Goal: Transaction & Acquisition: Book appointment/travel/reservation

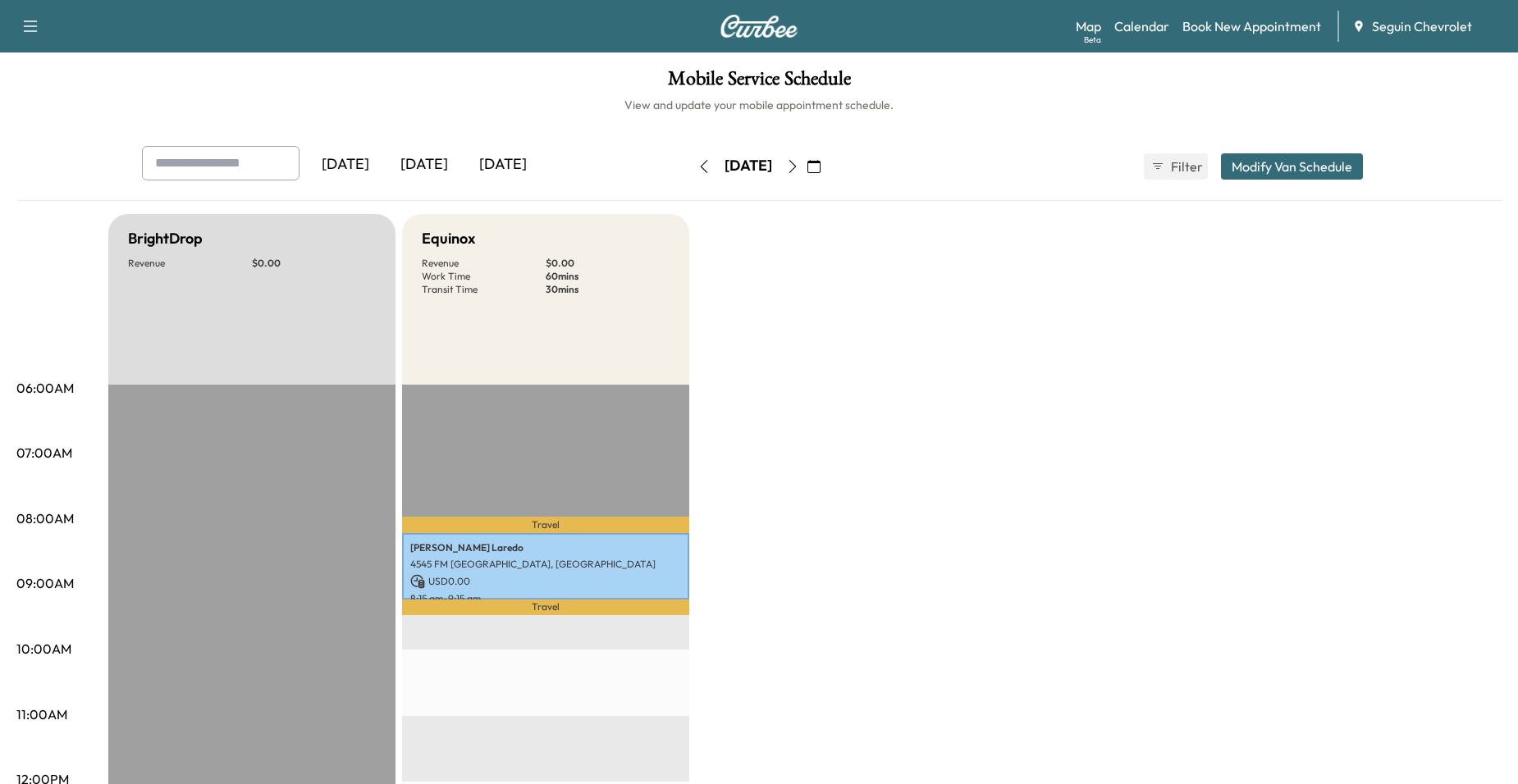
click at [799, 169] on icon "button" at bounding box center [793, 167] width 13 height 13
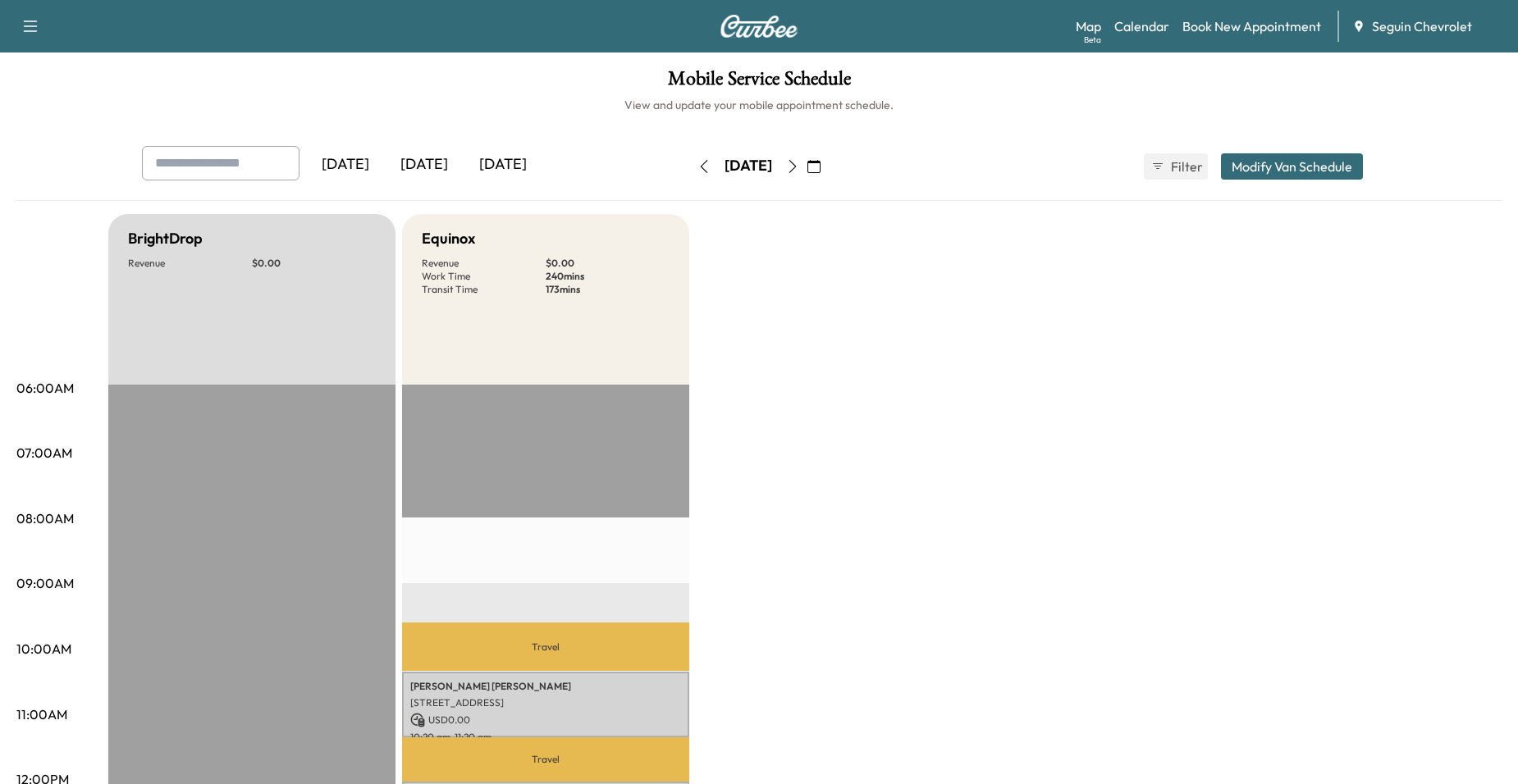
click at [806, 161] on div "[DATE]" at bounding box center [748, 167] width 116 height 26
click at [799, 166] on icon "button" at bounding box center [793, 167] width 13 height 13
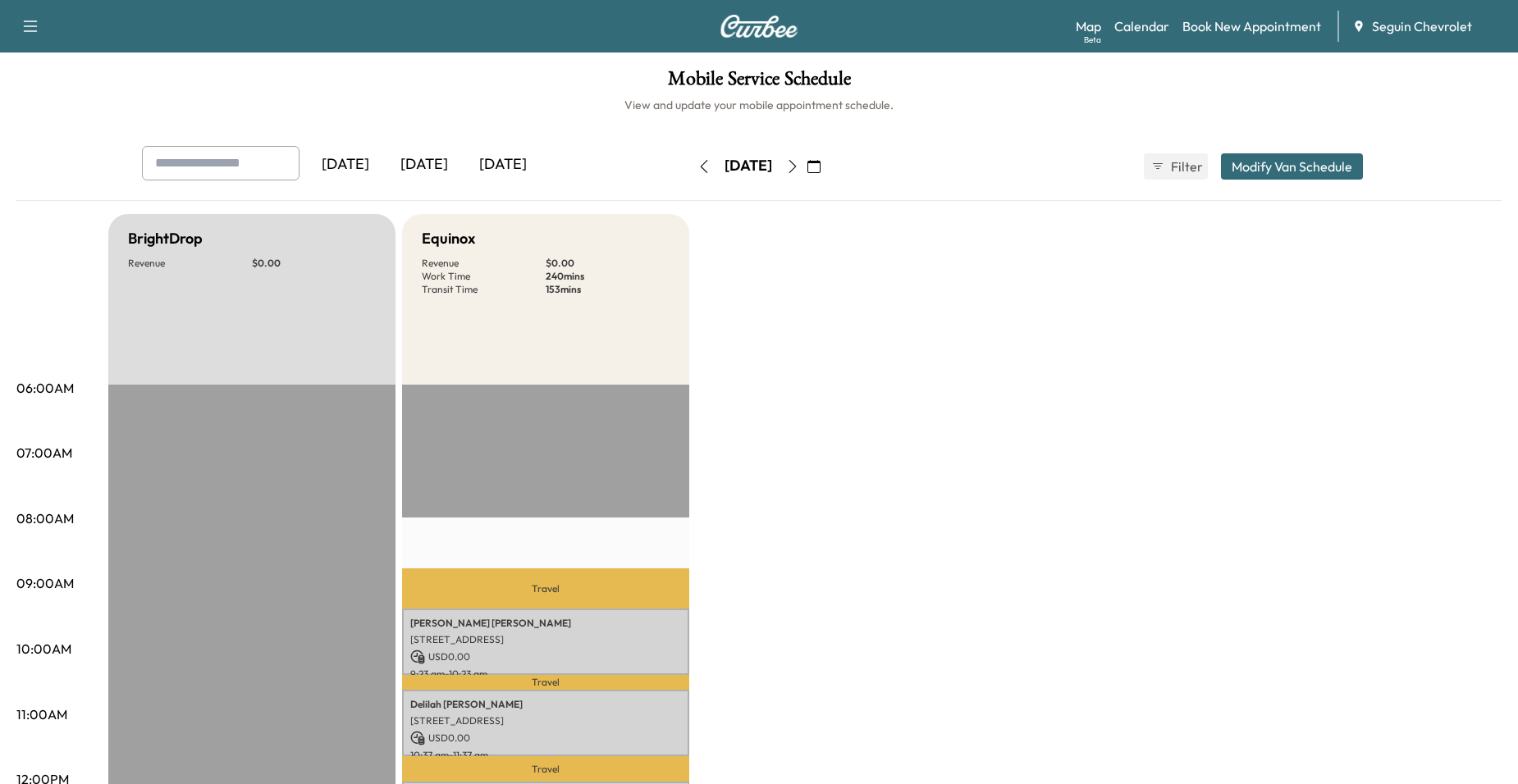
click at [806, 174] on button "button" at bounding box center [793, 167] width 28 height 26
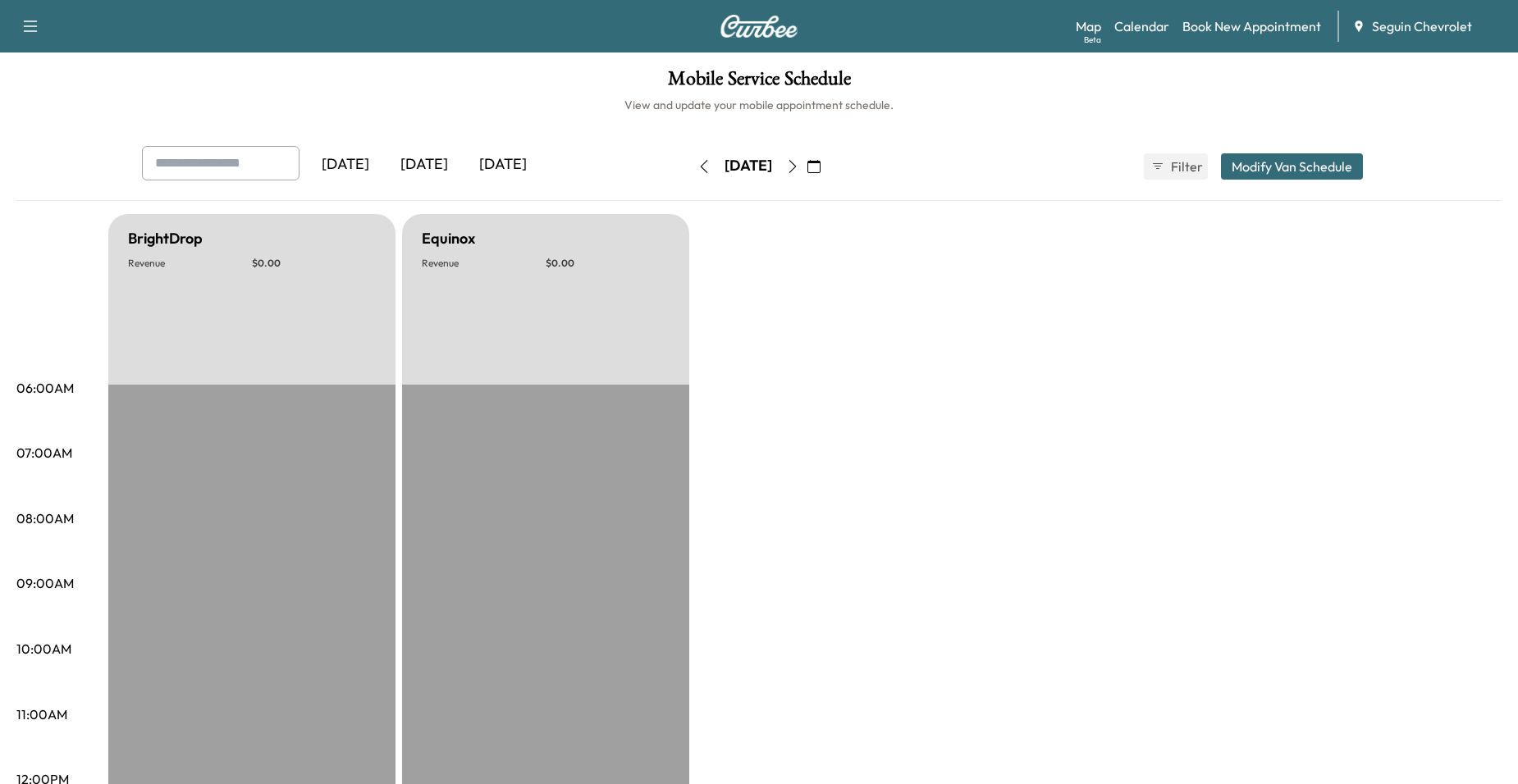
click at [799, 166] on icon "button" at bounding box center [793, 167] width 13 height 13
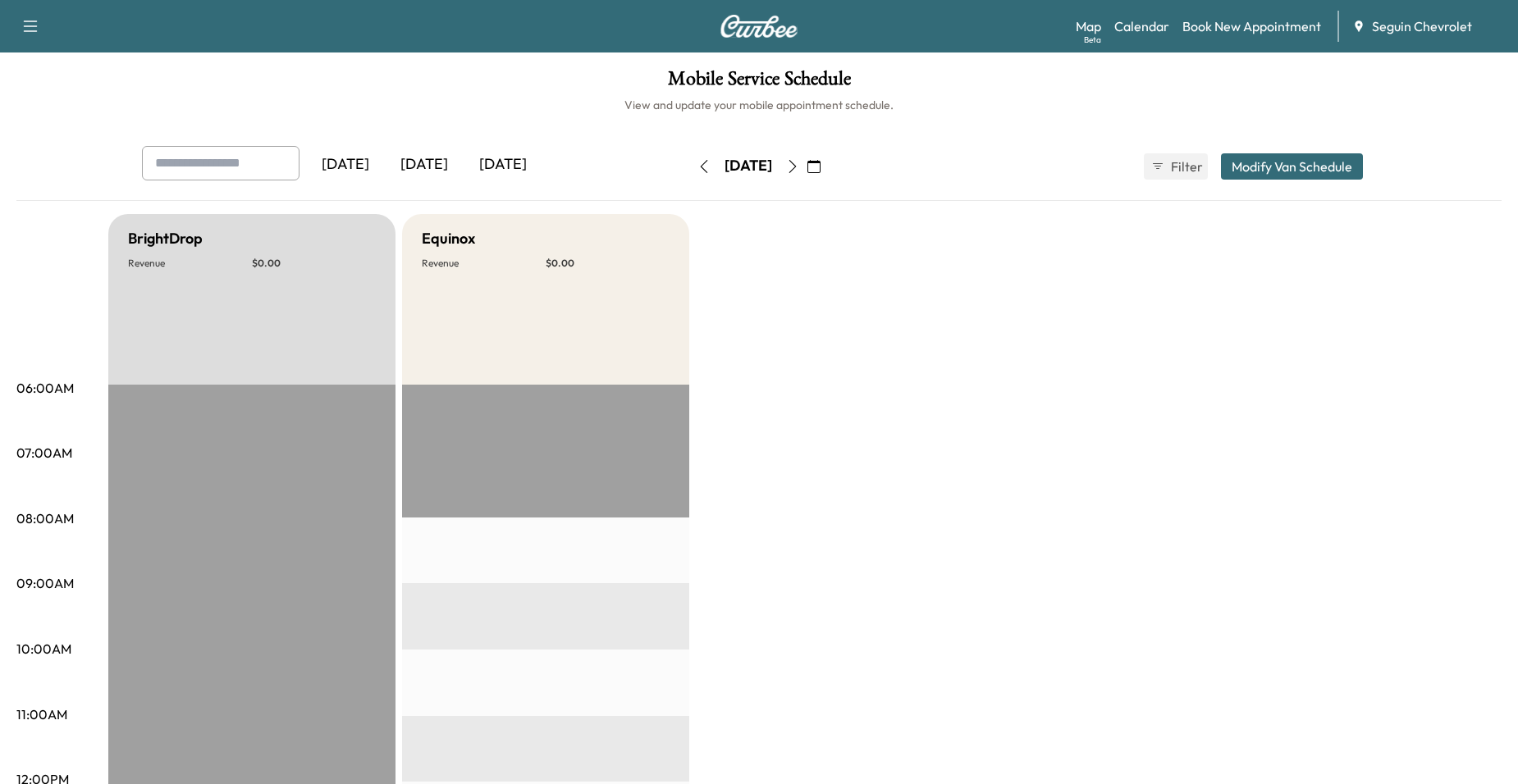
click at [806, 178] on button "button" at bounding box center [793, 167] width 28 height 26
click at [828, 181] on div "[DATE] October 2025 S M T W T F S 28 29 30 1 2 3 4 5 6 7 8 9 10 11 12 13 14 15 …" at bounding box center [759, 166] width 138 height 53
click at [799, 172] on icon "button" at bounding box center [793, 167] width 13 height 13
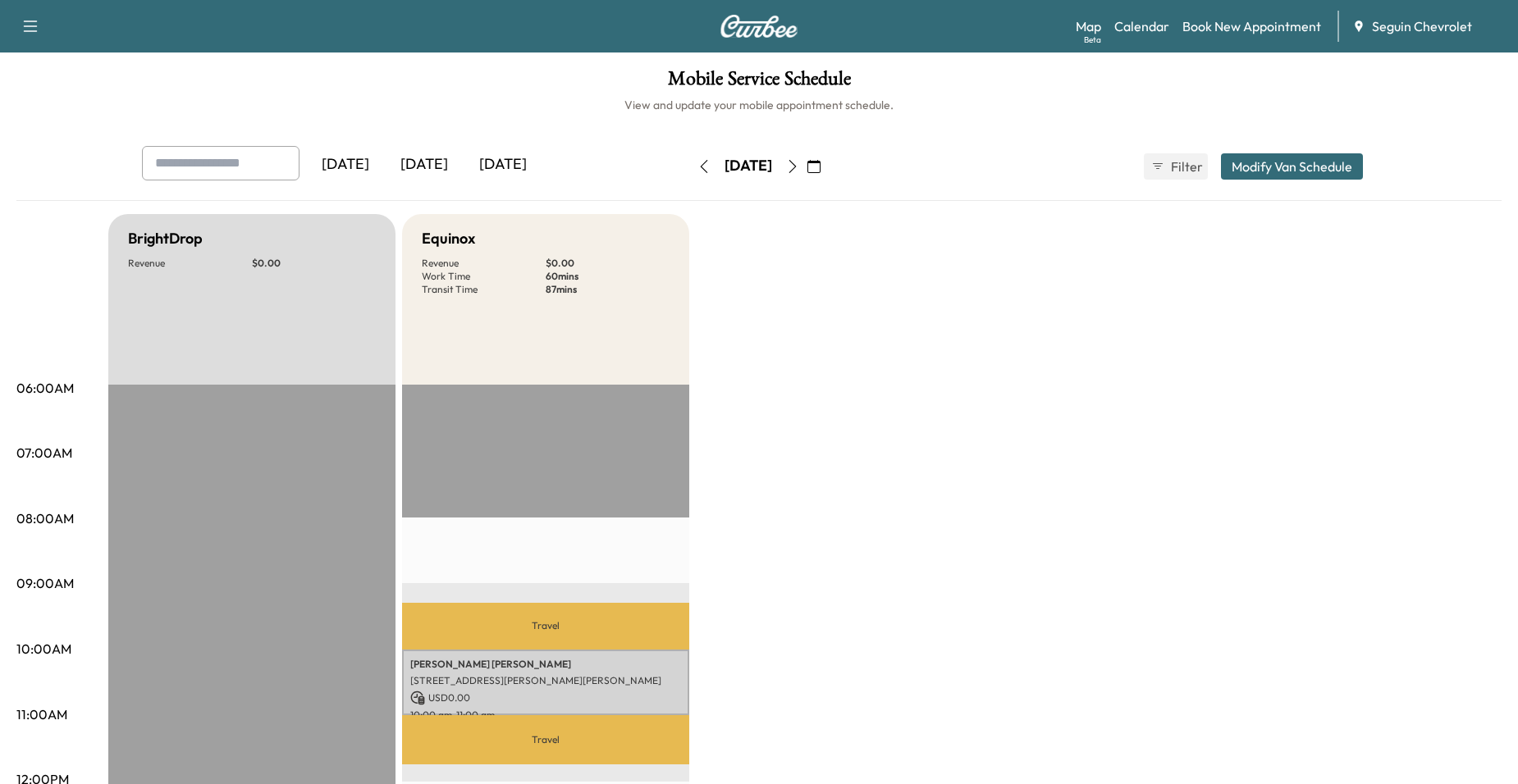
click at [799, 170] on icon "button" at bounding box center [793, 167] width 13 height 13
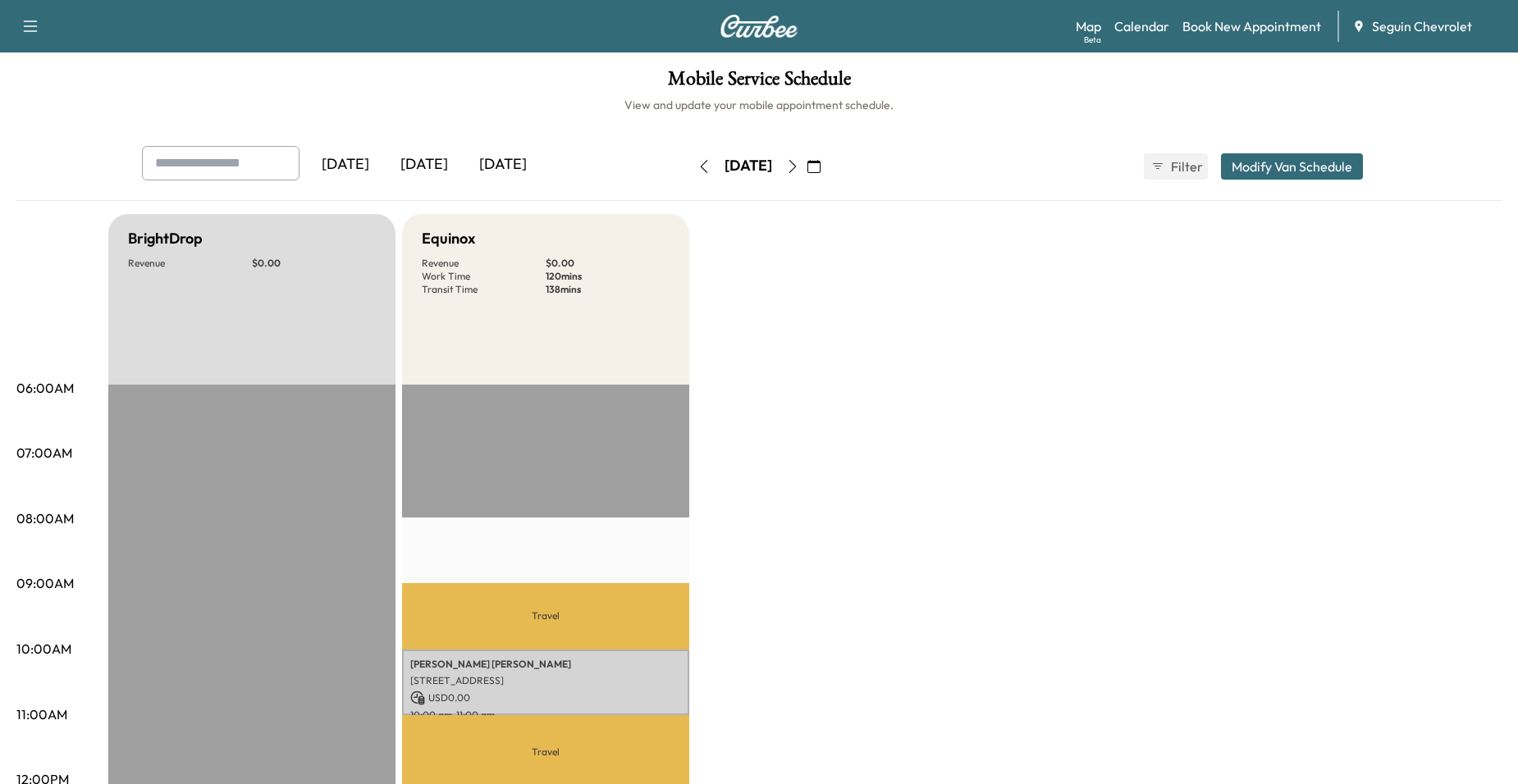
click at [799, 170] on icon "button" at bounding box center [793, 167] width 13 height 13
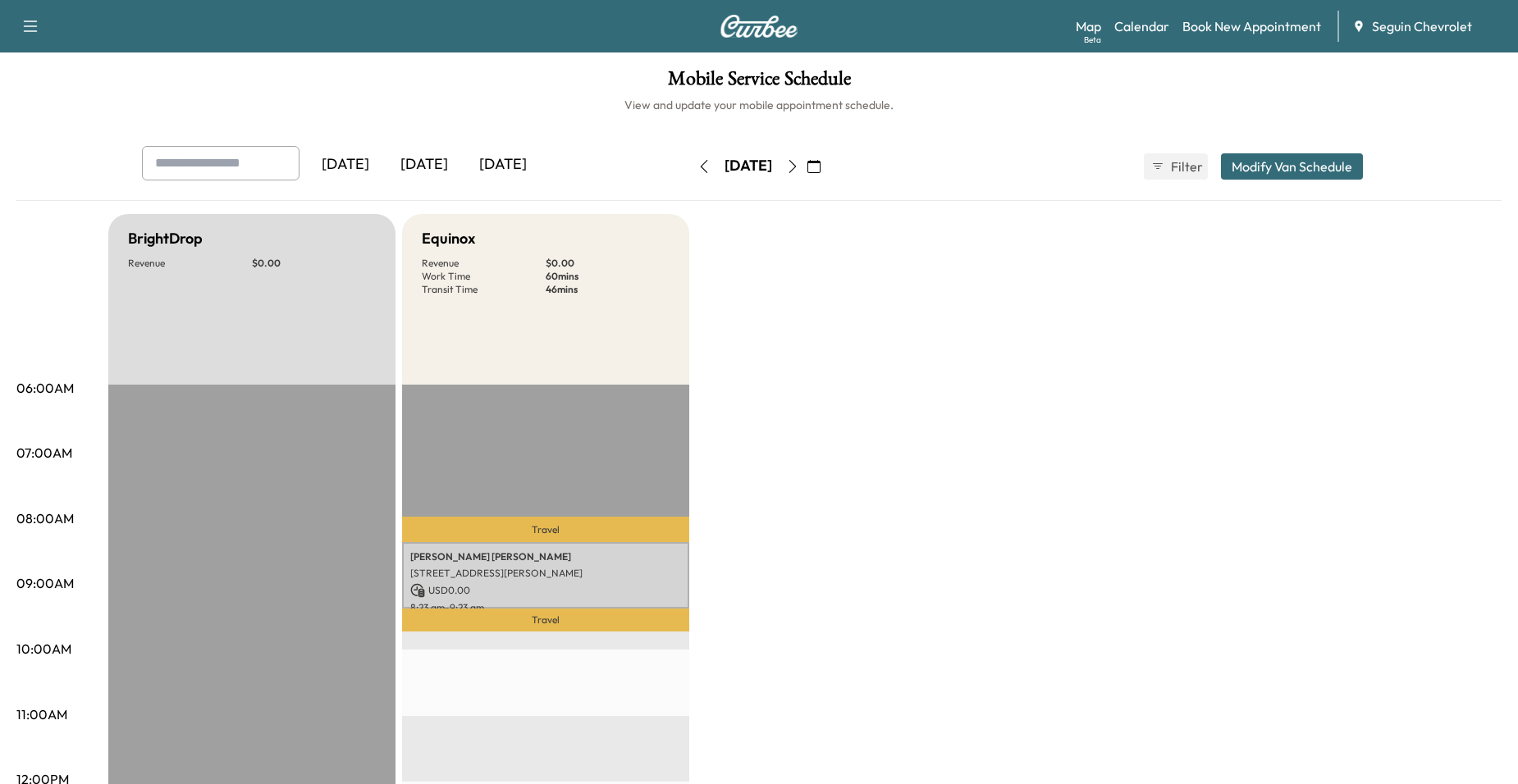
click at [799, 163] on icon "button" at bounding box center [793, 167] width 13 height 13
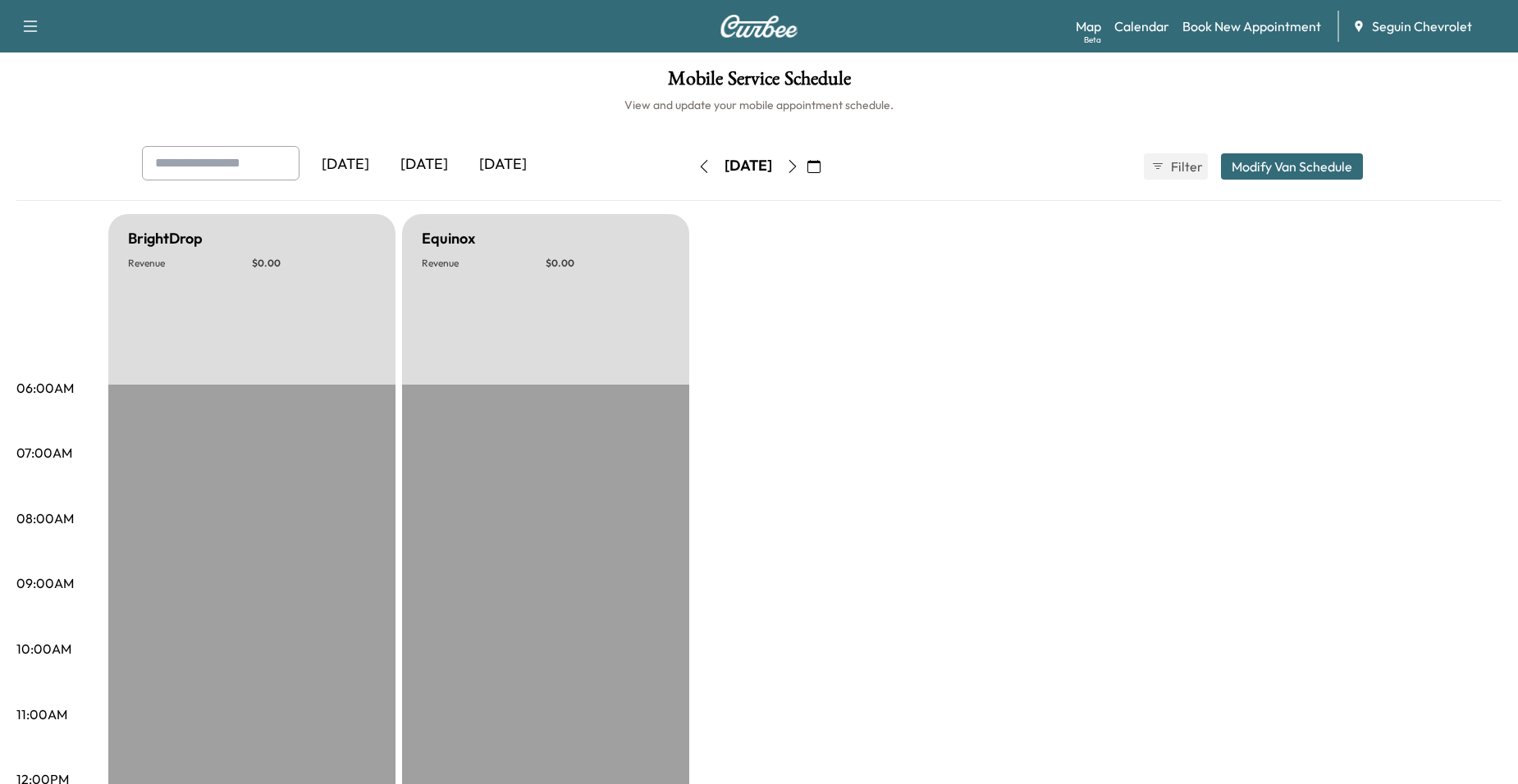
click at [799, 165] on icon "button" at bounding box center [793, 167] width 13 height 13
click at [799, 168] on icon "button" at bounding box center [793, 167] width 13 height 13
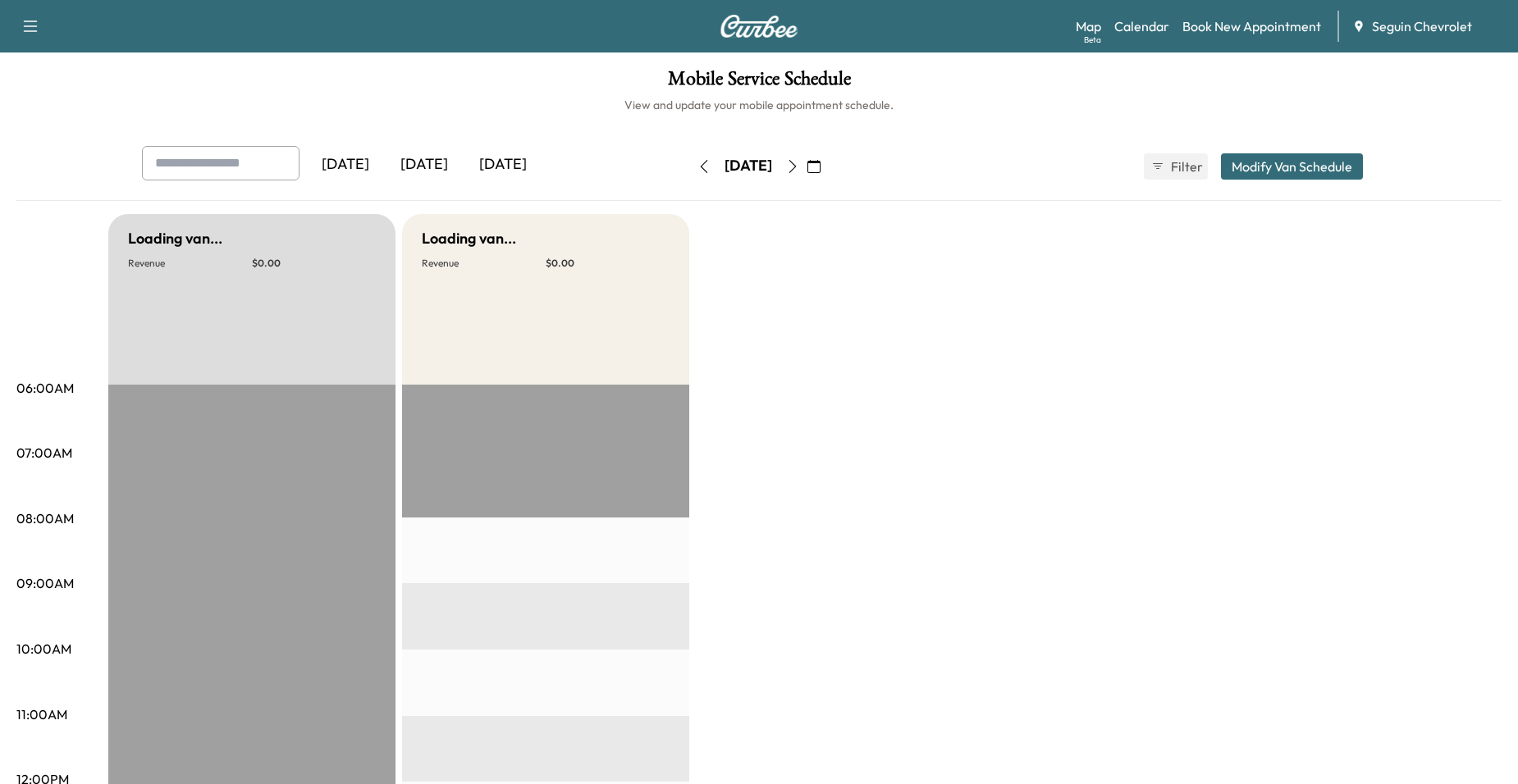
click at [799, 168] on icon "button" at bounding box center [793, 167] width 13 height 13
click at [799, 161] on icon "button" at bounding box center [793, 167] width 13 height 13
click at [806, 165] on button "button" at bounding box center [793, 167] width 28 height 26
click at [799, 166] on icon "button" at bounding box center [793, 167] width 13 height 13
click at [828, 166] on button "button" at bounding box center [814, 167] width 28 height 26
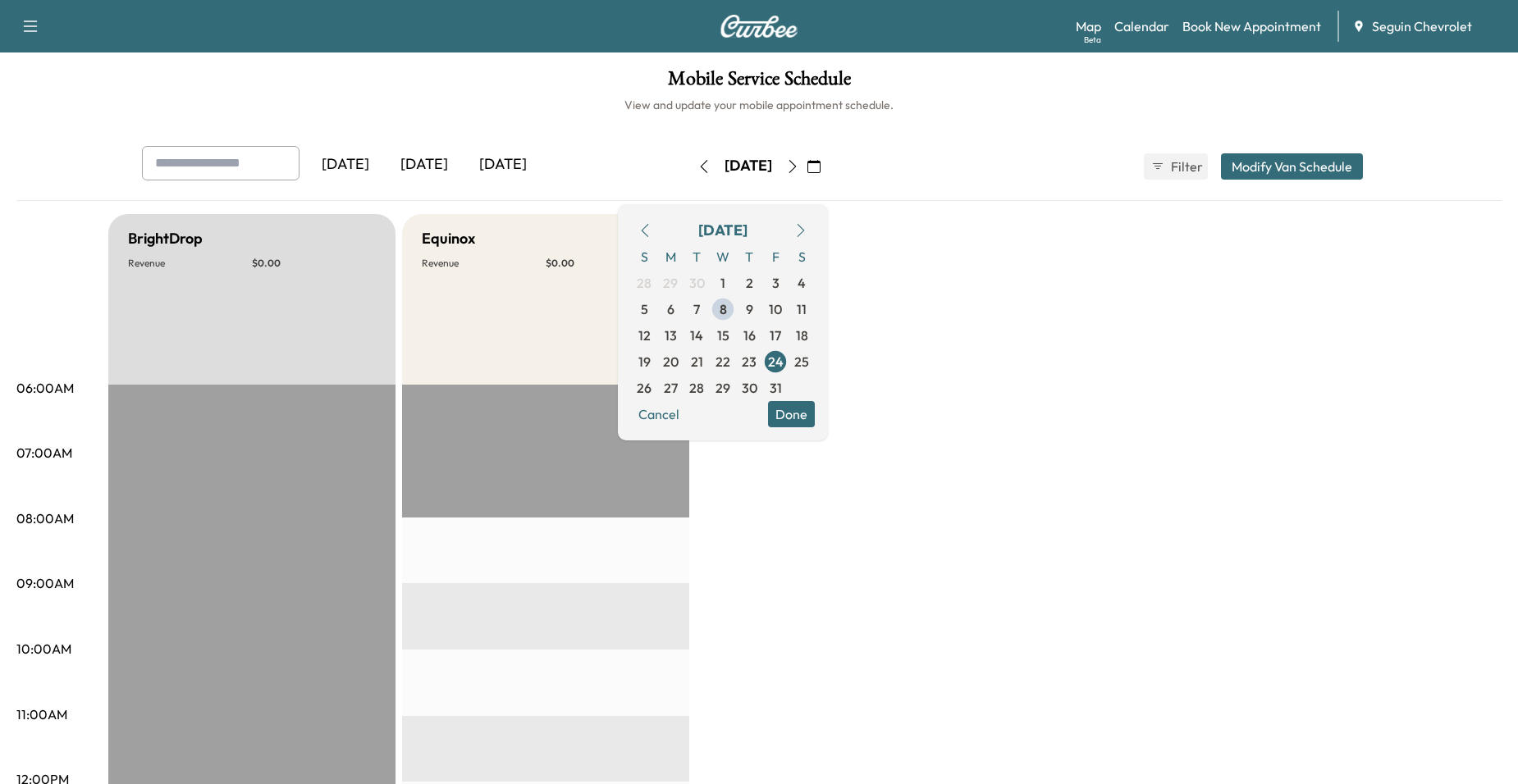
drag, startPoint x: 511, startPoint y: 273, endPoint x: 528, endPoint y: 274, distance: 17.0
click at [511, 274] on div "Equinox Revenue $ 0.00" at bounding box center [546, 298] width 288 height 170
click at [698, 161] on icon "button" at bounding box center [704, 167] width 13 height 13
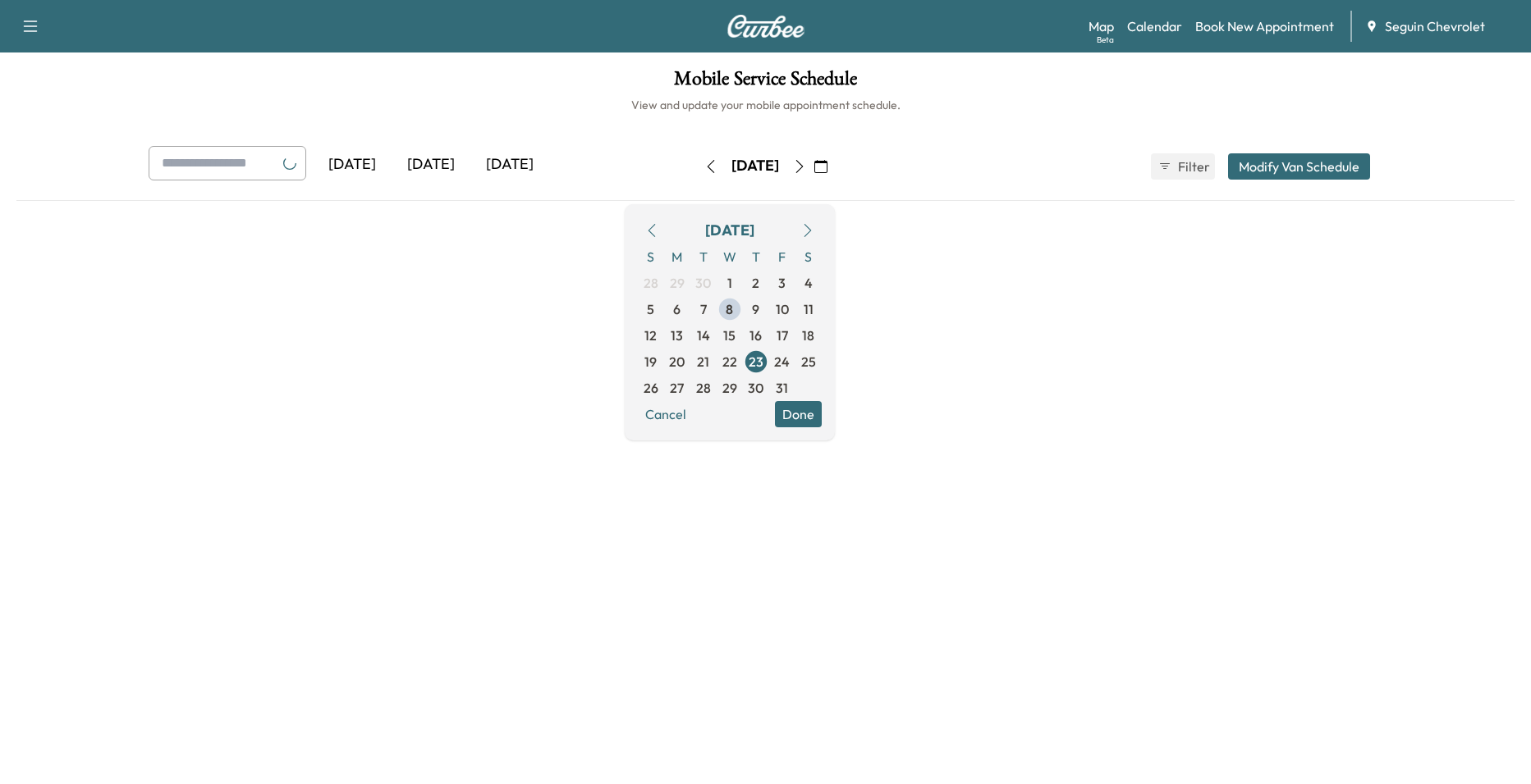
click at [697, 161] on button "button" at bounding box center [711, 167] width 28 height 26
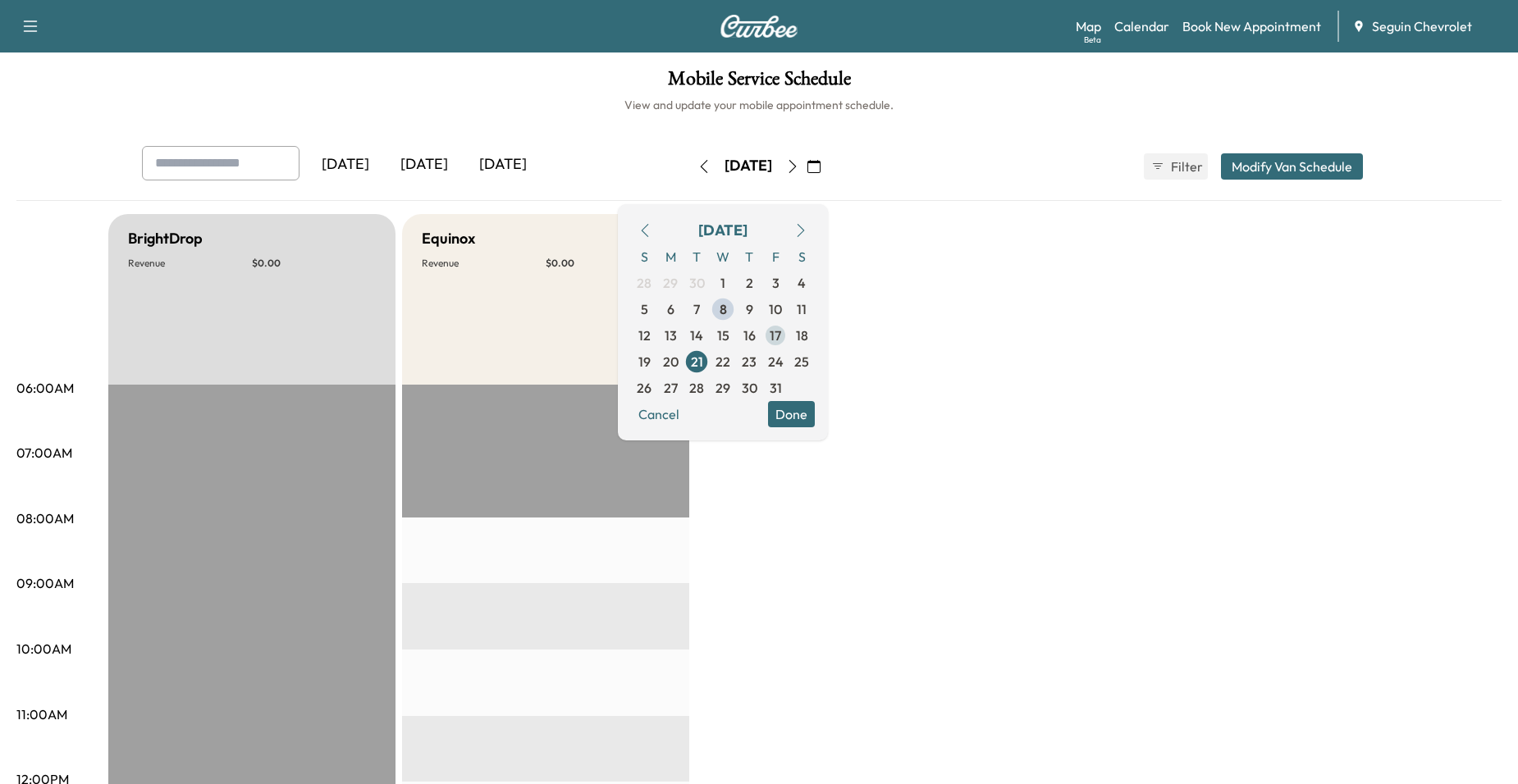
click at [782, 336] on span "17" at bounding box center [775, 335] width 11 height 19
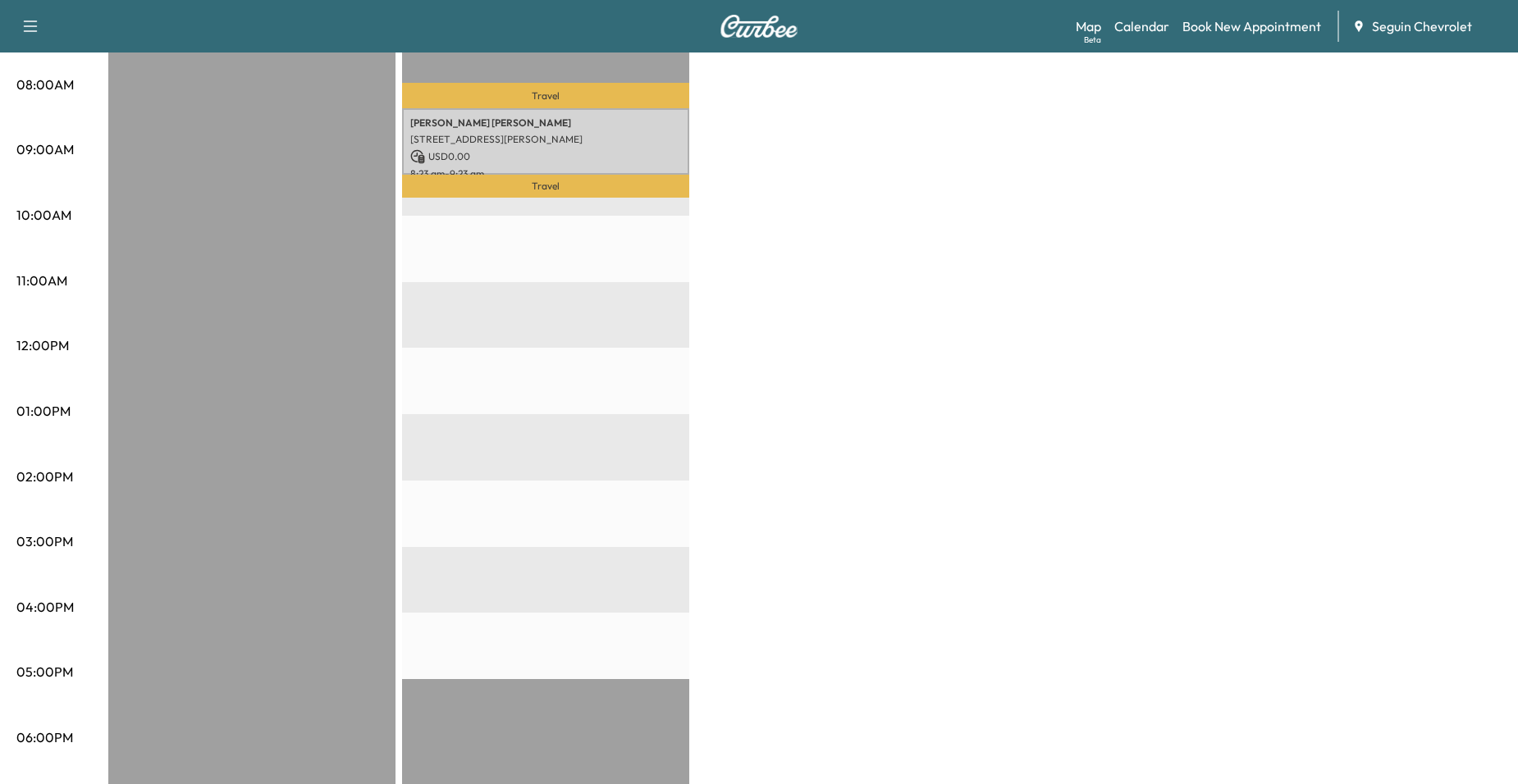
scroll to position [410, 0]
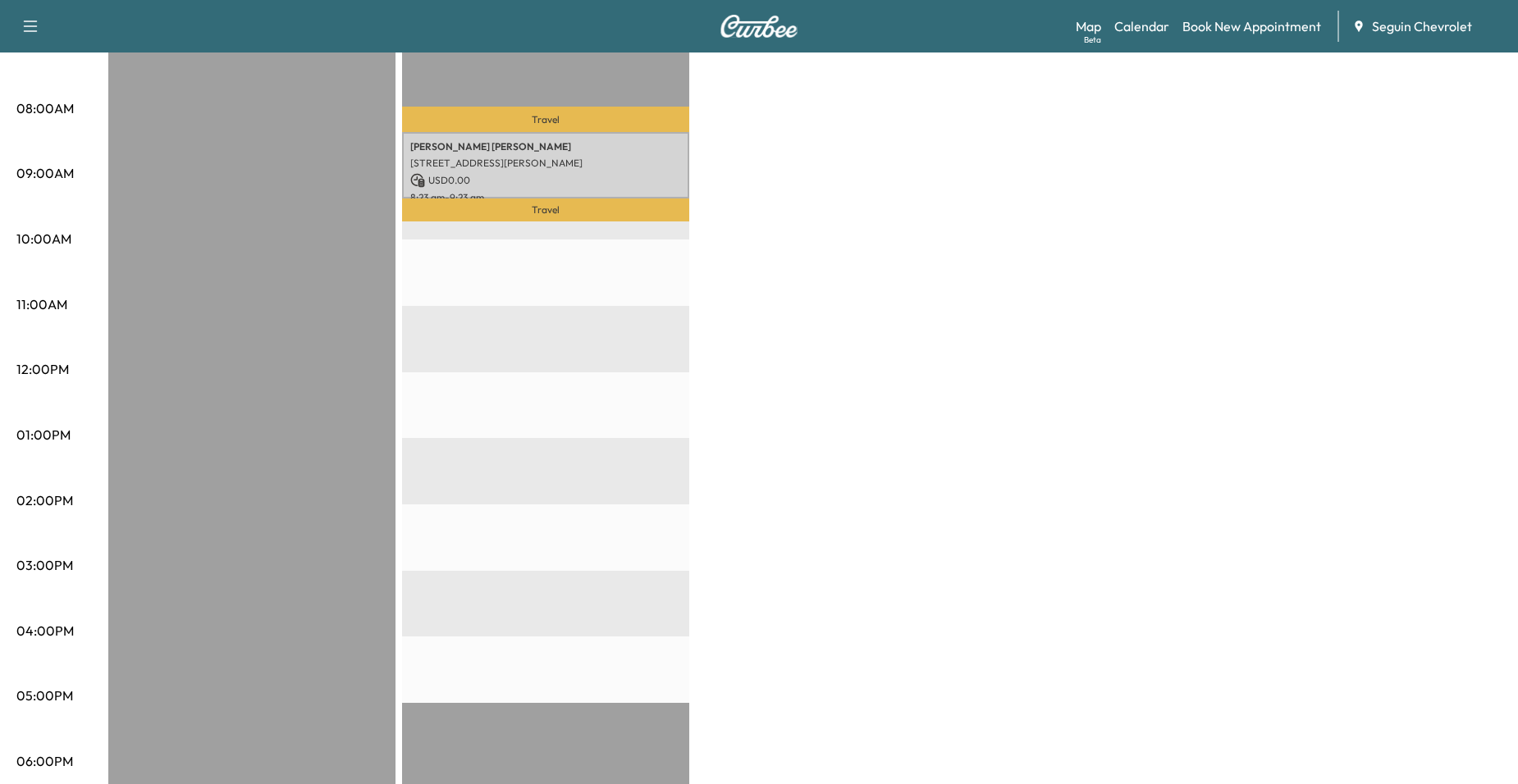
click at [581, 194] on p "8:23 am - 9:23 am" at bounding box center [546, 197] width 271 height 13
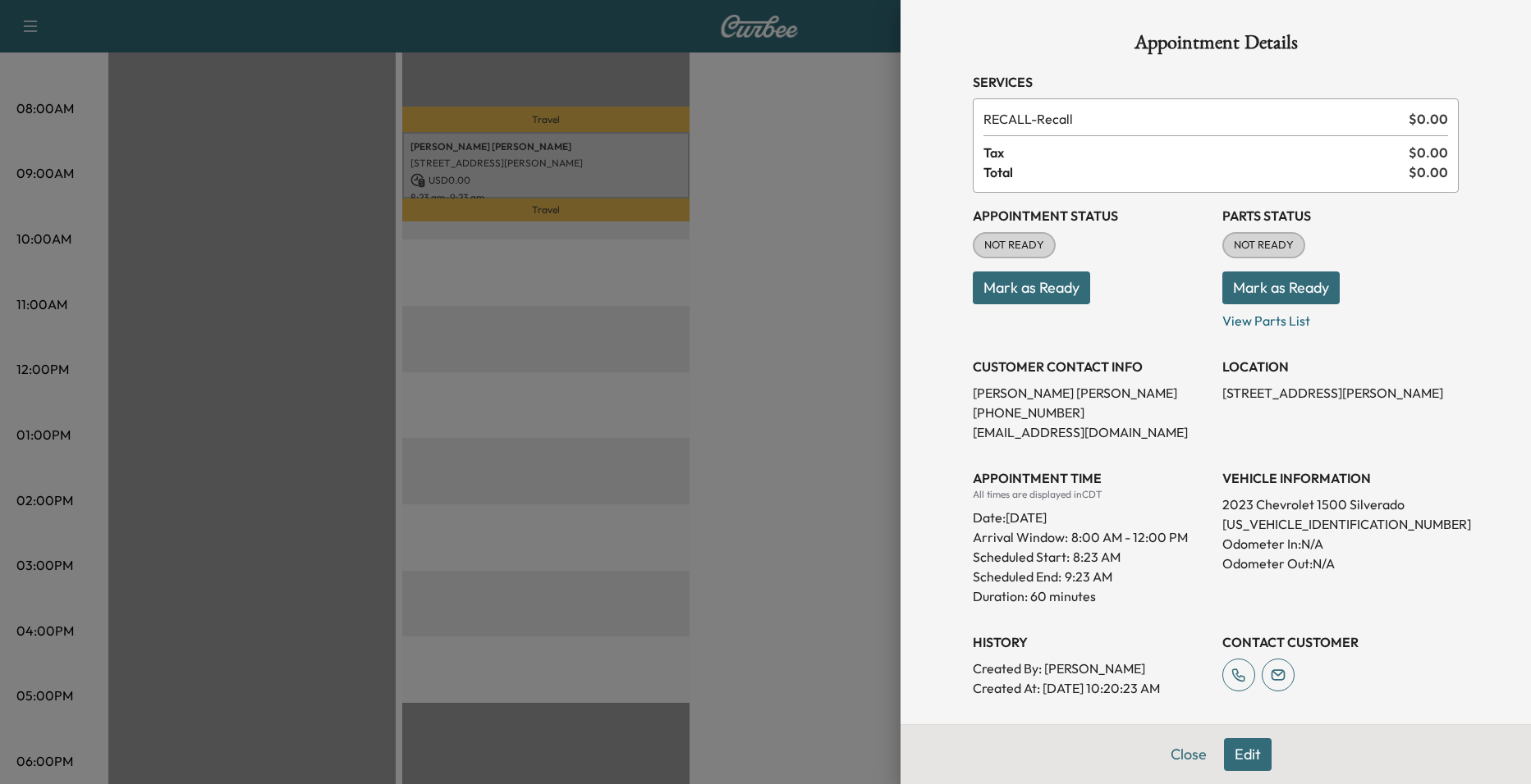
drag, startPoint x: 747, startPoint y: 298, endPoint x: 347, endPoint y: 480, distance: 439.5
click at [739, 308] on div at bounding box center [765, 392] width 1531 height 784
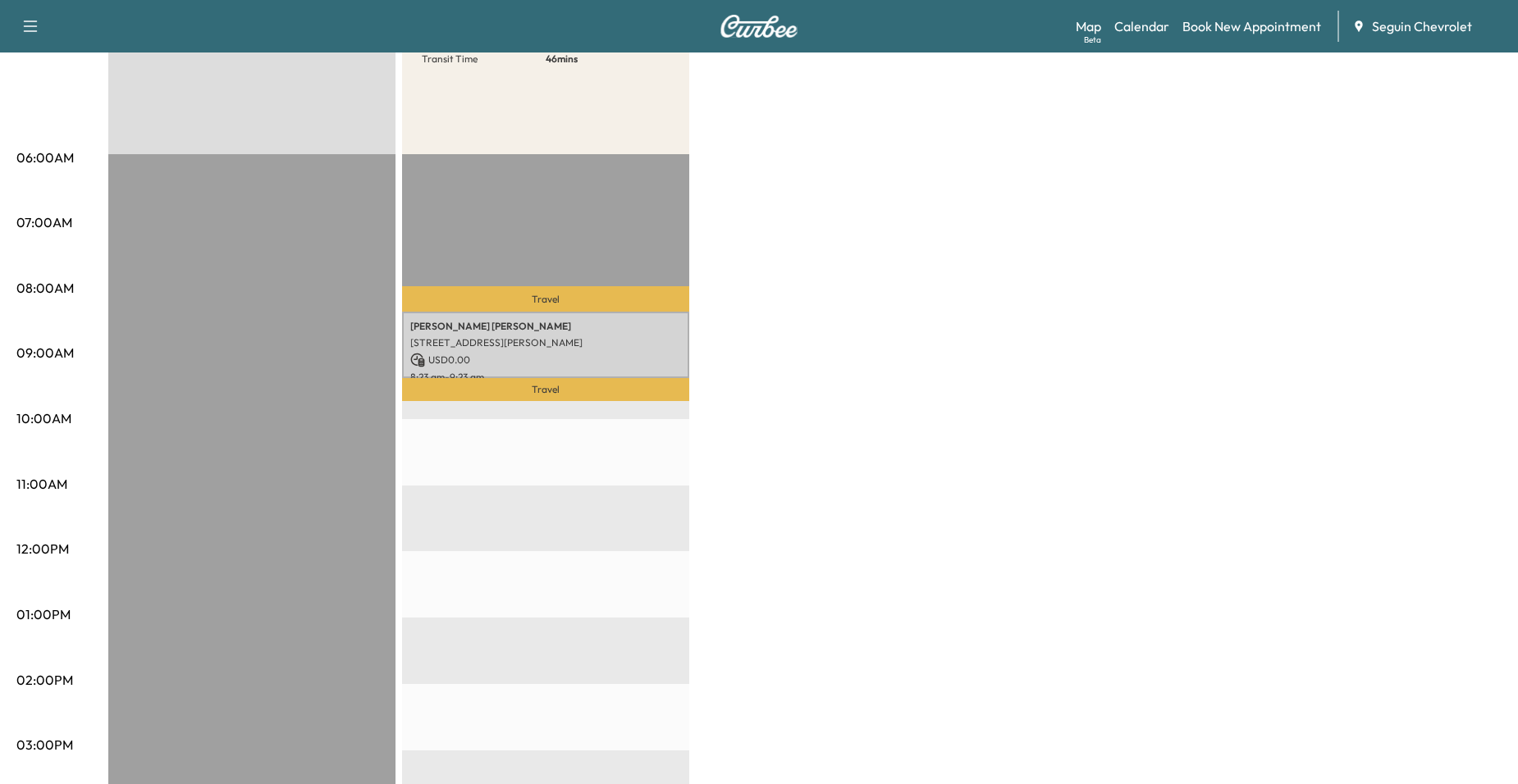
scroll to position [246, 0]
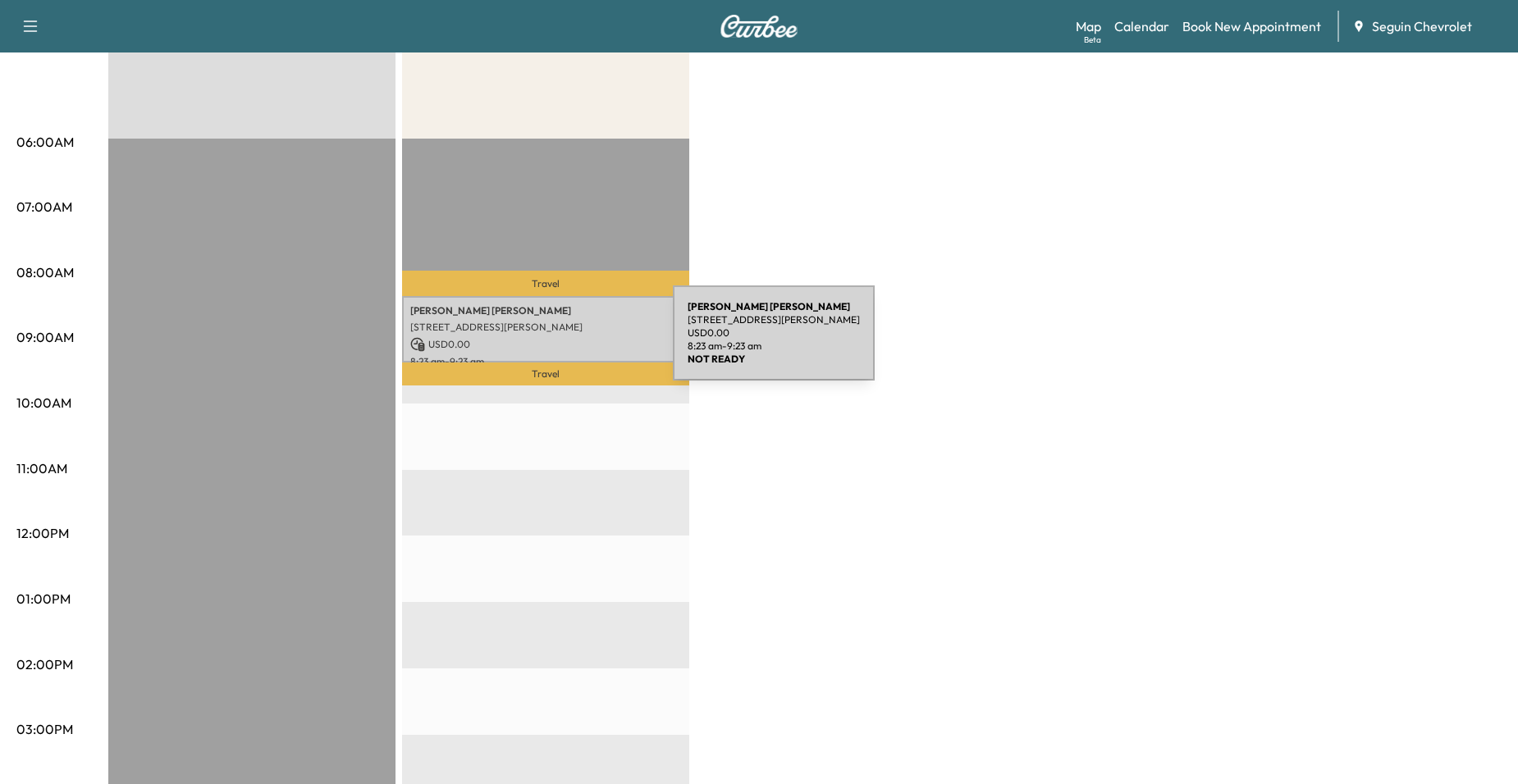
click at [556, 340] on p "USD 0.00" at bounding box center [546, 345] width 271 height 15
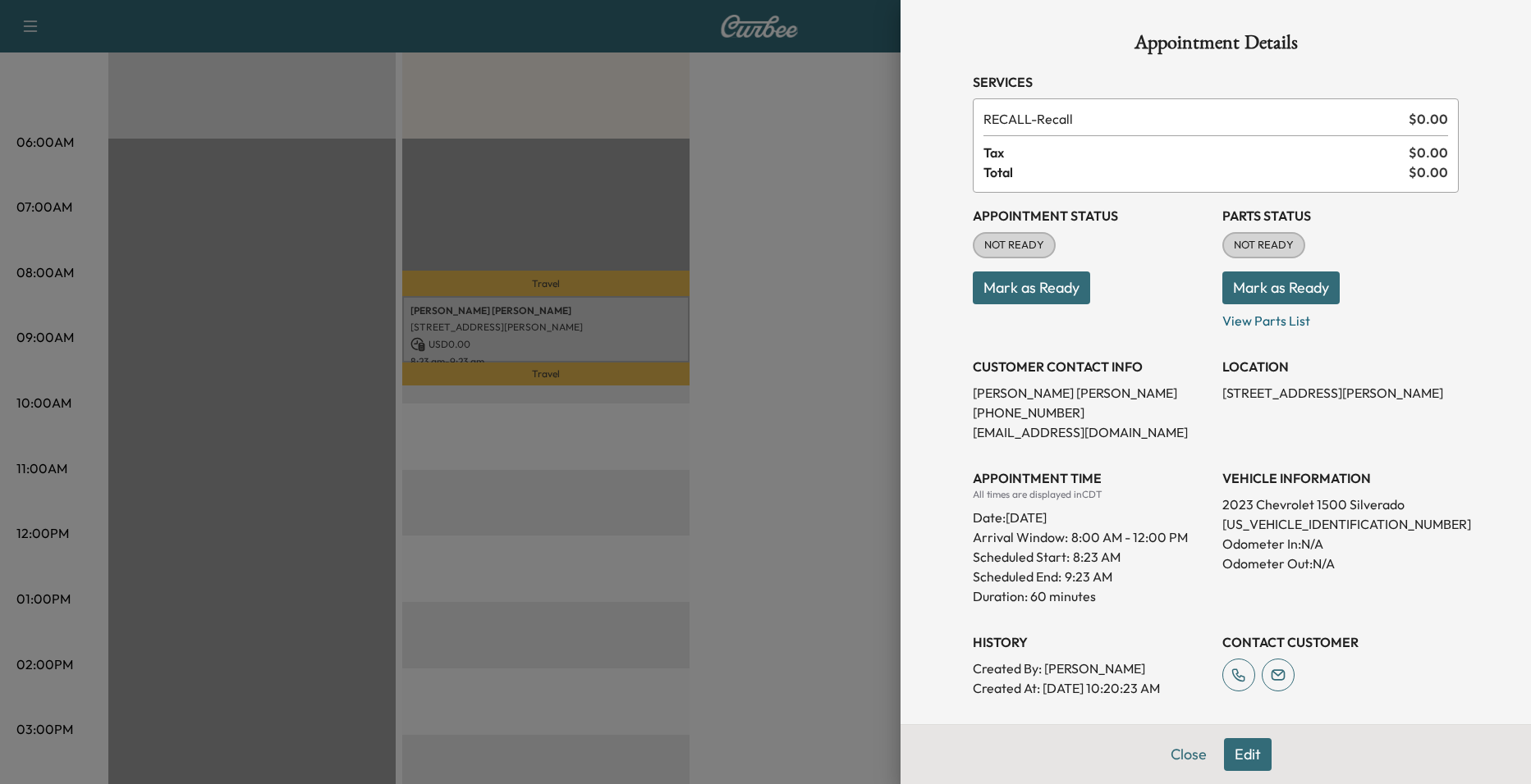
click at [456, 316] on div at bounding box center [765, 392] width 1531 height 784
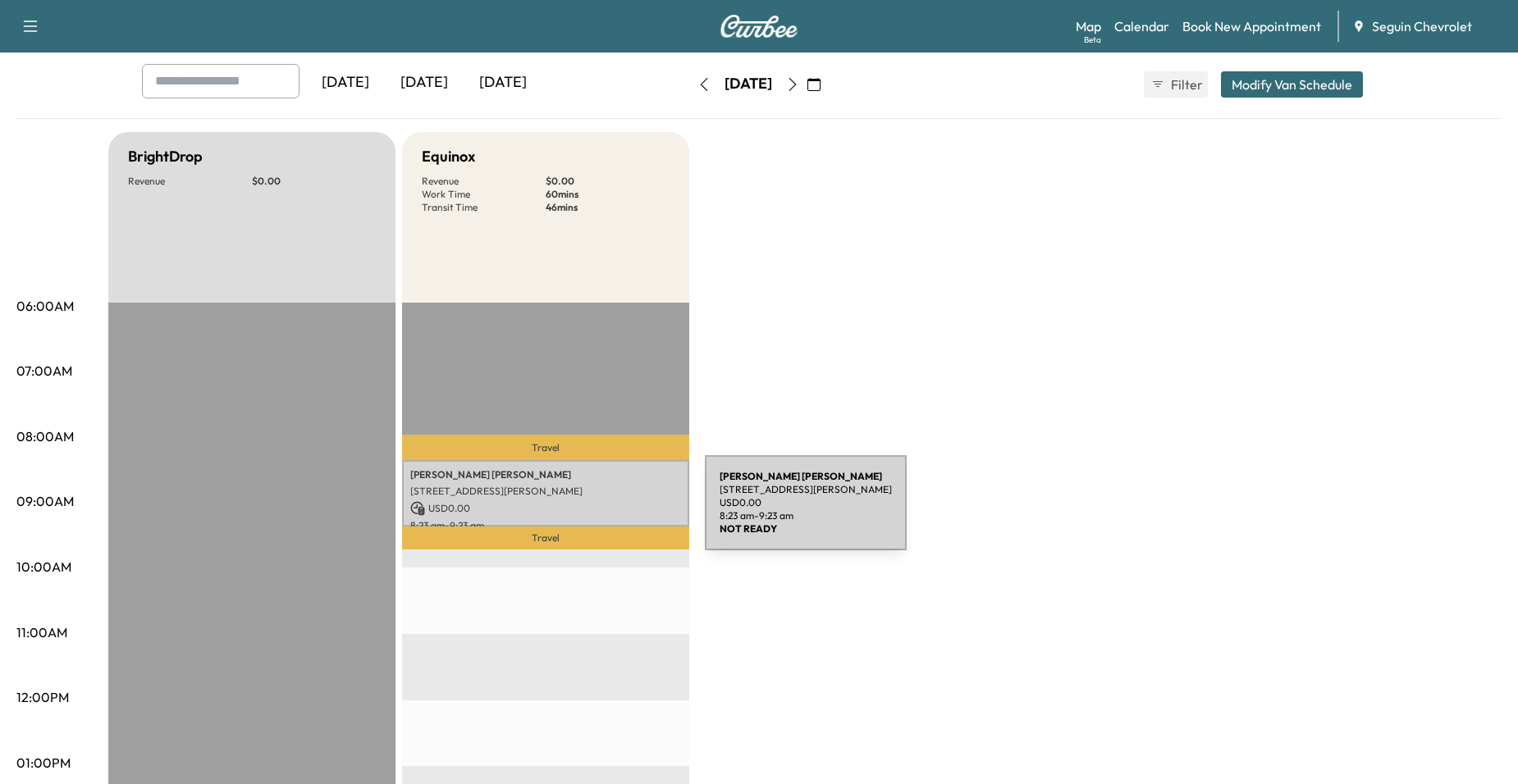
scroll to position [164, 0]
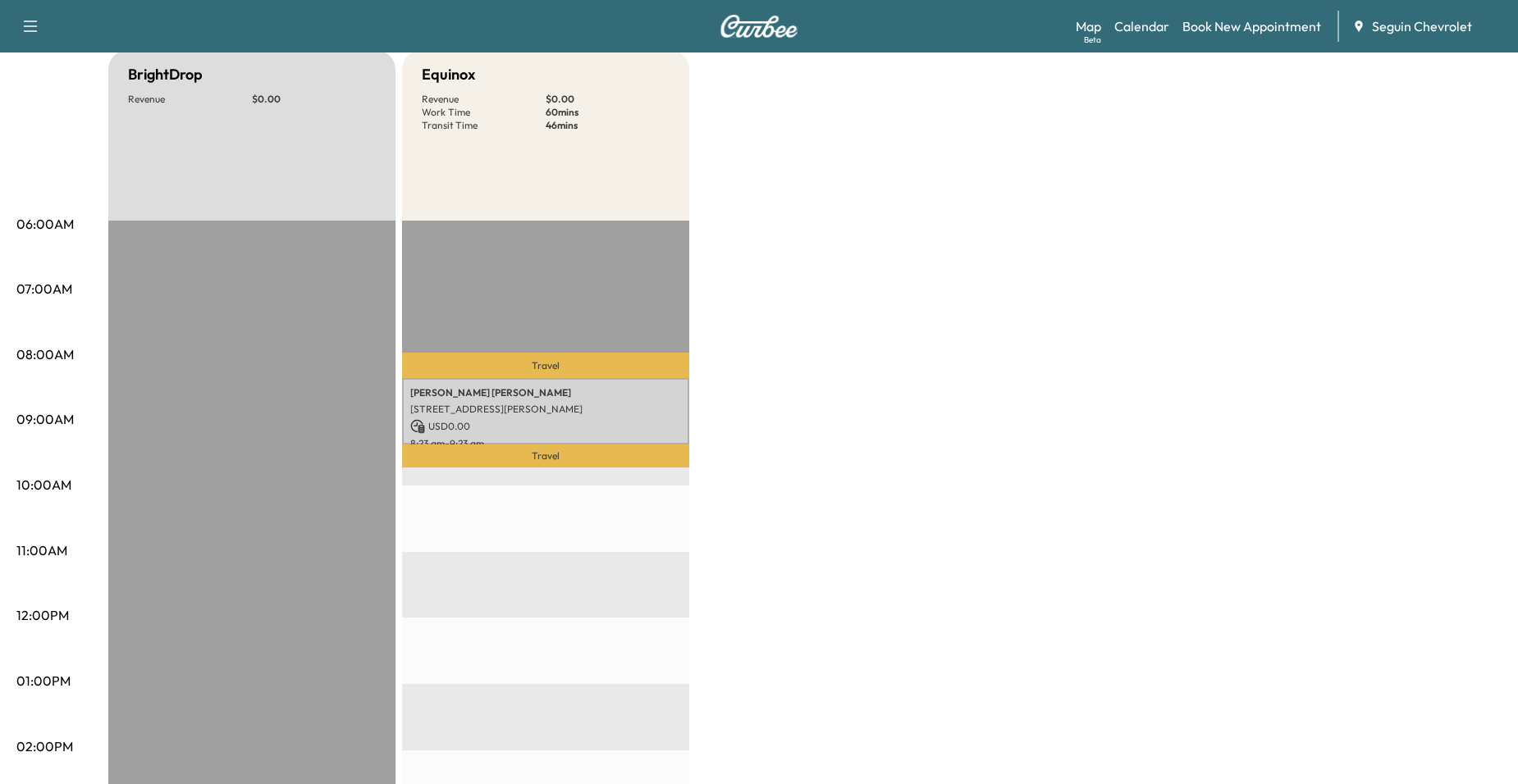
click at [604, 299] on div "Travel [PERSON_NAME] [STREET_ADDRESS][PERSON_NAME] USD 0.00 8:23 am - 9:23 am T…" at bounding box center [546, 751] width 288 height 1059
click at [723, 424] on div "BrightDrop Revenue $ 0.00 Equinox Revenue $ 0.00 Work Time 60 mins Transit Time…" at bounding box center [806, 665] width 1394 height 1231
click at [524, 521] on div "Travel [PERSON_NAME] [STREET_ADDRESS][PERSON_NAME] USD 0.00 8:23 am - 9:23 am T…" at bounding box center [546, 751] width 288 height 1059
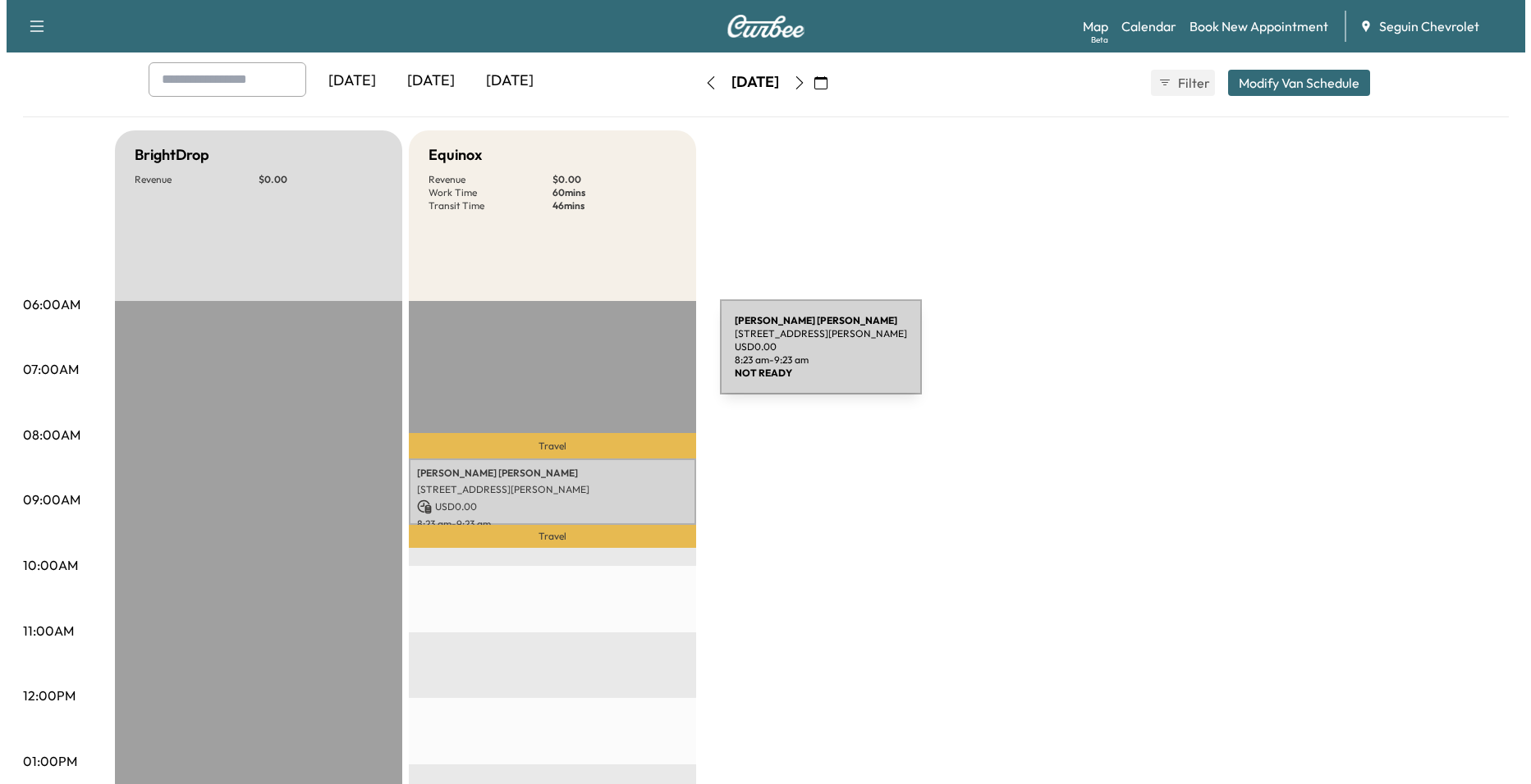
scroll to position [82, 0]
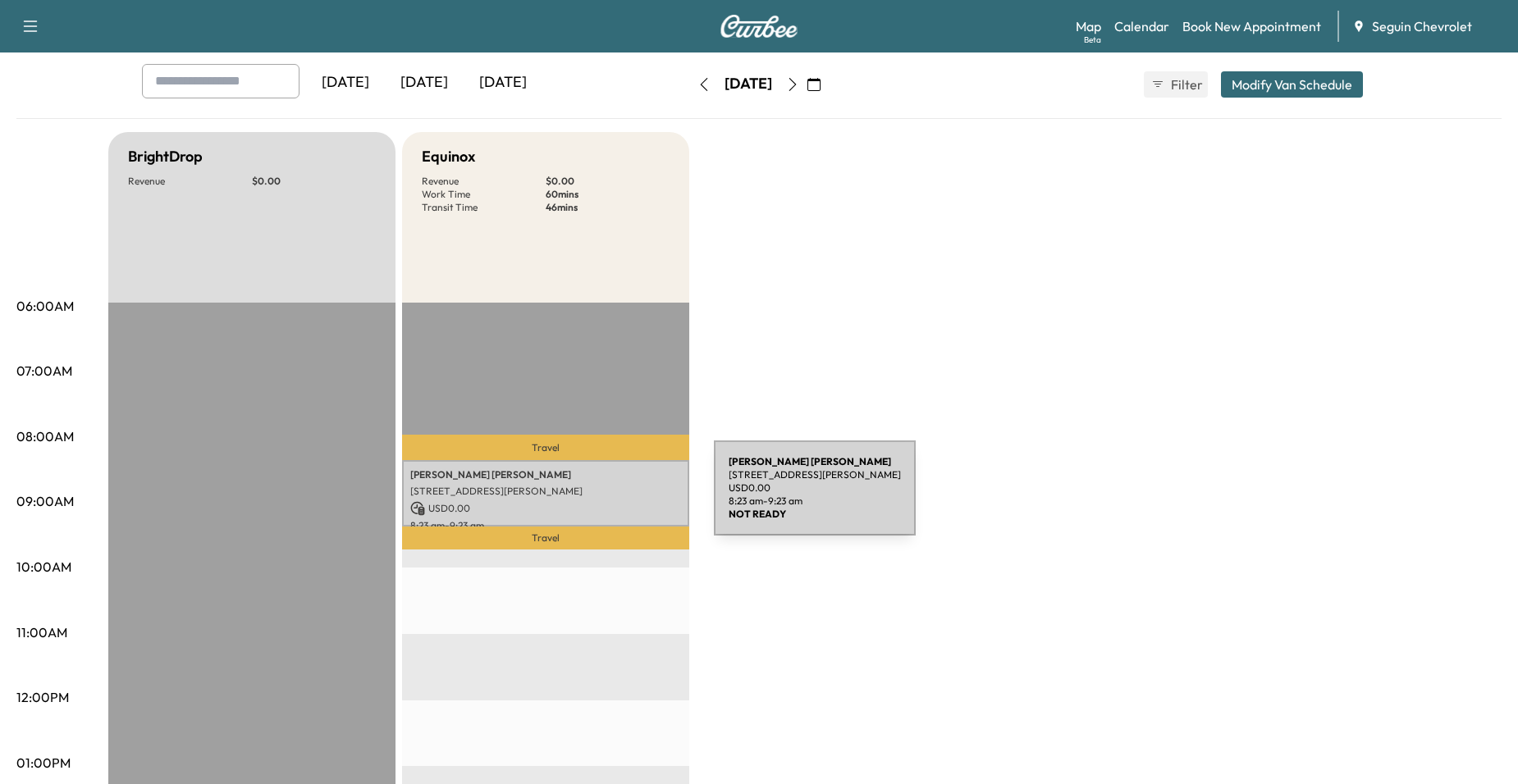
click at [591, 498] on div "[PERSON_NAME] [STREET_ADDRESS][PERSON_NAME] USD 0.00 8:23 am - 9:23 am" at bounding box center [546, 494] width 288 height 66
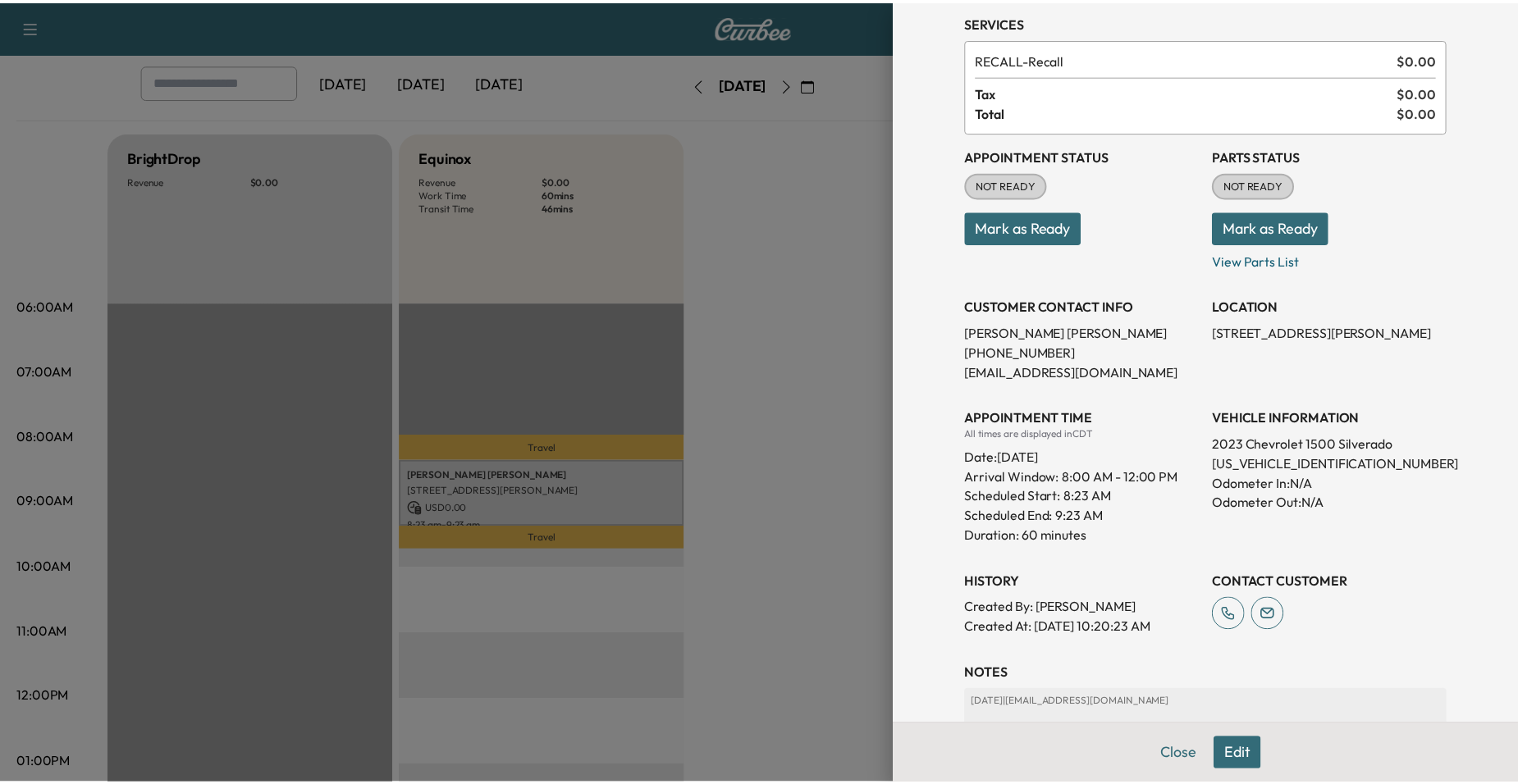
scroll to position [227, 0]
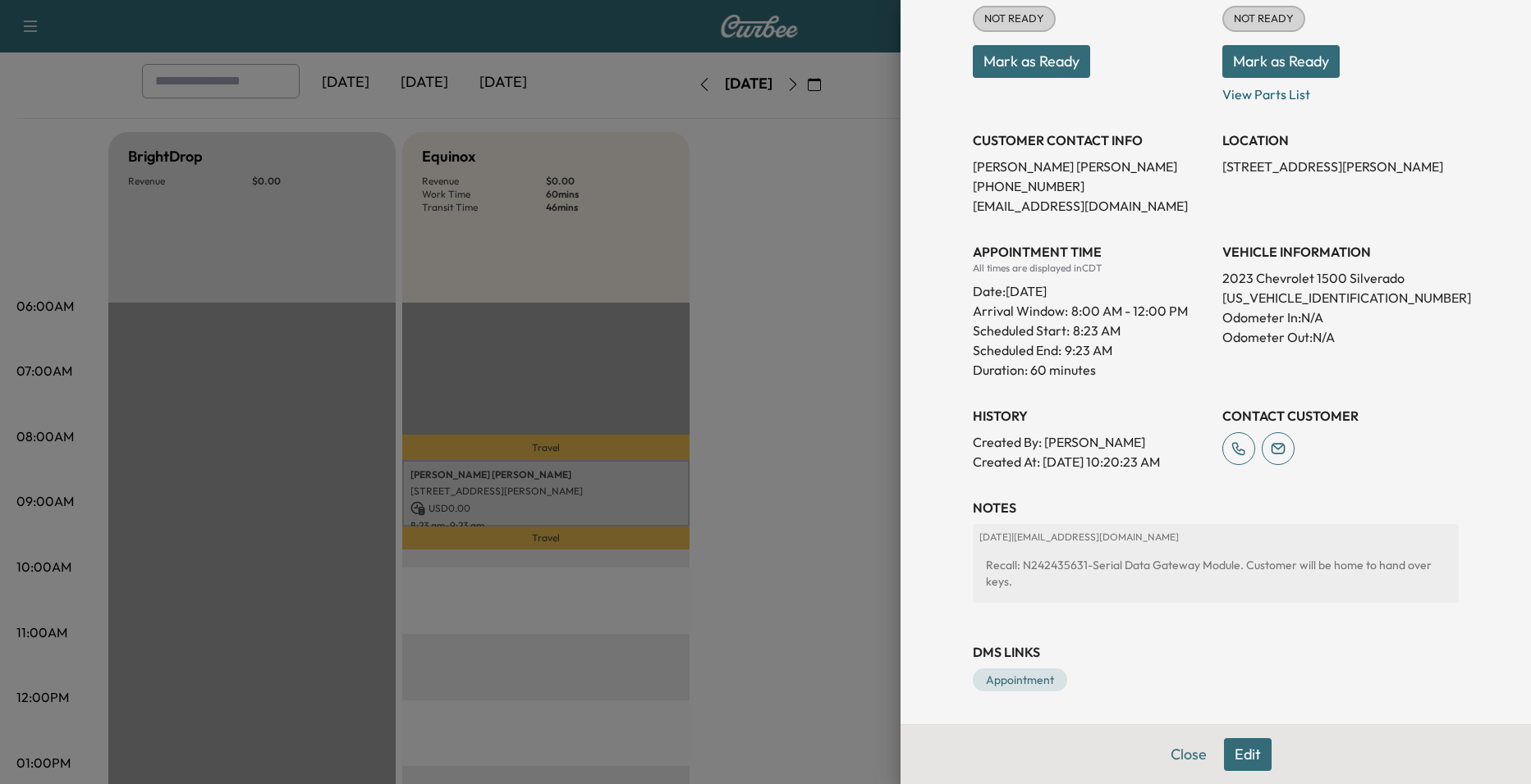
click at [747, 486] on div at bounding box center [765, 392] width 1531 height 784
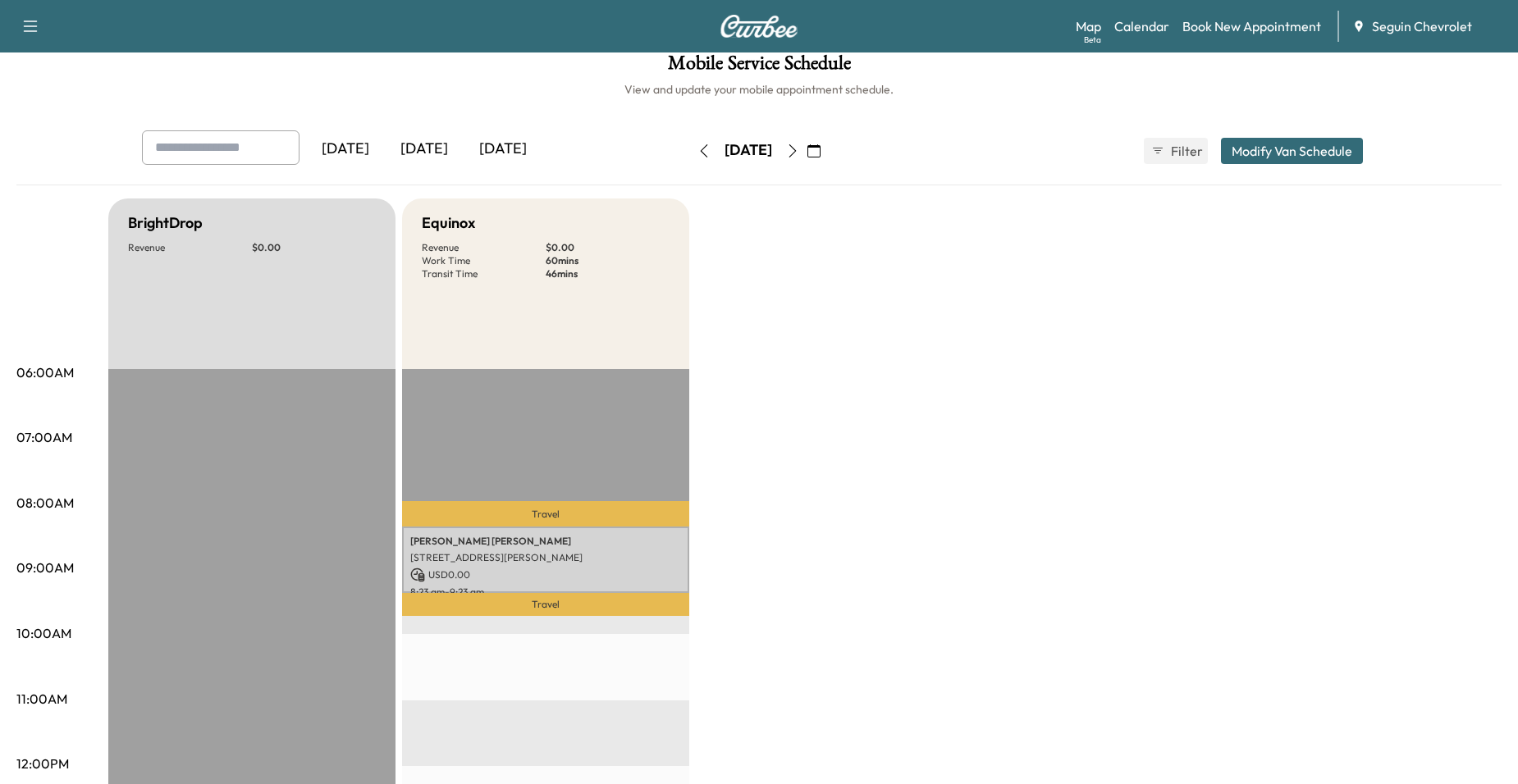
scroll to position [0, 0]
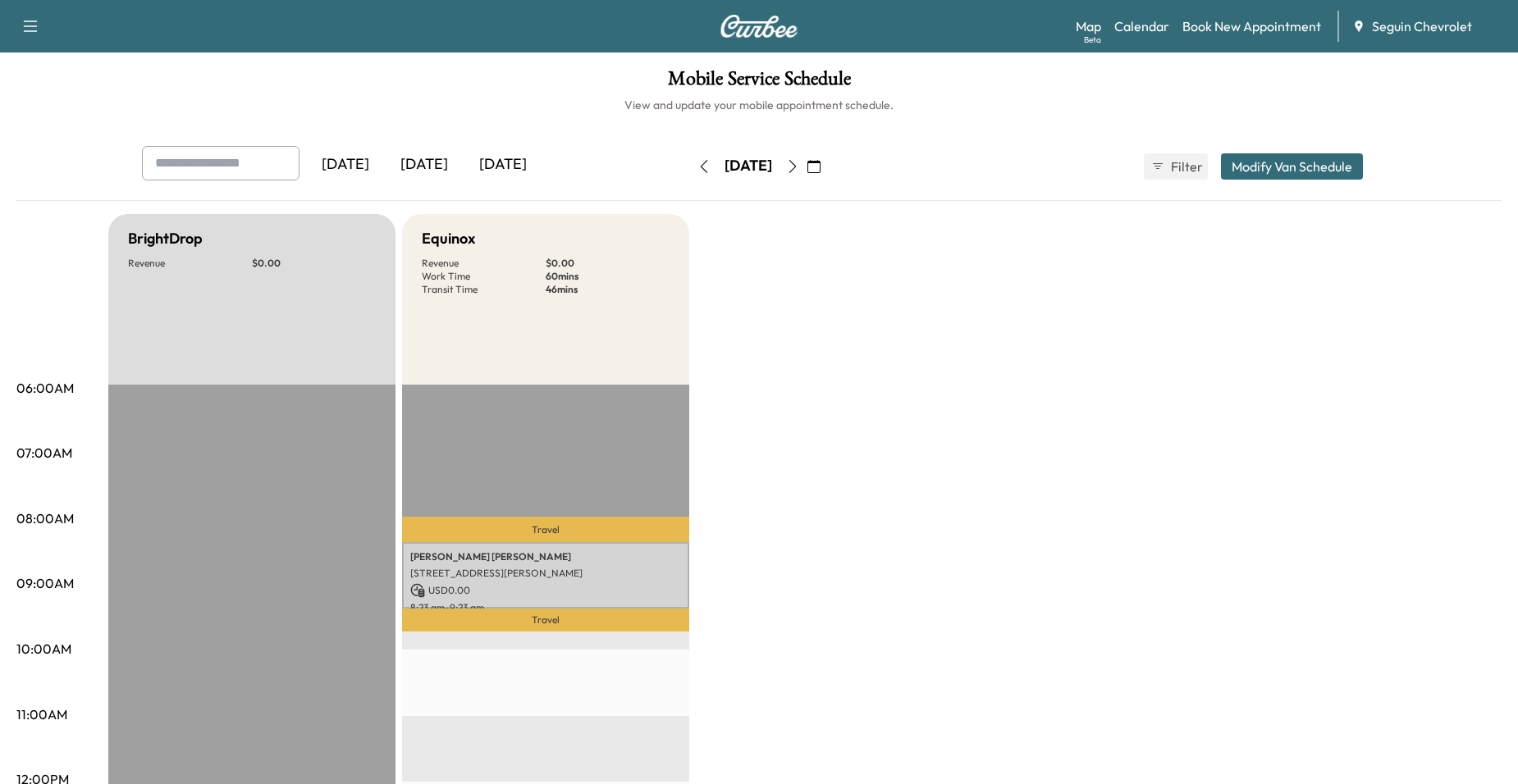
click at [820, 162] on icon "button" at bounding box center [814, 167] width 13 height 13
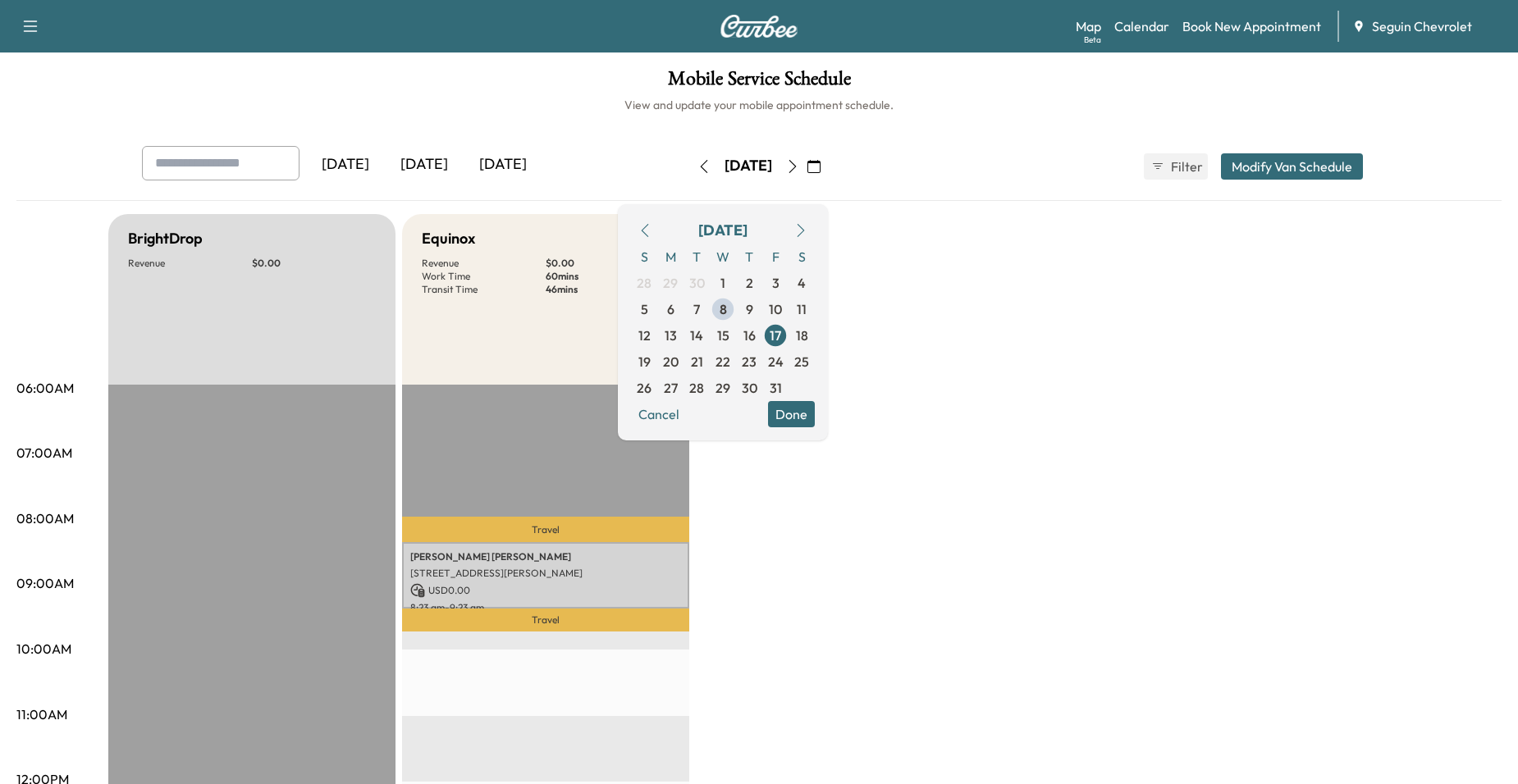
drag, startPoint x: 1010, startPoint y: 332, endPoint x: 1009, endPoint y: 321, distance: 11.0
click at [544, 287] on p "Transit Time" at bounding box center [484, 289] width 124 height 13
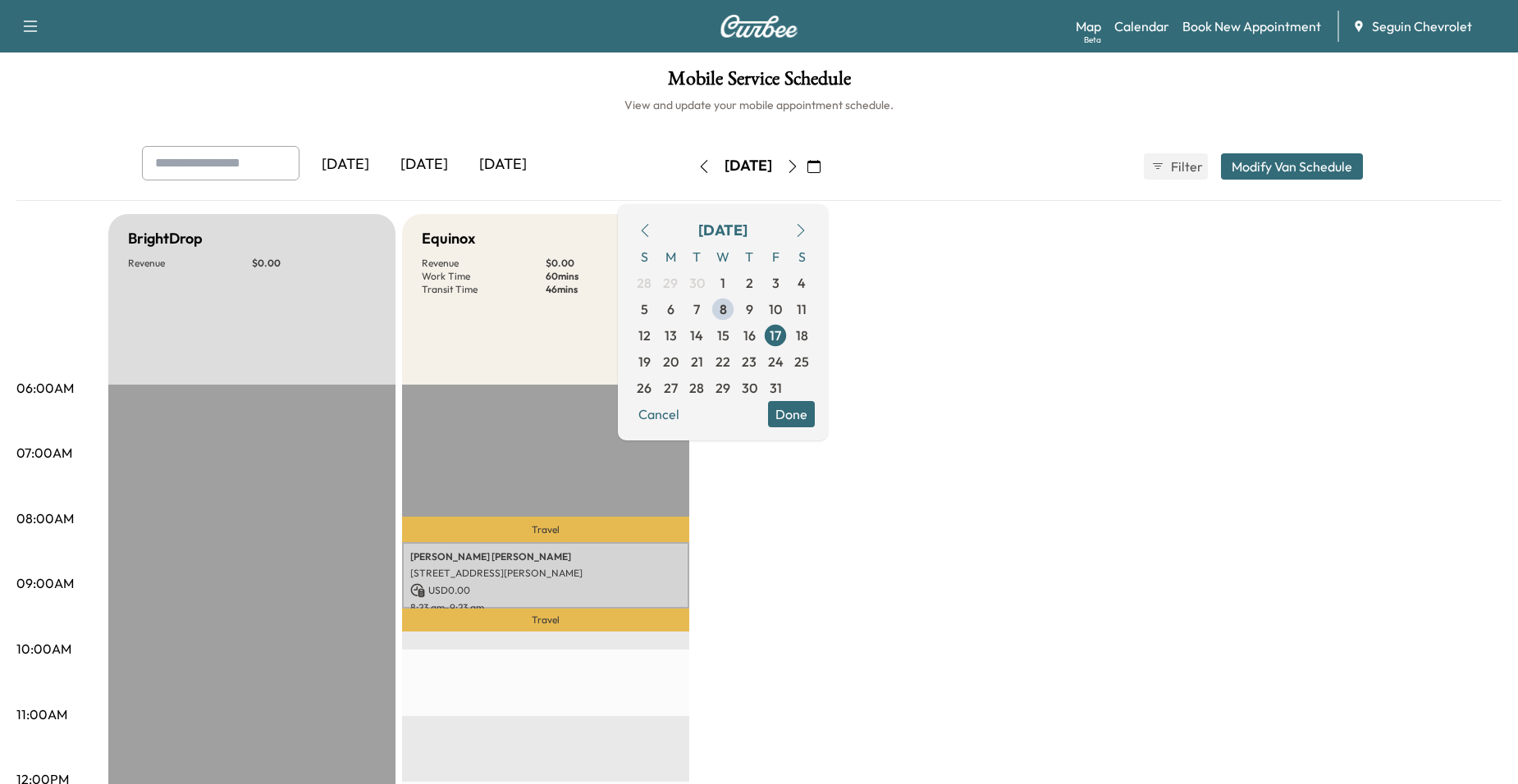
click at [878, 179] on div "[DATE] [DATE] [DATE] [DATE] October 2025 S M T W T F S 28 29 30 1 2 3 4 5 6 7 8…" at bounding box center [759, 167] width 1261 height 41
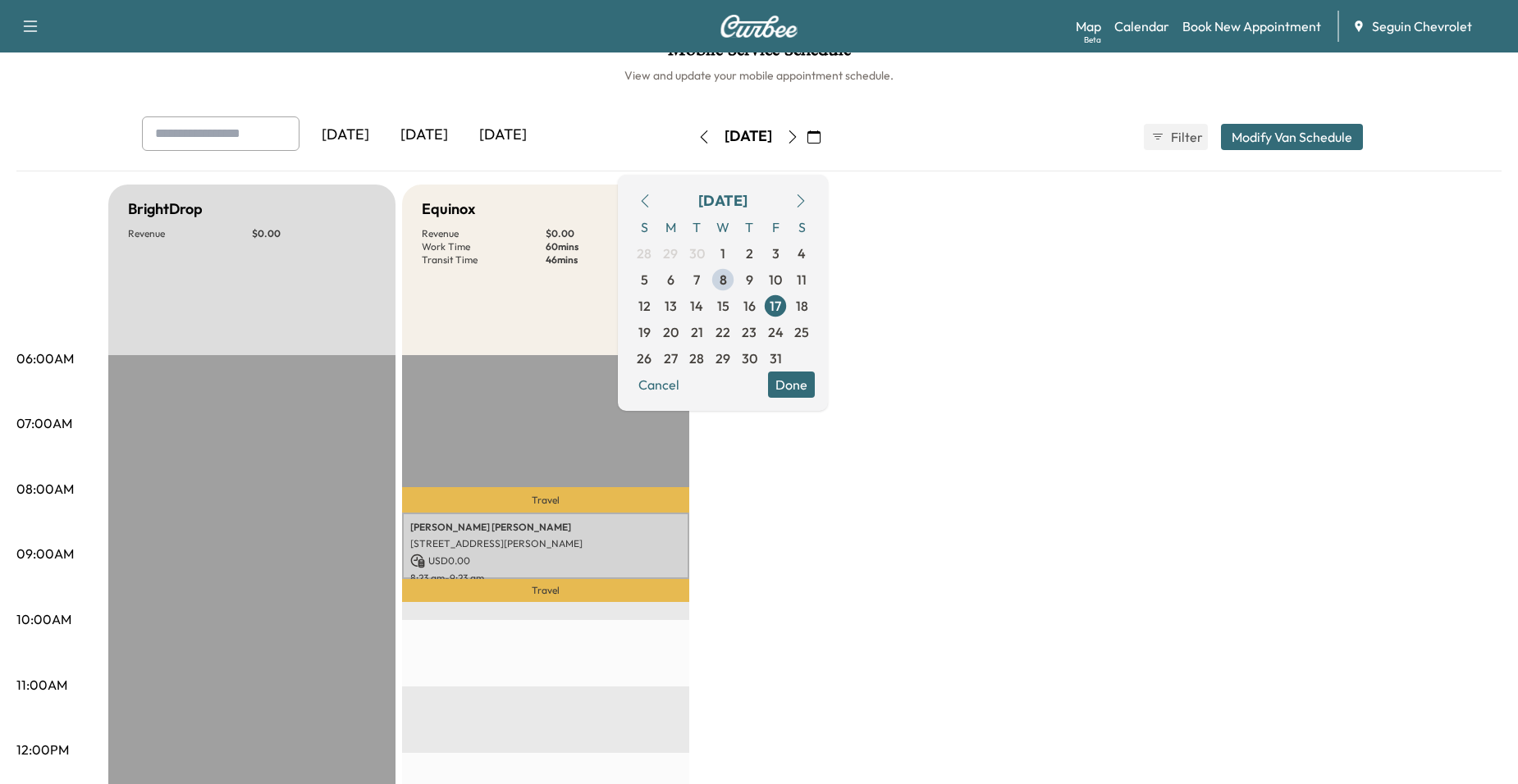
scroll to position [82, 0]
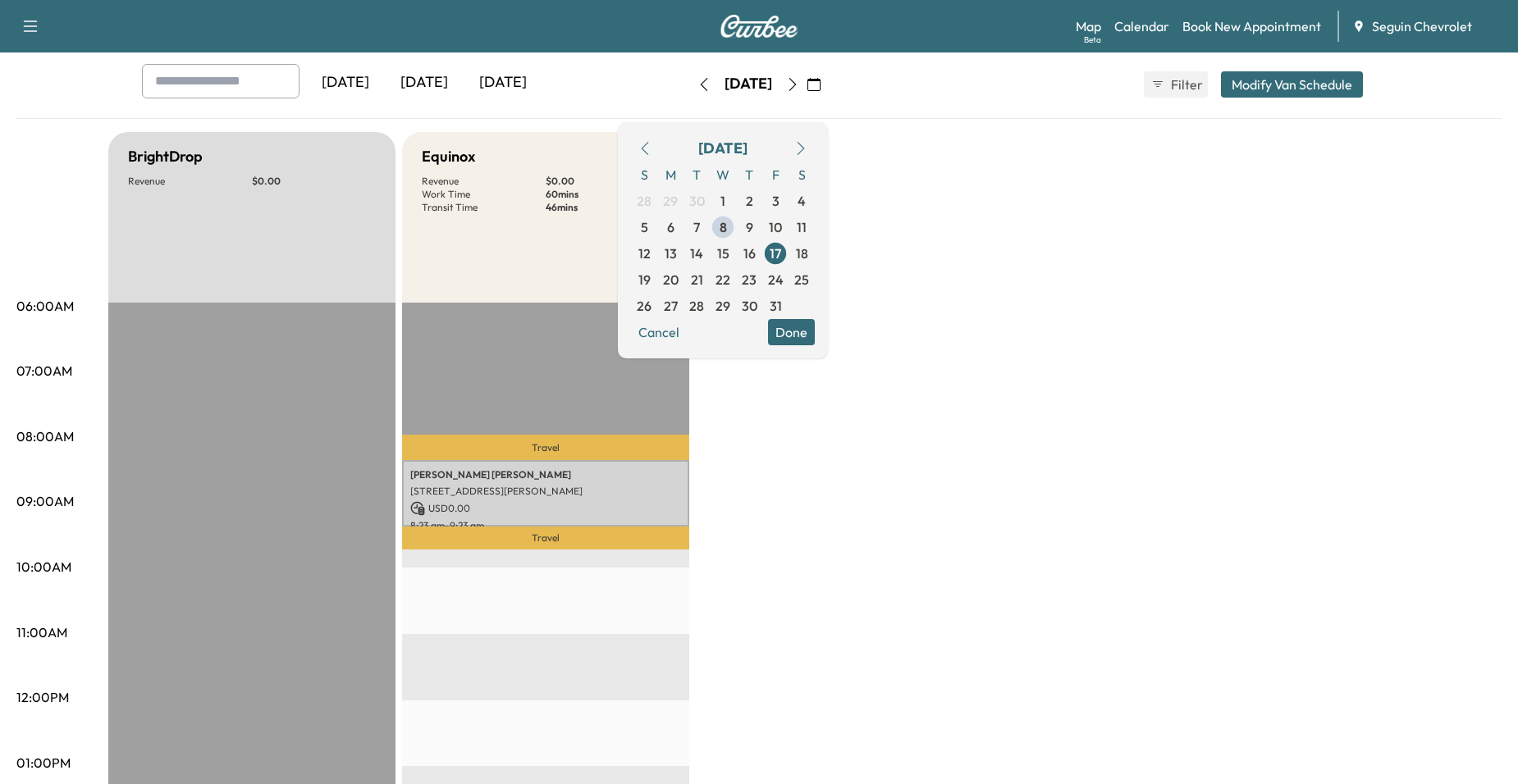
click at [723, 536] on div "BrightDrop Revenue $ 0.00 Equinox Revenue $ 0.00 Work Time 60 mins Transit Time…" at bounding box center [806, 747] width 1394 height 1231
click at [706, 565] on div "BrightDrop Revenue $ 0.00 Equinox Revenue $ 0.00 Work Time 60 mins Transit Time…" at bounding box center [806, 747] width 1394 height 1231
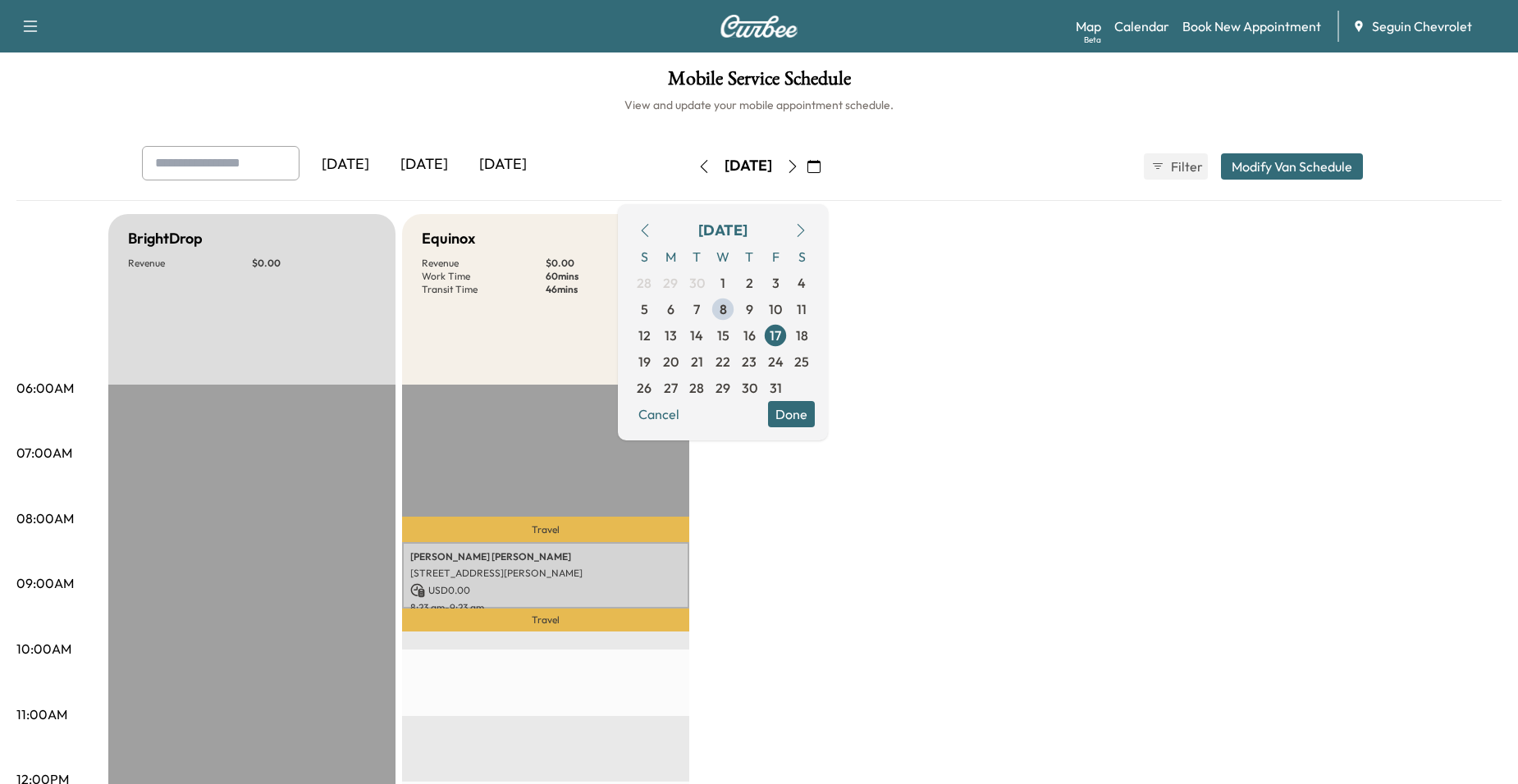
click at [681, 613] on p "Travel" at bounding box center [546, 620] width 288 height 23
click at [815, 421] on button "Done" at bounding box center [791, 414] width 47 height 26
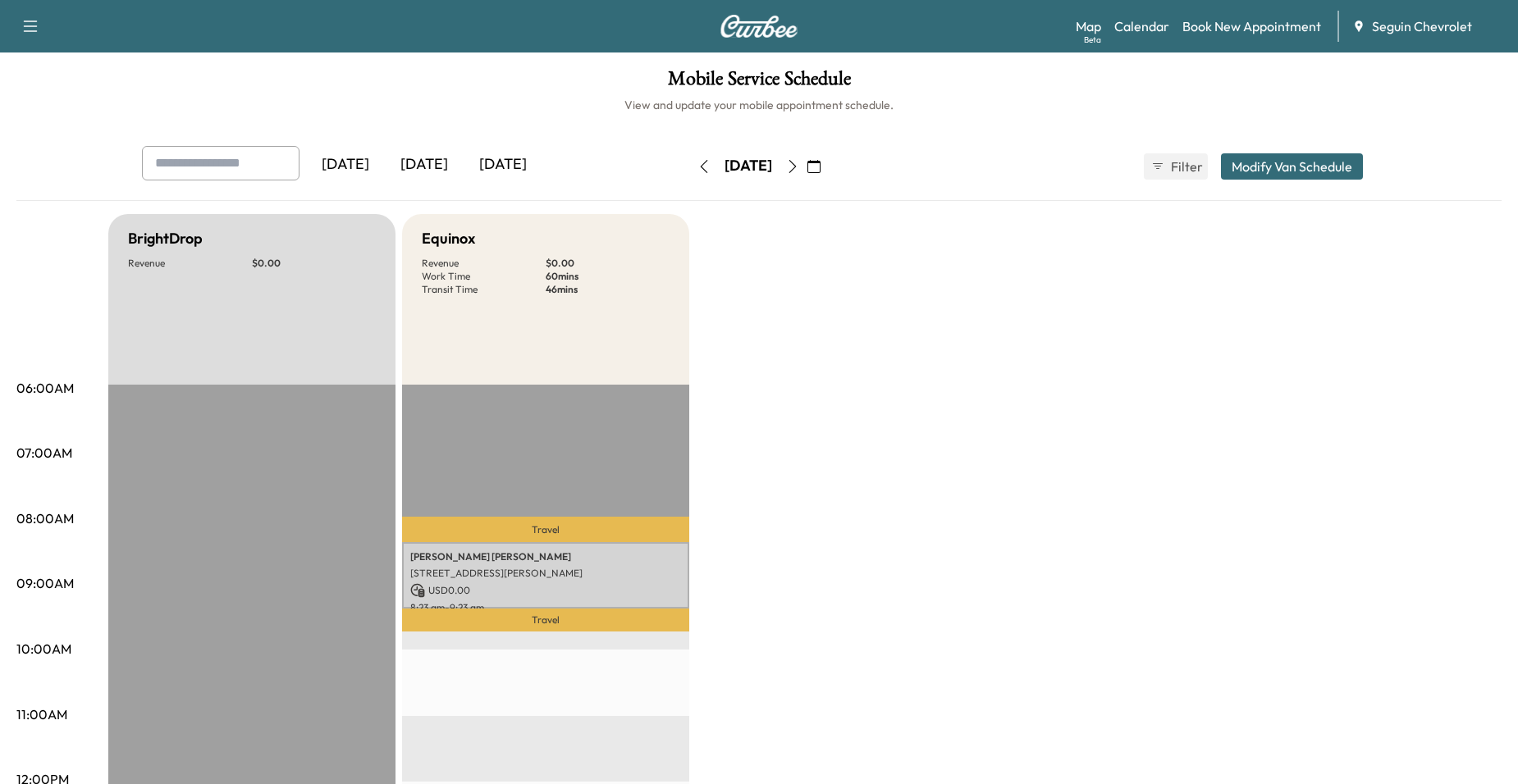
click at [828, 170] on button "button" at bounding box center [814, 167] width 28 height 26
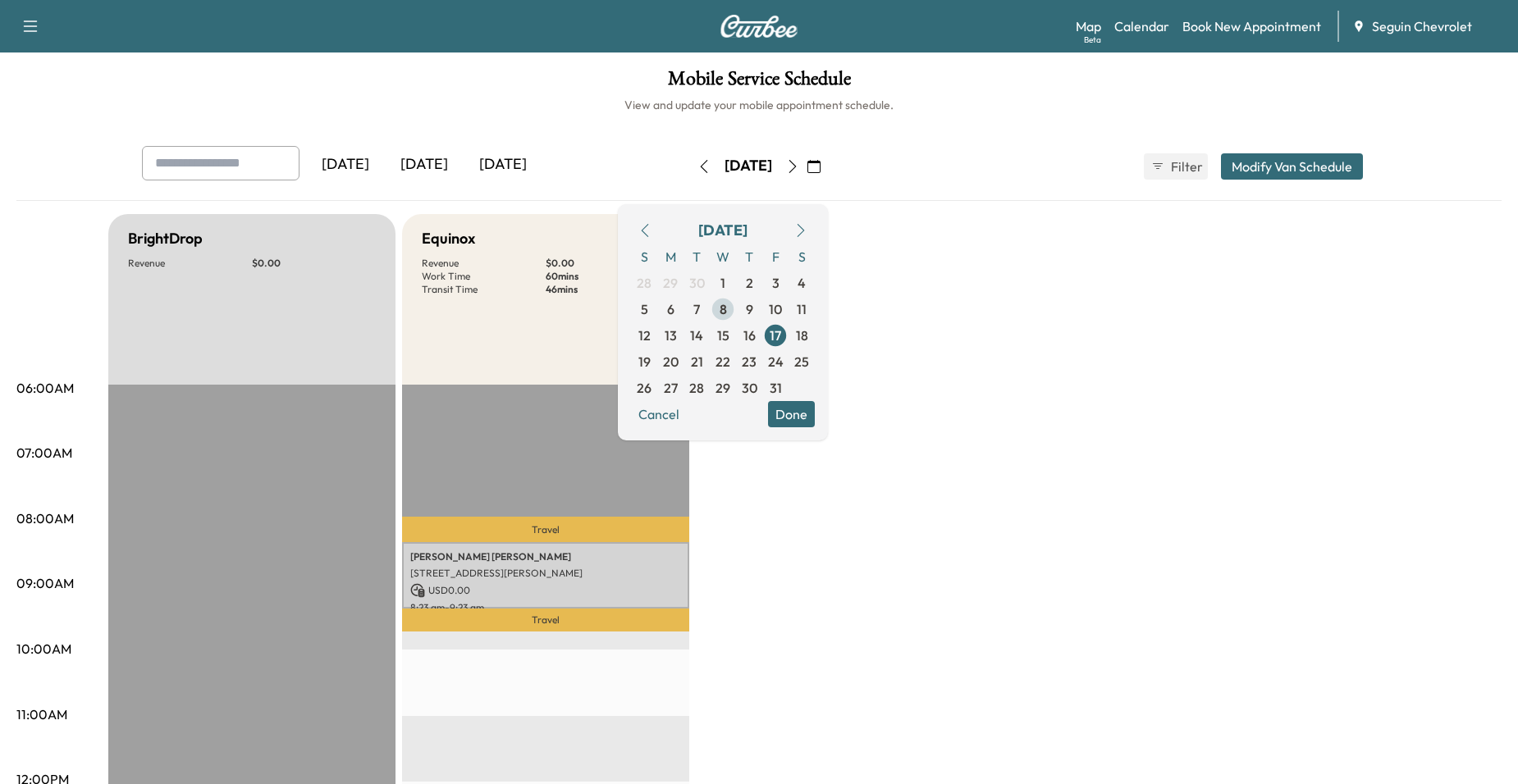
click at [727, 310] on span "8" at bounding box center [724, 309] width 7 height 19
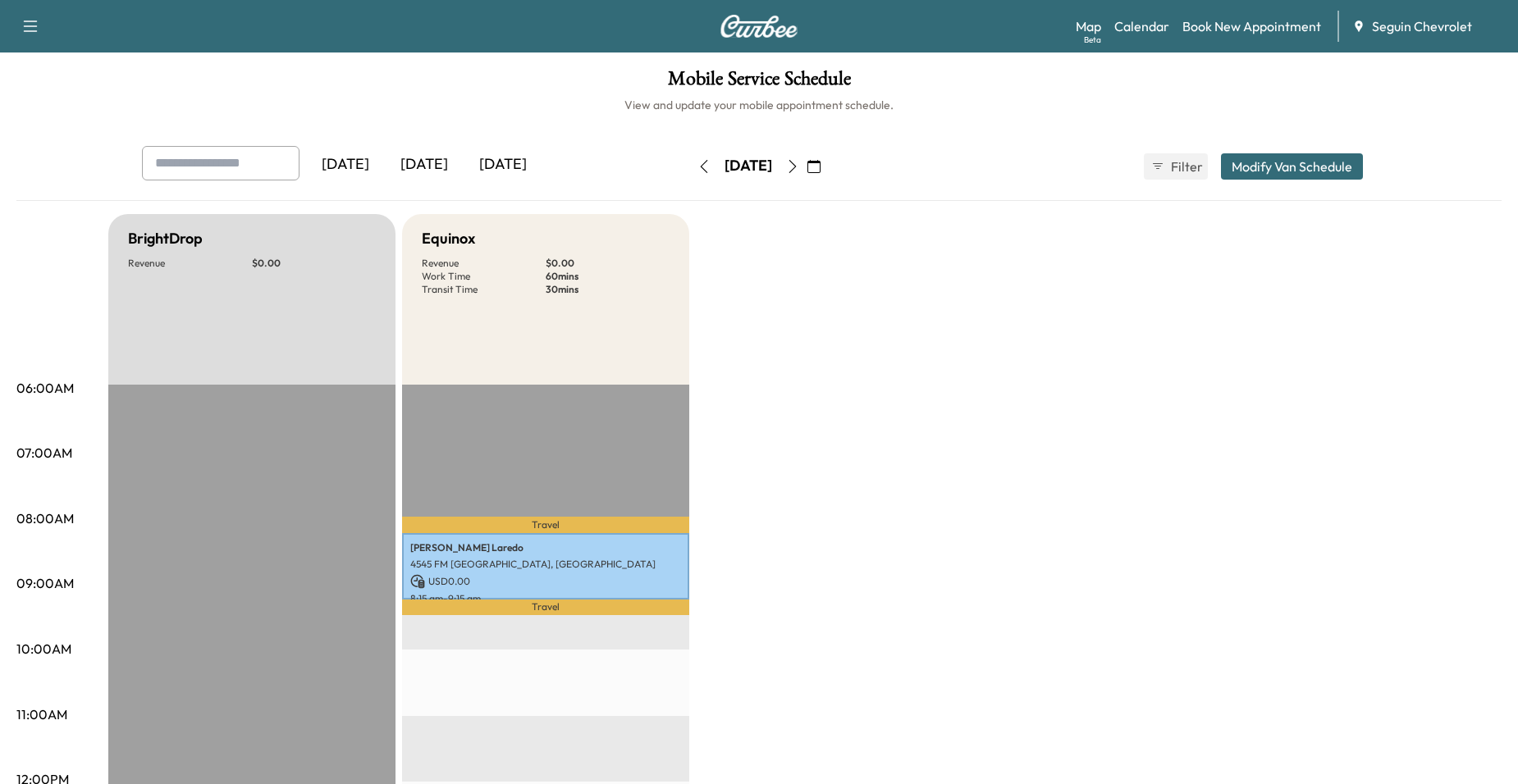
click at [828, 163] on button "button" at bounding box center [814, 167] width 28 height 26
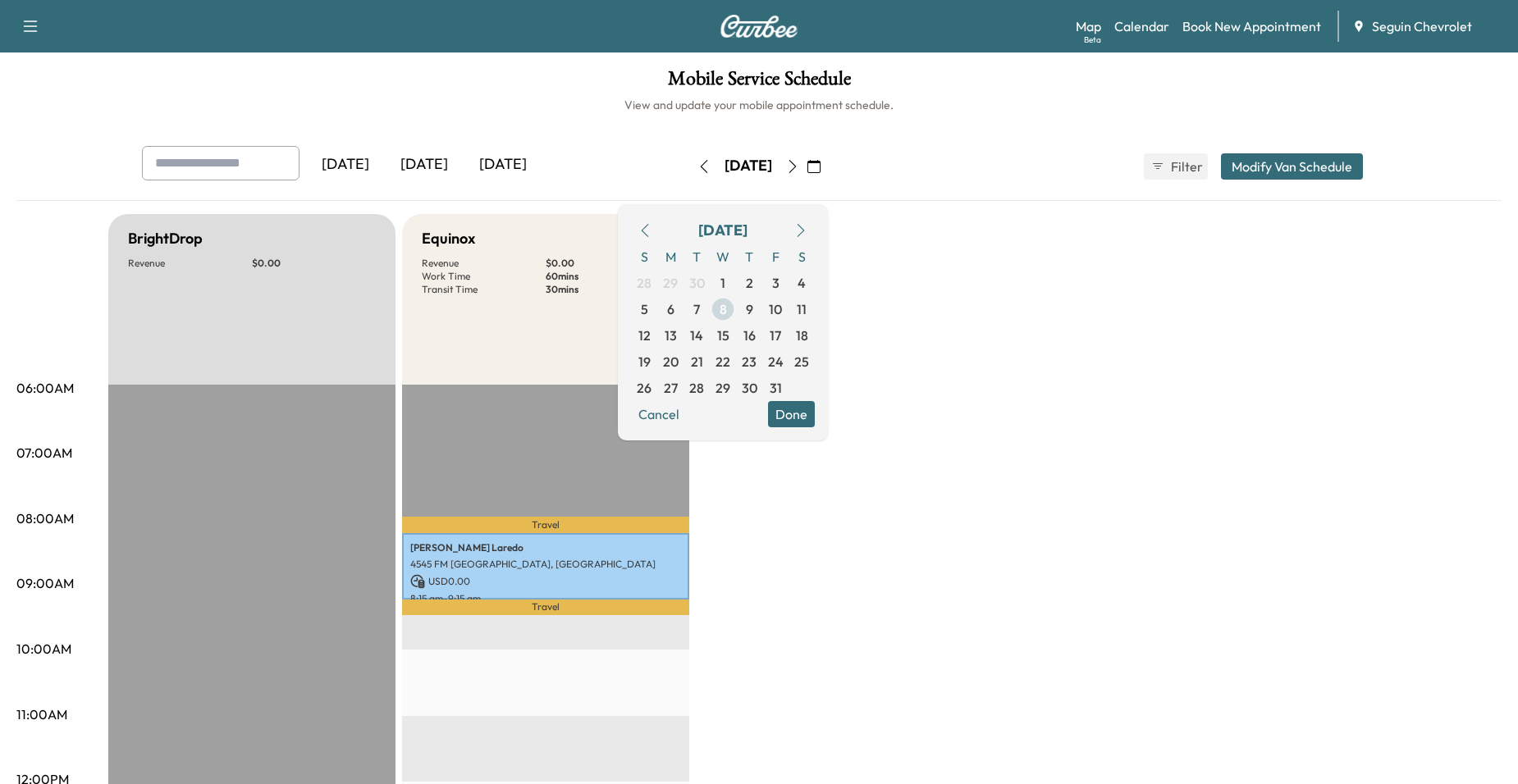
click at [736, 312] on span "8" at bounding box center [723, 309] width 26 height 26
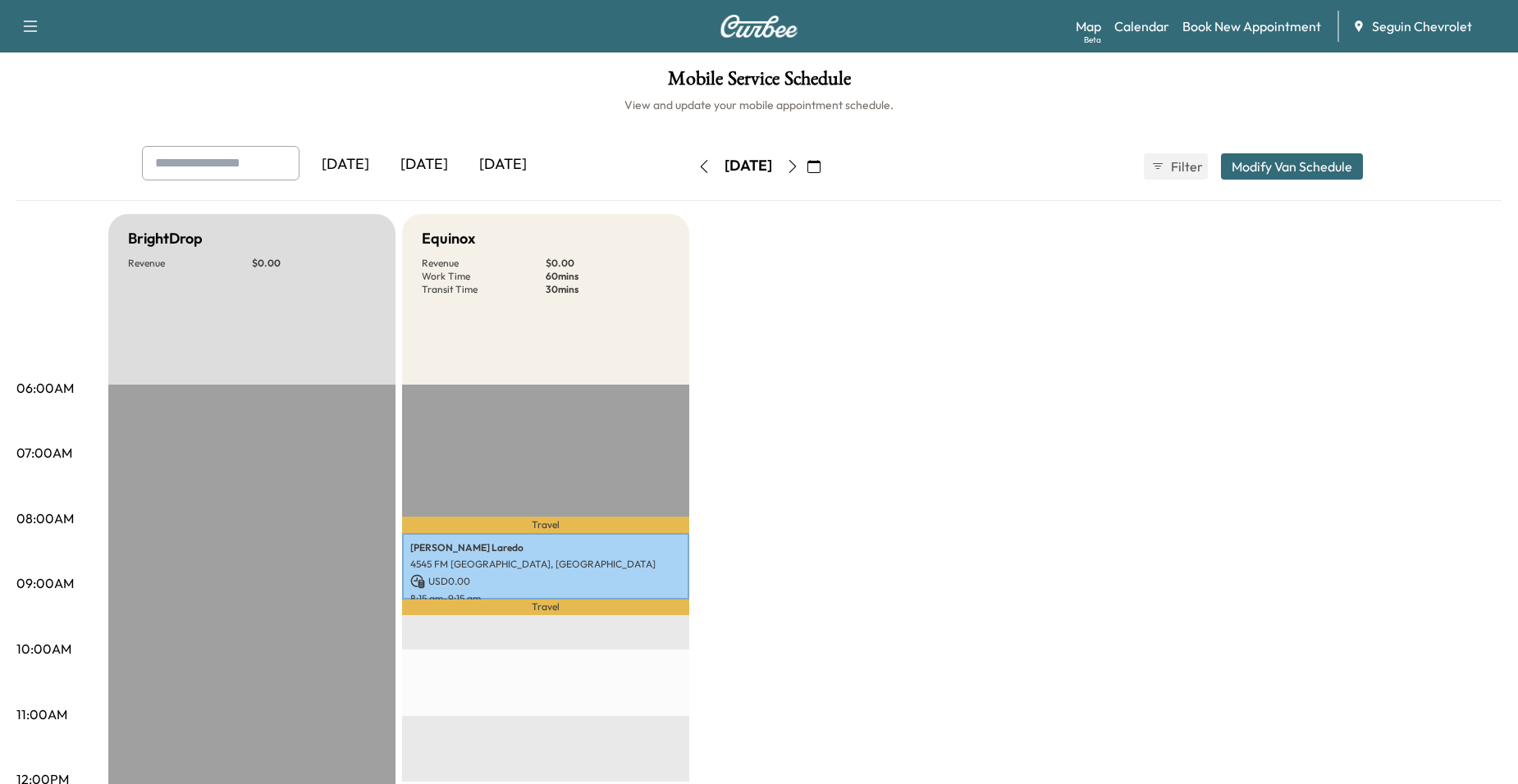
click at [806, 176] on button "button" at bounding box center [793, 167] width 28 height 26
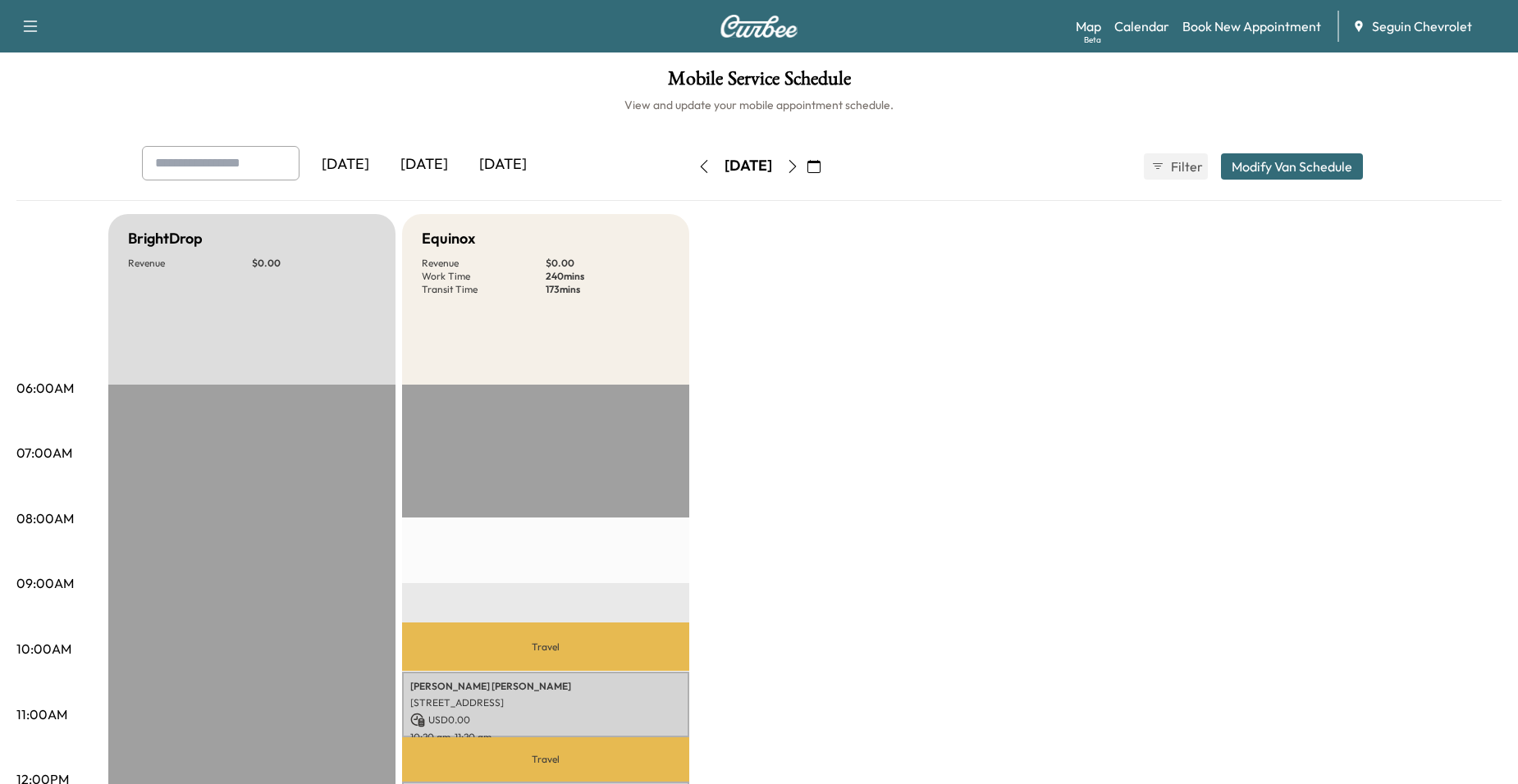
click at [698, 163] on icon "button" at bounding box center [704, 167] width 13 height 13
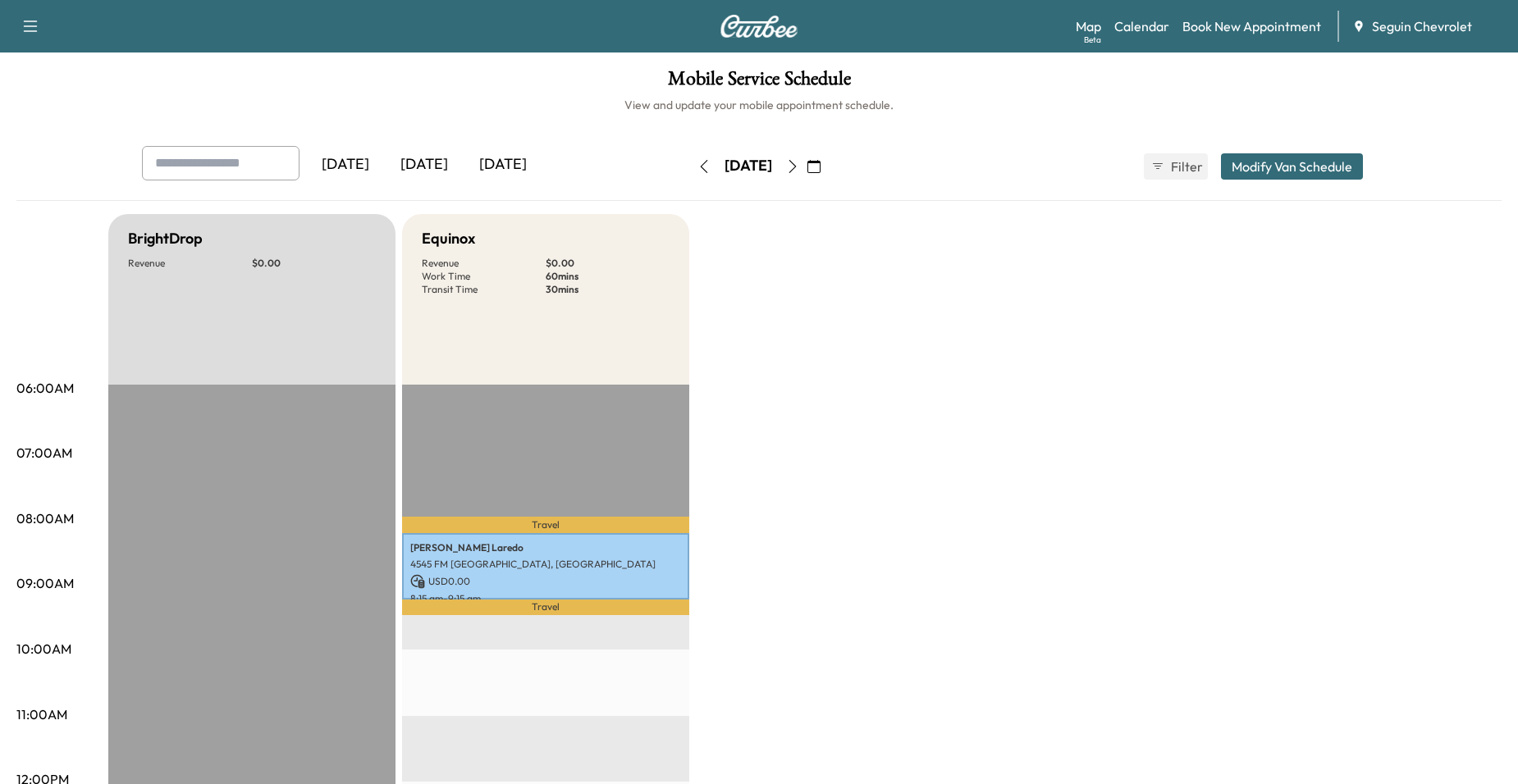
click at [799, 160] on icon "button" at bounding box center [793, 167] width 13 height 13
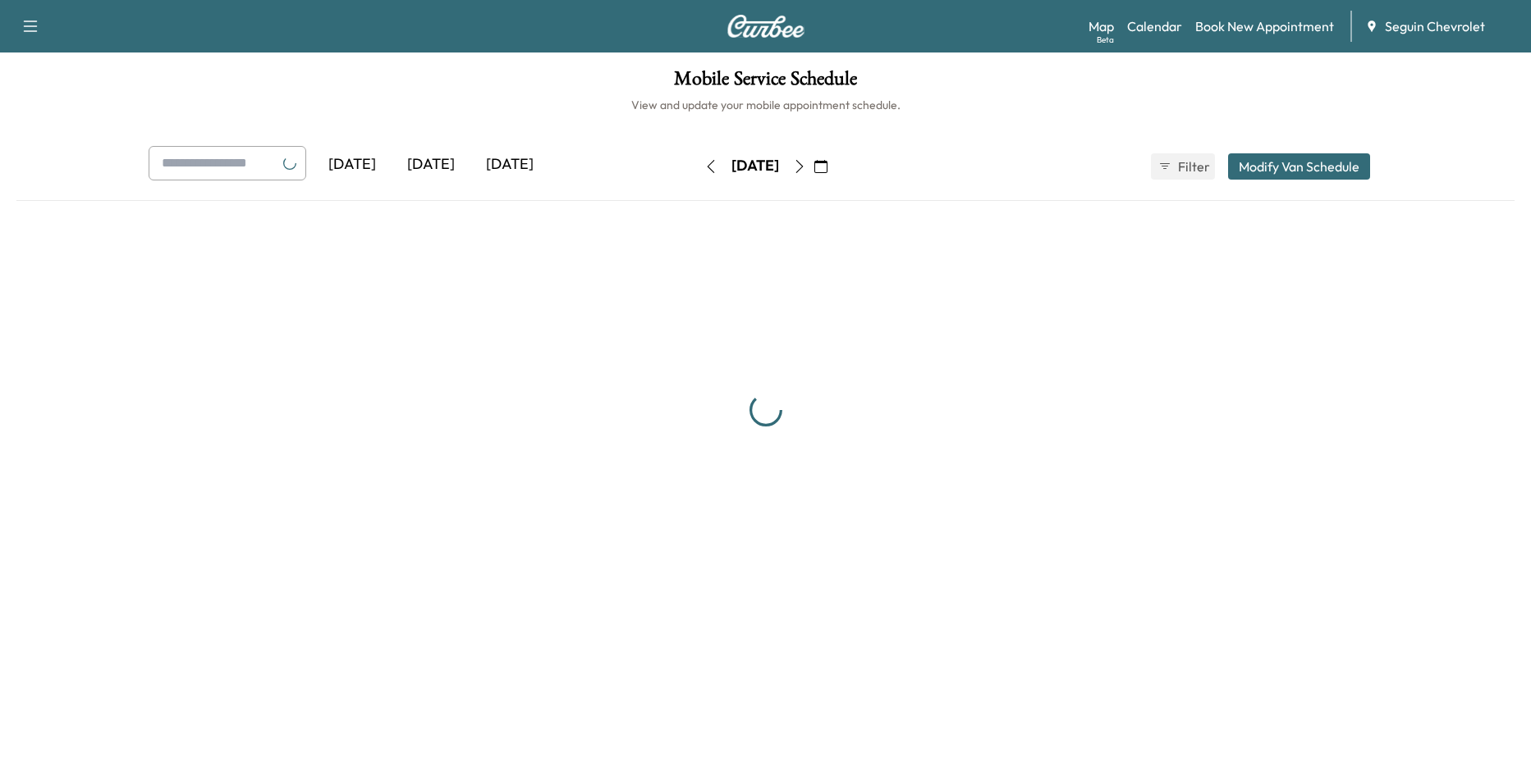
click at [806, 160] on icon "button" at bounding box center [799, 167] width 13 height 13
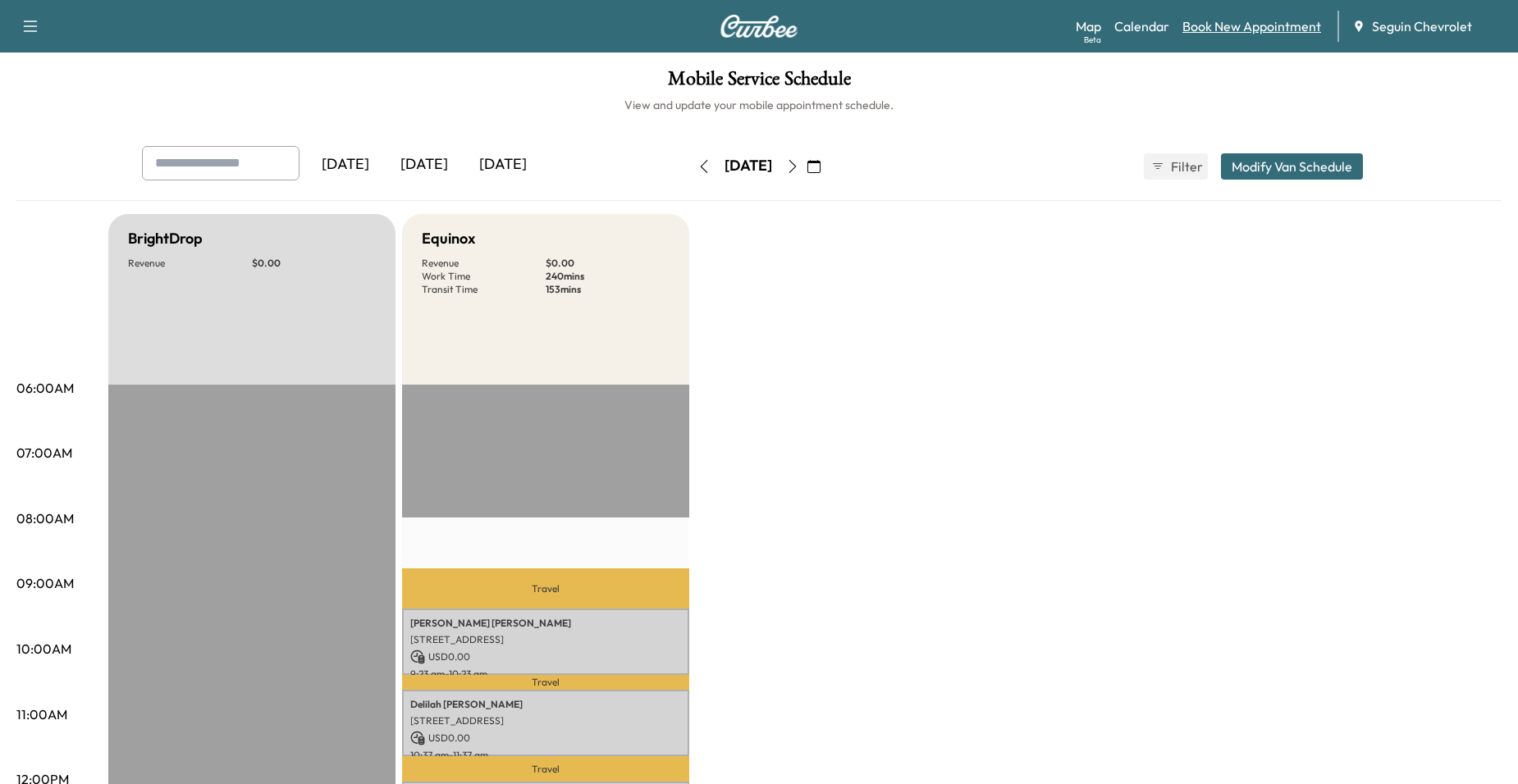
click at [1214, 28] on link "Book New Appointment" at bounding box center [1252, 26] width 138 height 19
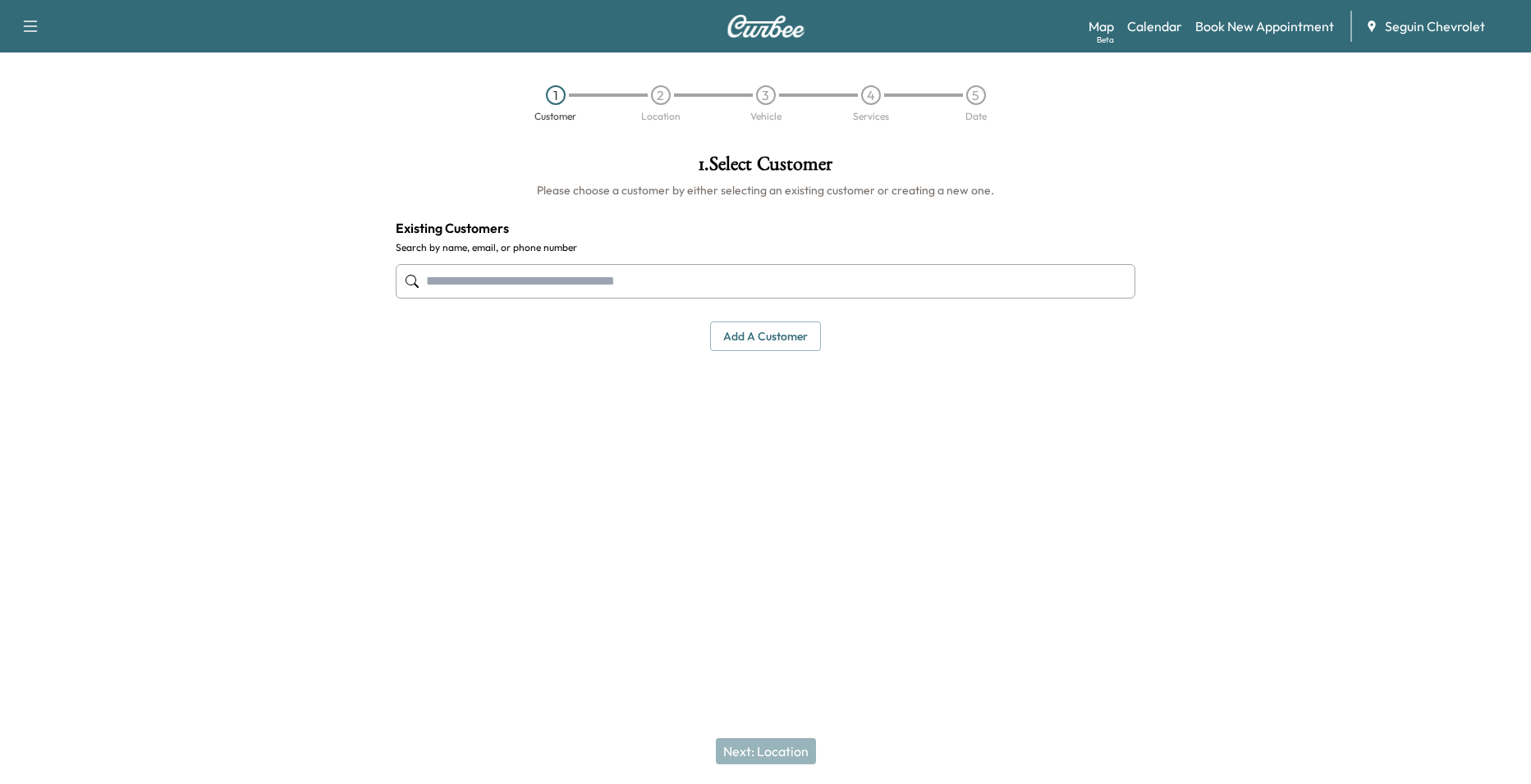
click at [709, 260] on div at bounding box center [765, 281] width 739 height 54
click at [695, 280] on input "text" at bounding box center [765, 281] width 739 height 34
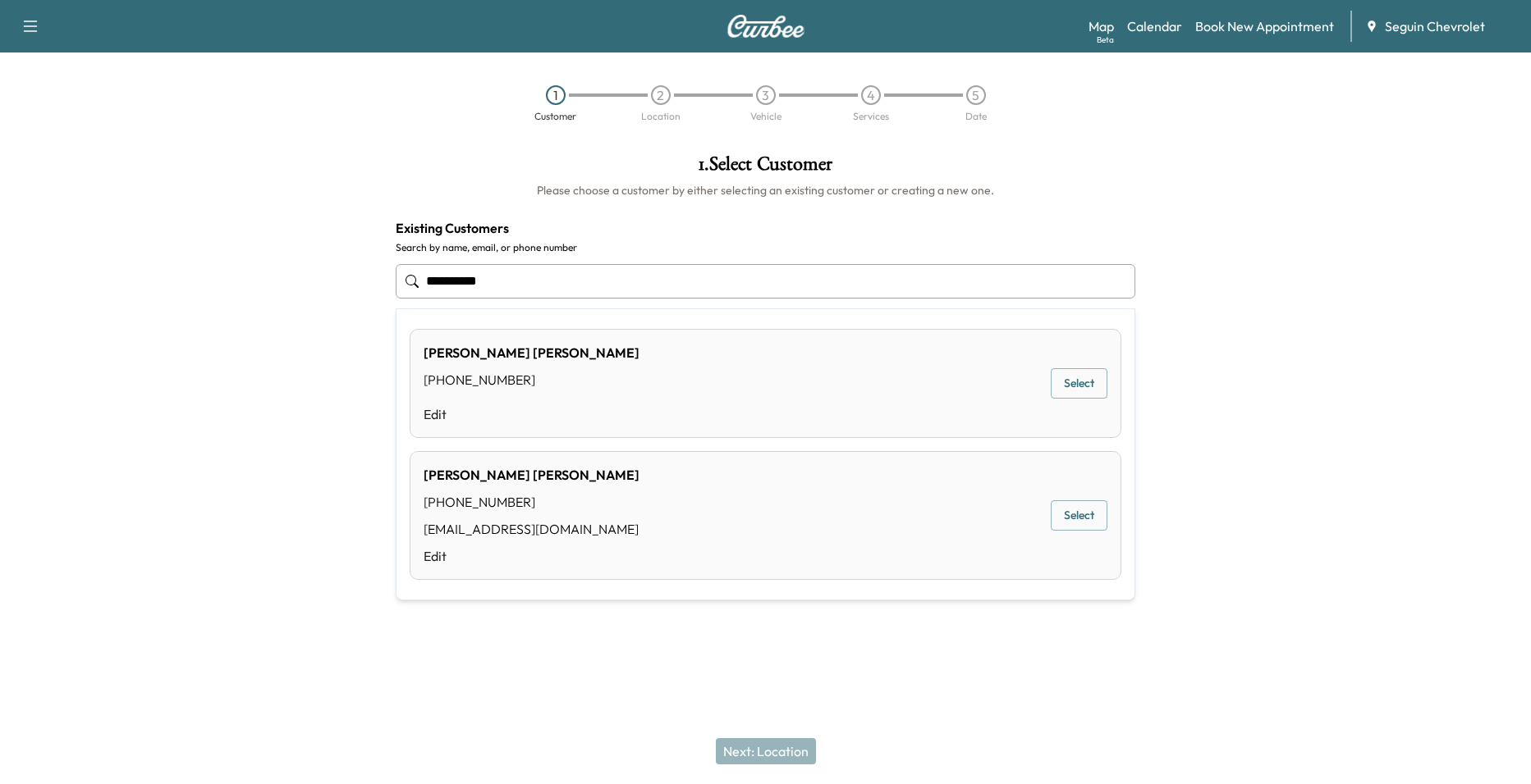
click at [1082, 517] on button "Select" at bounding box center [1078, 515] width 56 height 30
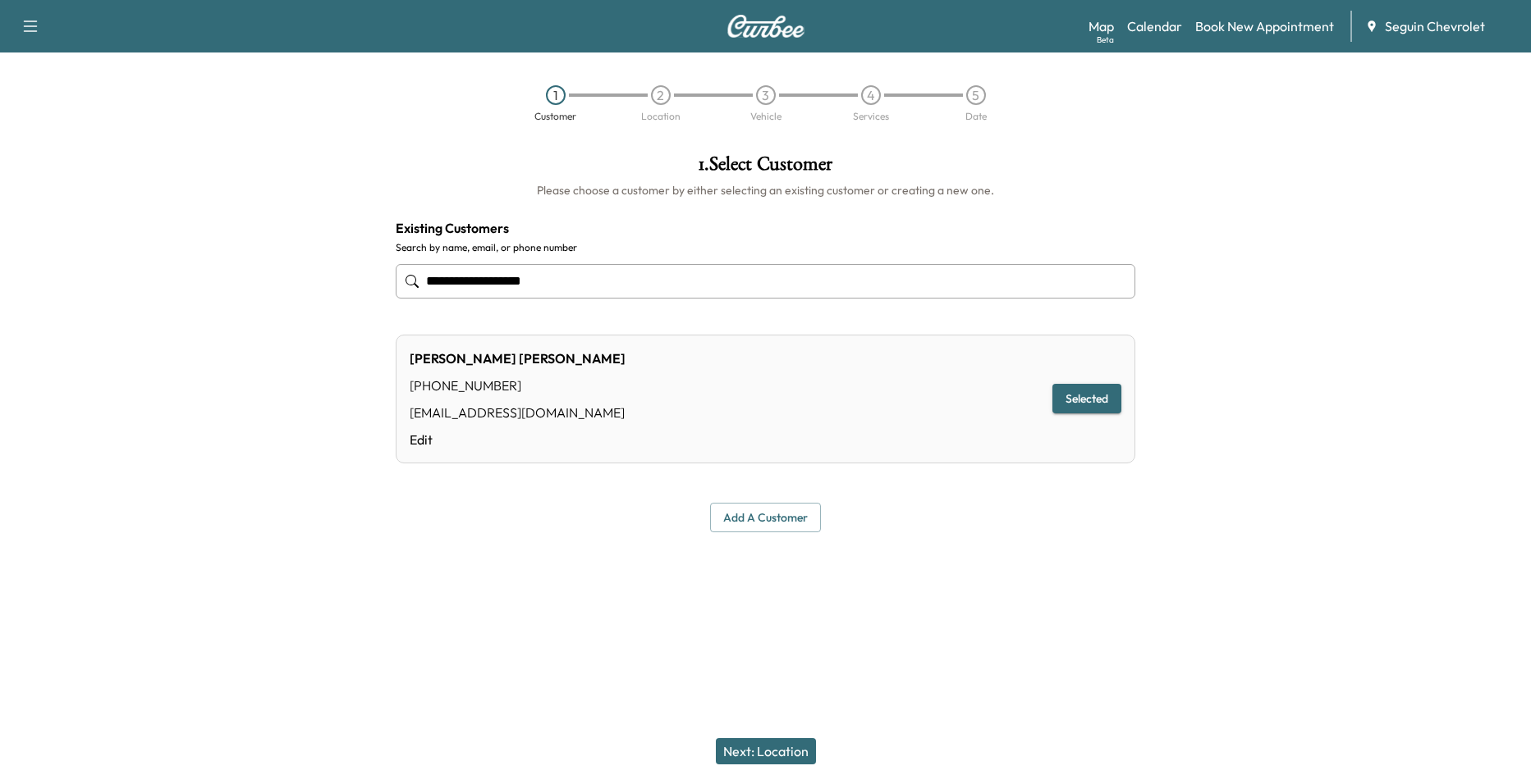
type input "**********"
click at [747, 753] on button "Next: Location" at bounding box center [765, 751] width 100 height 26
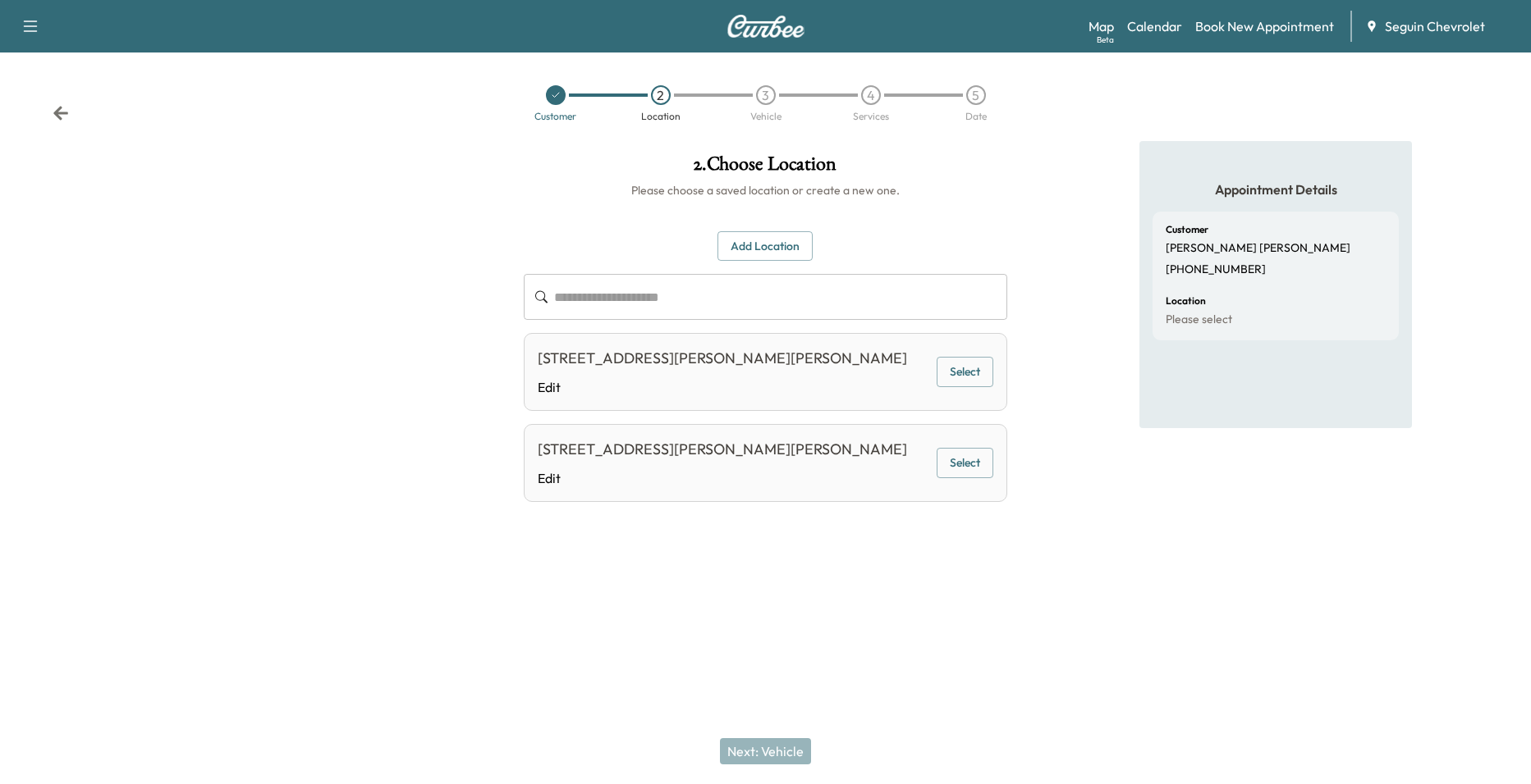
click at [955, 369] on button "Select" at bounding box center [964, 371] width 56 height 30
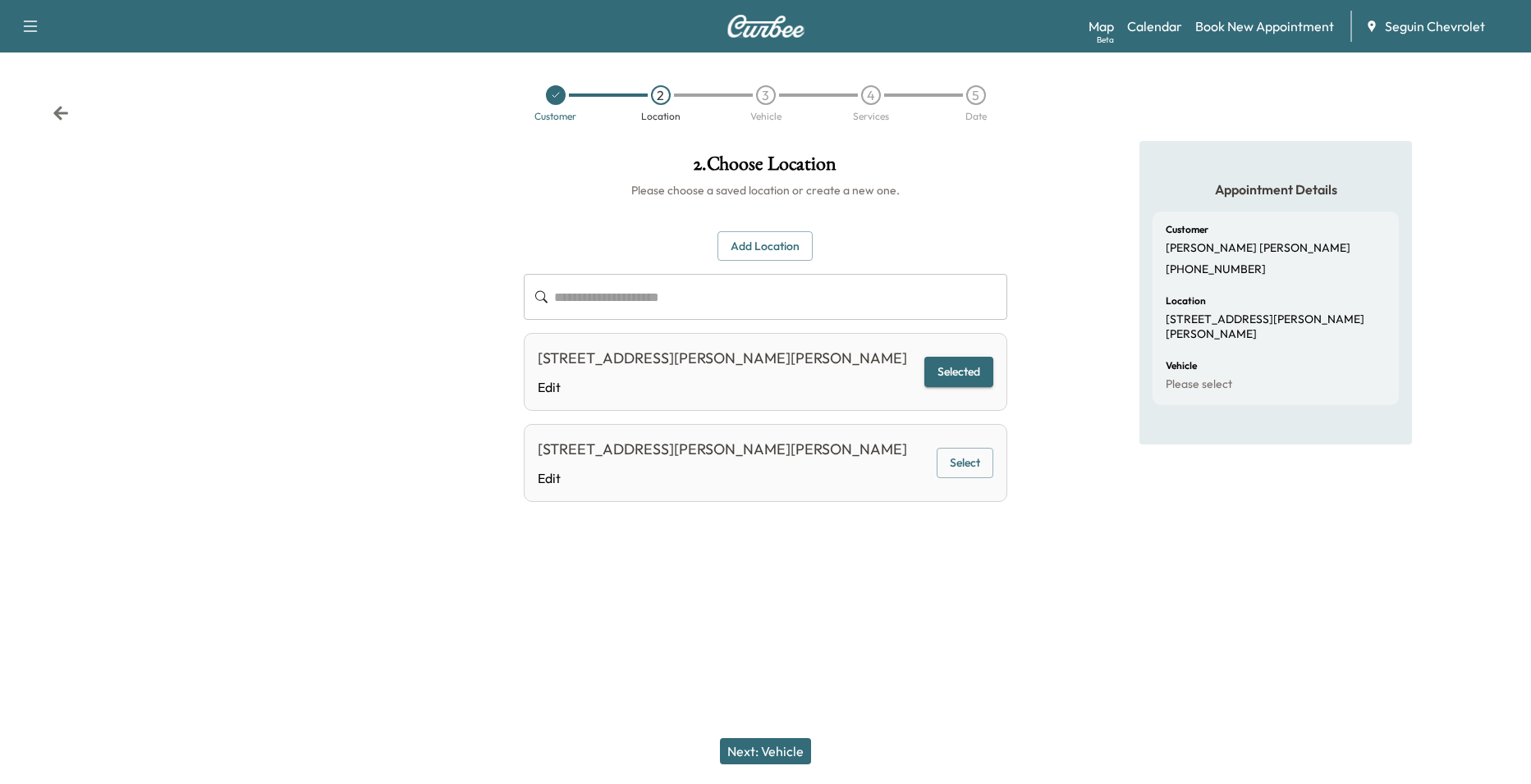
click at [815, 371] on div "[STREET_ADDRESS][PERSON_NAME][PERSON_NAME] Edit Selected" at bounding box center [765, 372] width 484 height 78
click at [760, 724] on div "Next: Vehicle" at bounding box center [765, 751] width 1531 height 65
click at [766, 755] on button "Next: Vehicle" at bounding box center [765, 751] width 91 height 26
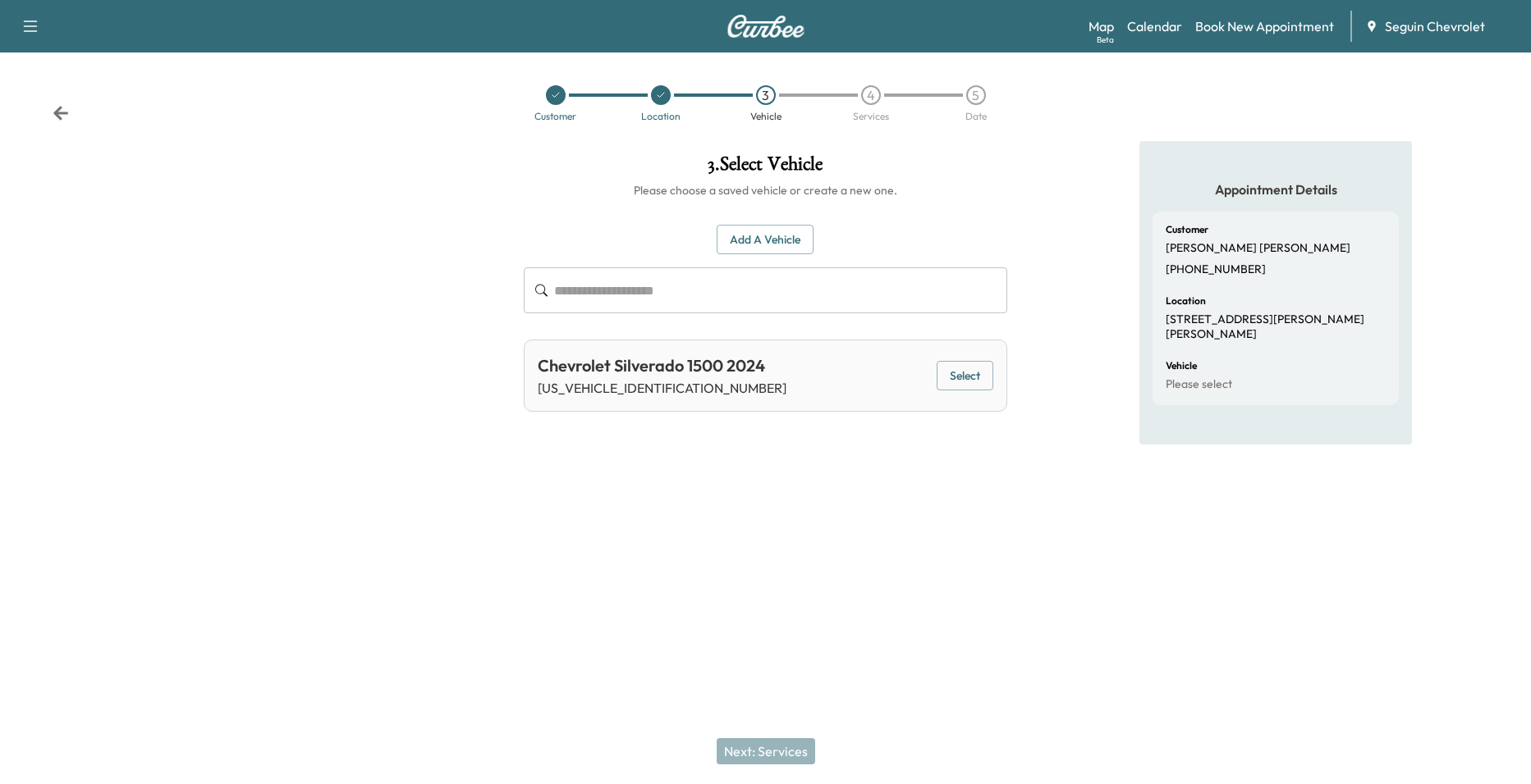
click at [664, 101] on div at bounding box center [660, 95] width 19 height 19
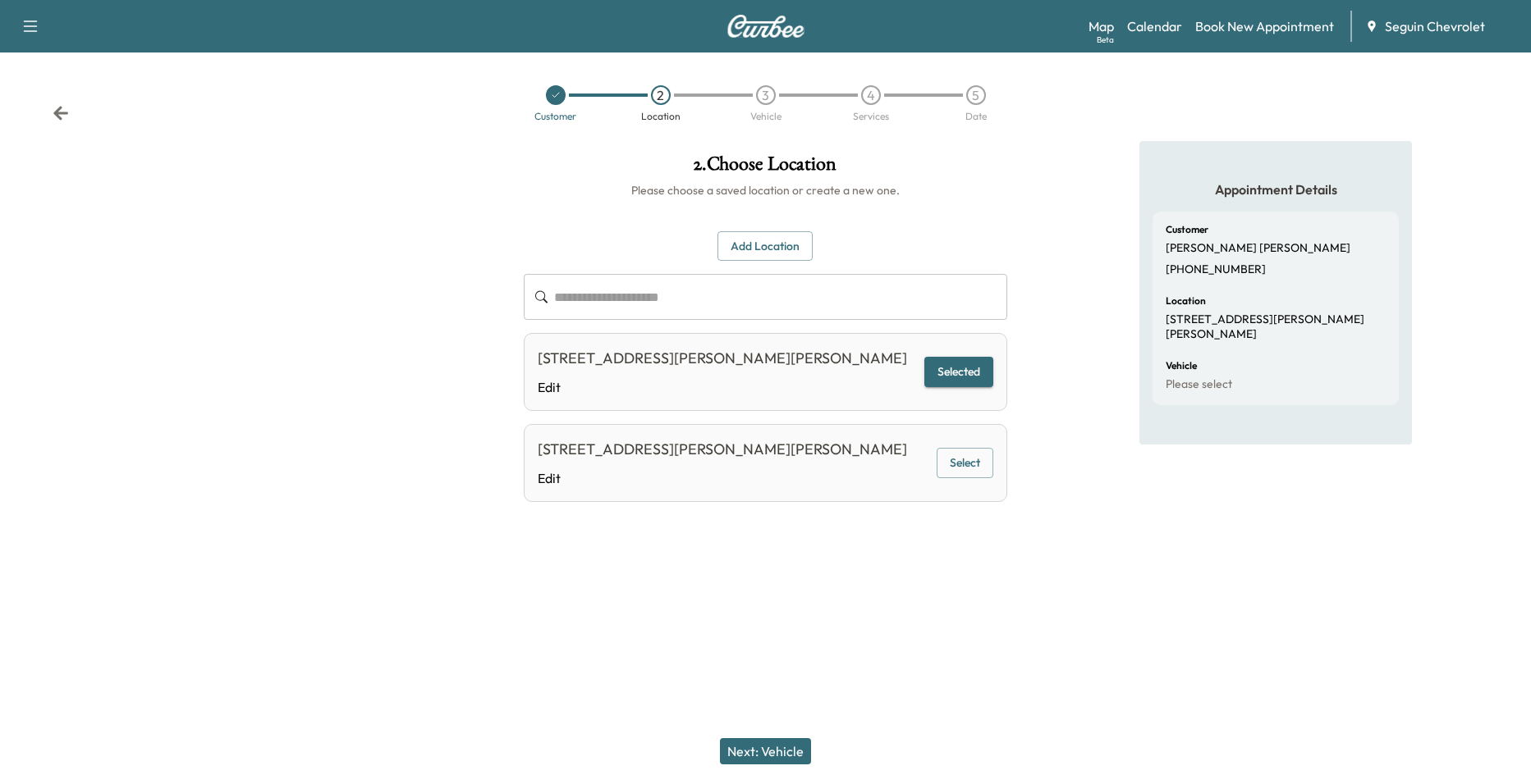
drag, startPoint x: 466, startPoint y: 271, endPoint x: 455, endPoint y: 268, distance: 11.4
click at [455, 268] on div at bounding box center [255, 345] width 511 height 407
click at [1172, 28] on link "Calendar" at bounding box center [1155, 26] width 55 height 19
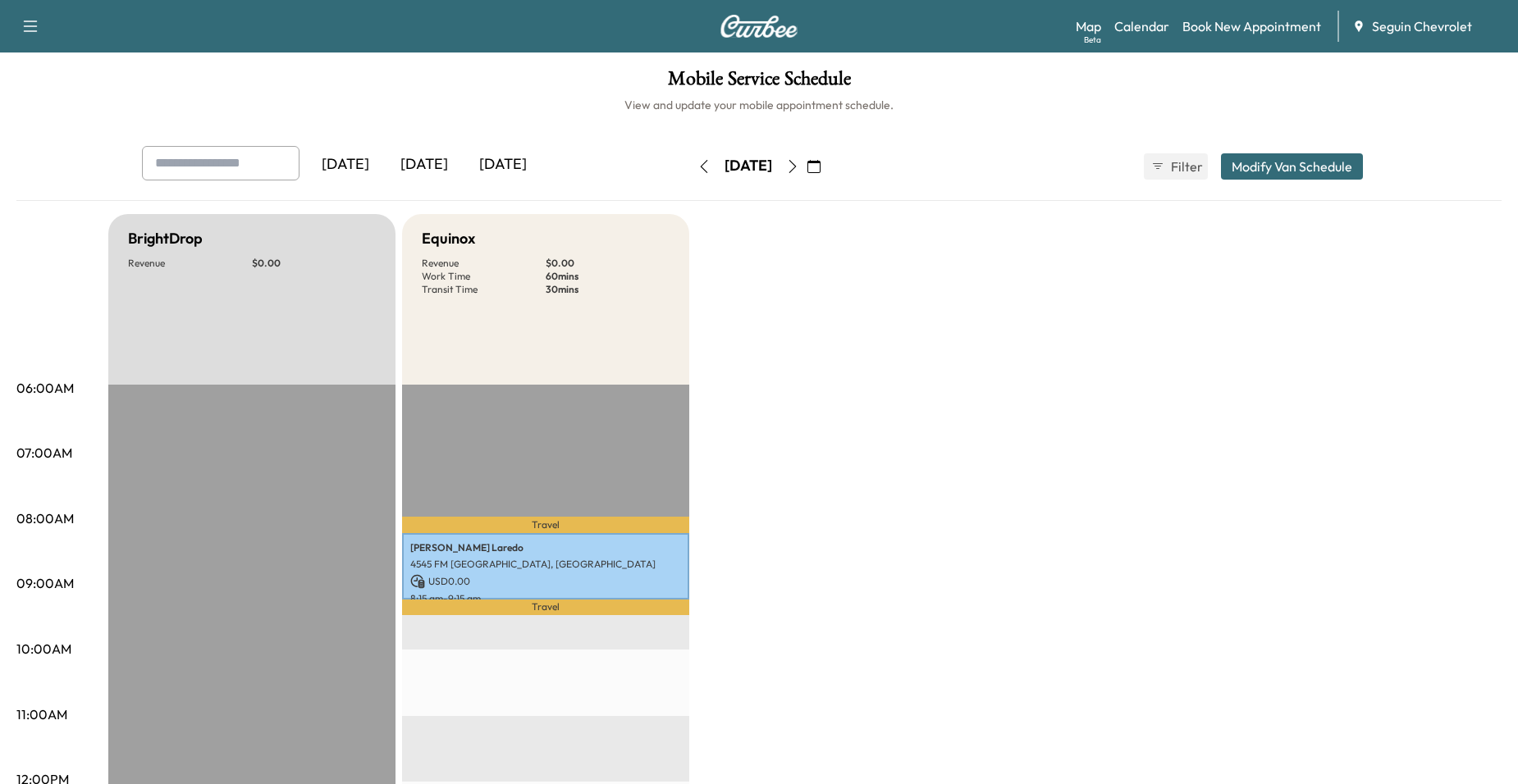
click at [806, 158] on button "button" at bounding box center [793, 167] width 28 height 26
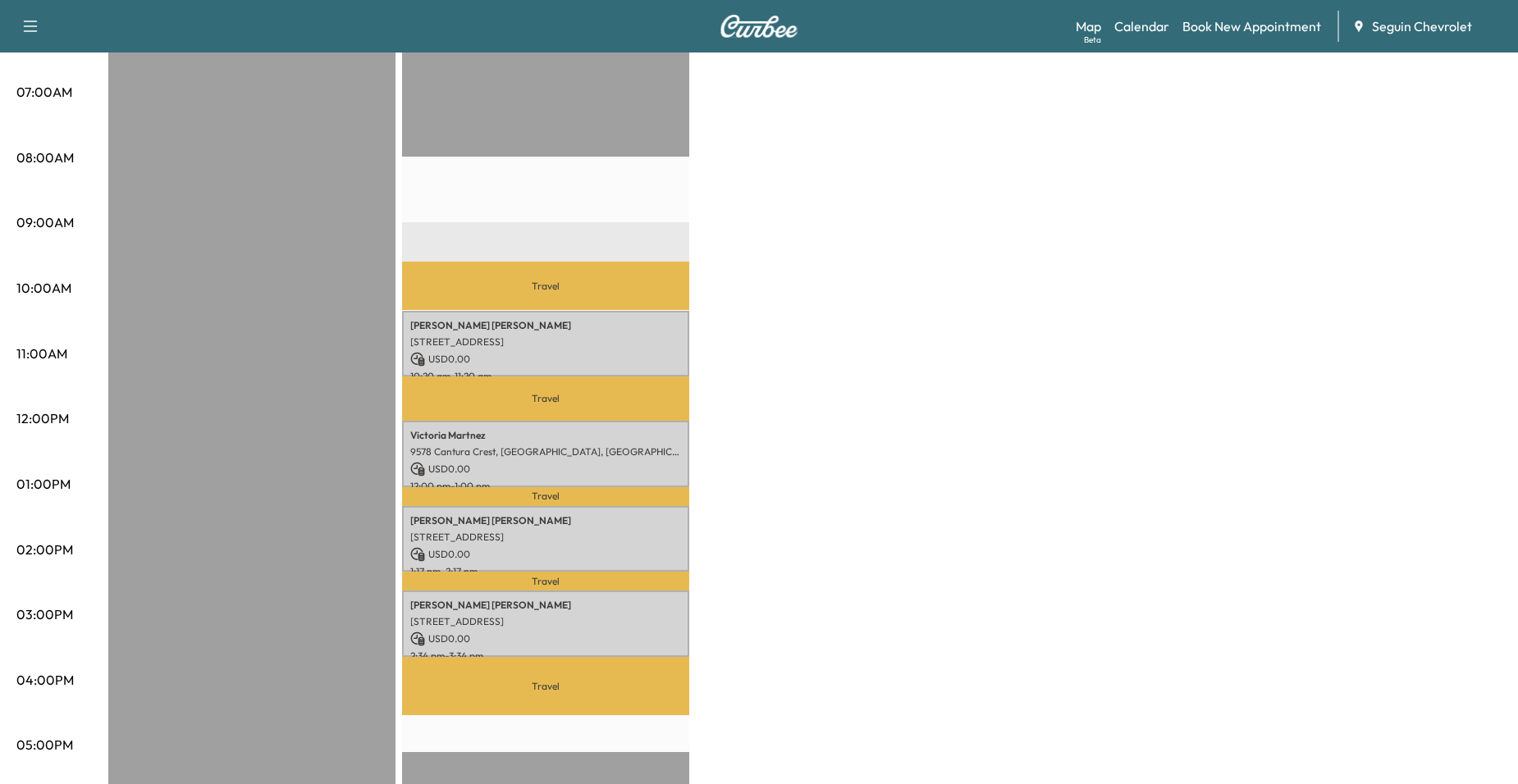
scroll to position [82, 0]
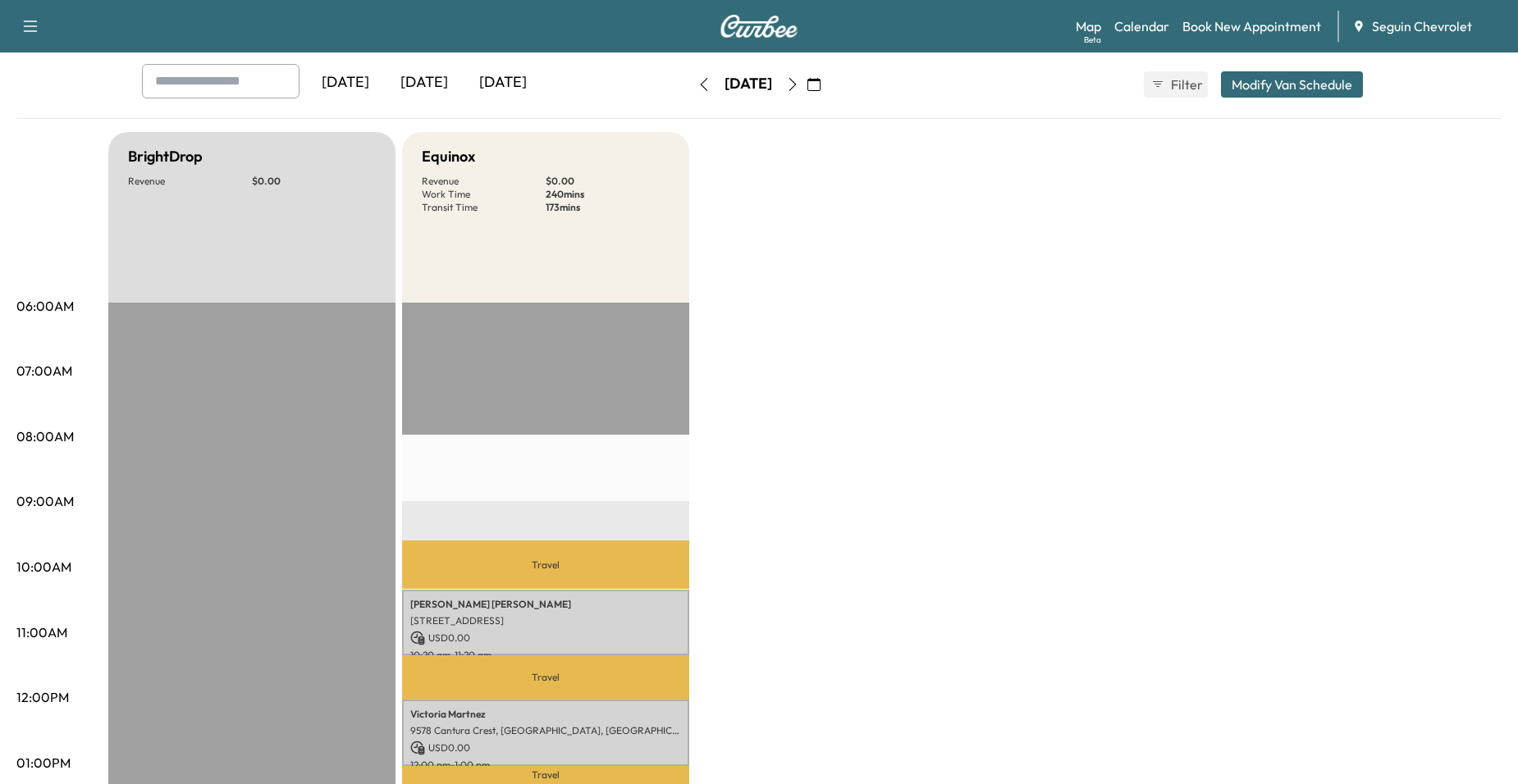
click at [799, 86] on icon "button" at bounding box center [793, 85] width 13 height 13
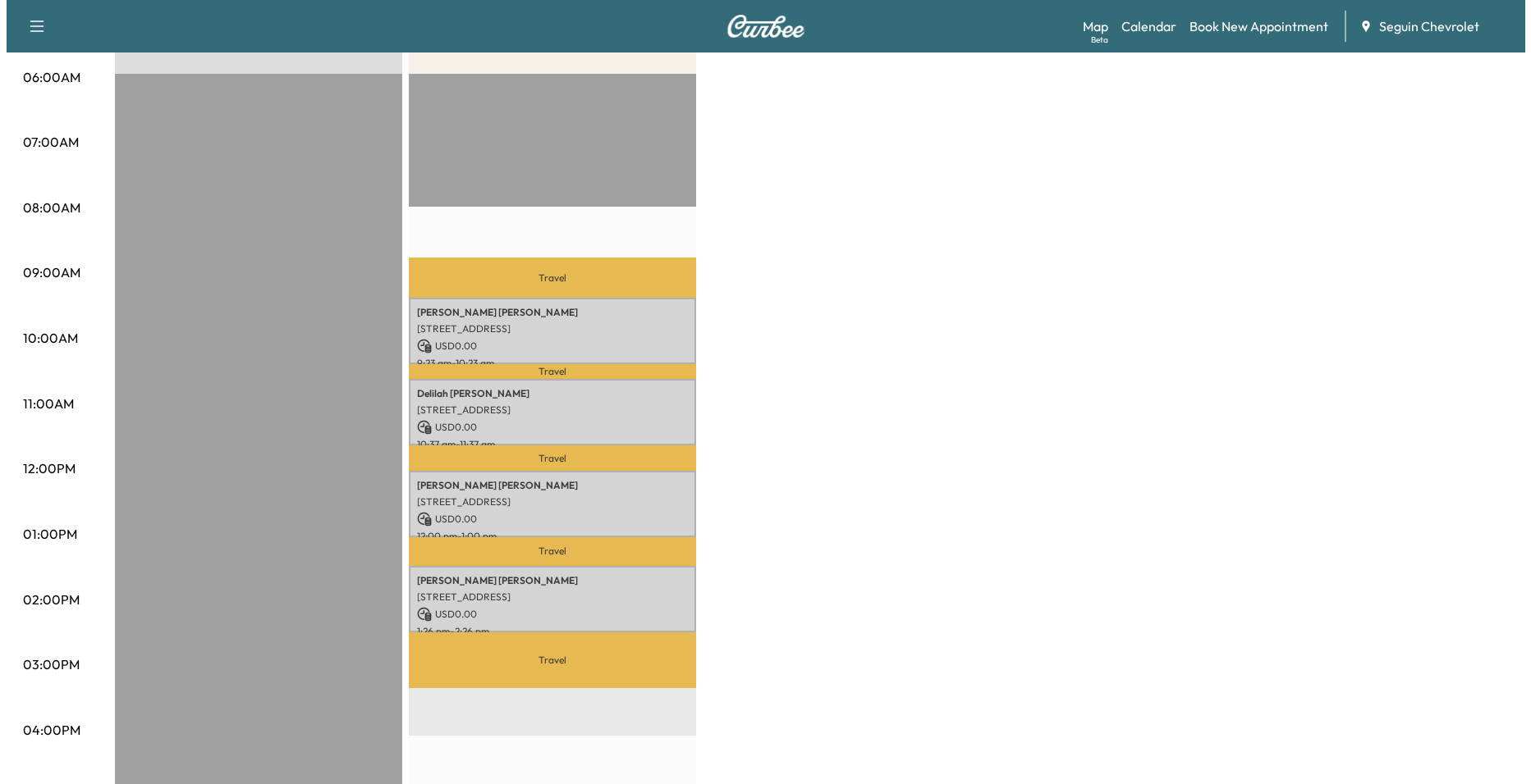
scroll to position [328, 0]
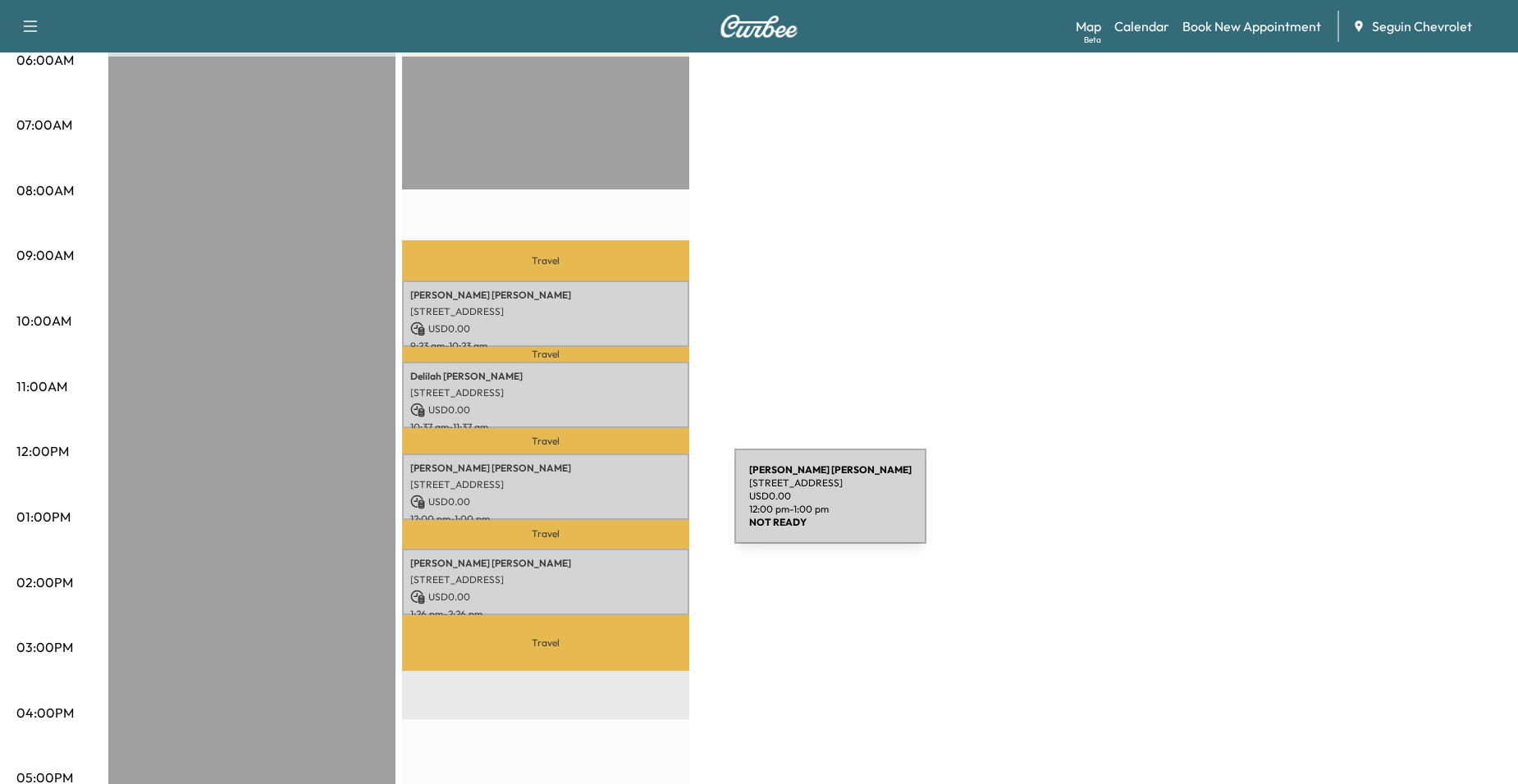
click at [610, 506] on div "[PERSON_NAME] [STREET_ADDRESS] USD 0.00 12:00 pm - 1:00 pm" at bounding box center [546, 486] width 288 height 66
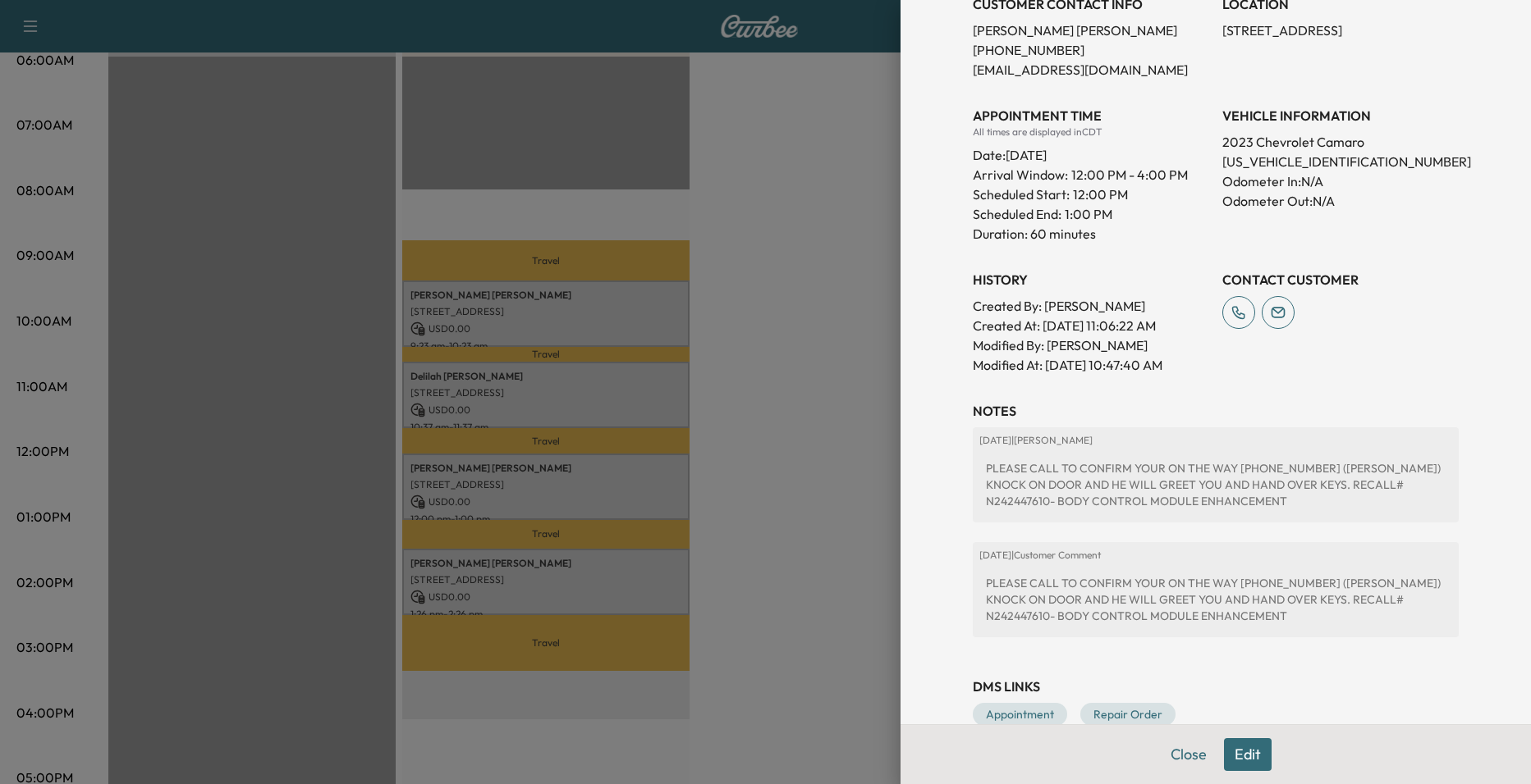
scroll to position [397, 0]
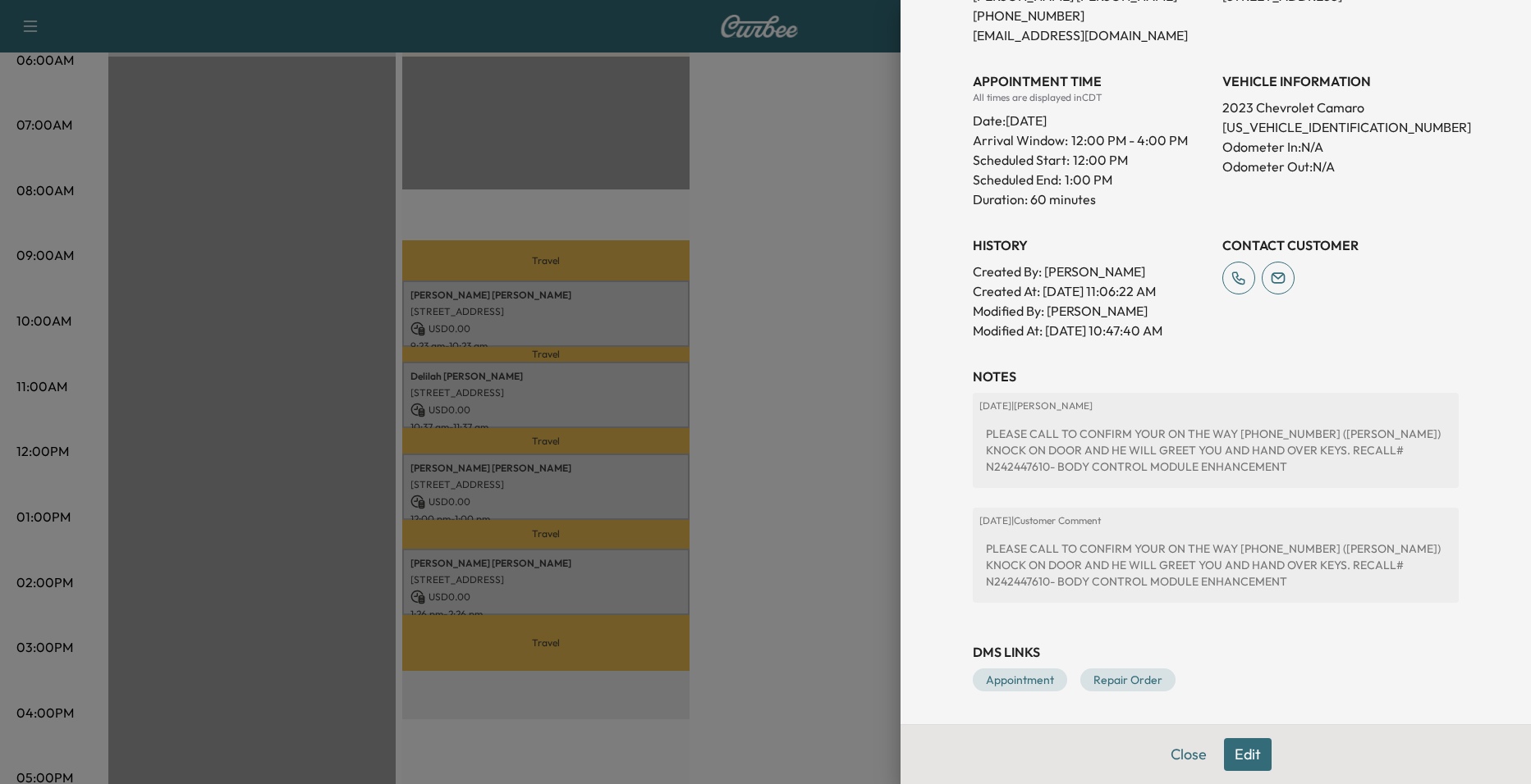
click at [763, 521] on div at bounding box center [765, 392] width 1531 height 784
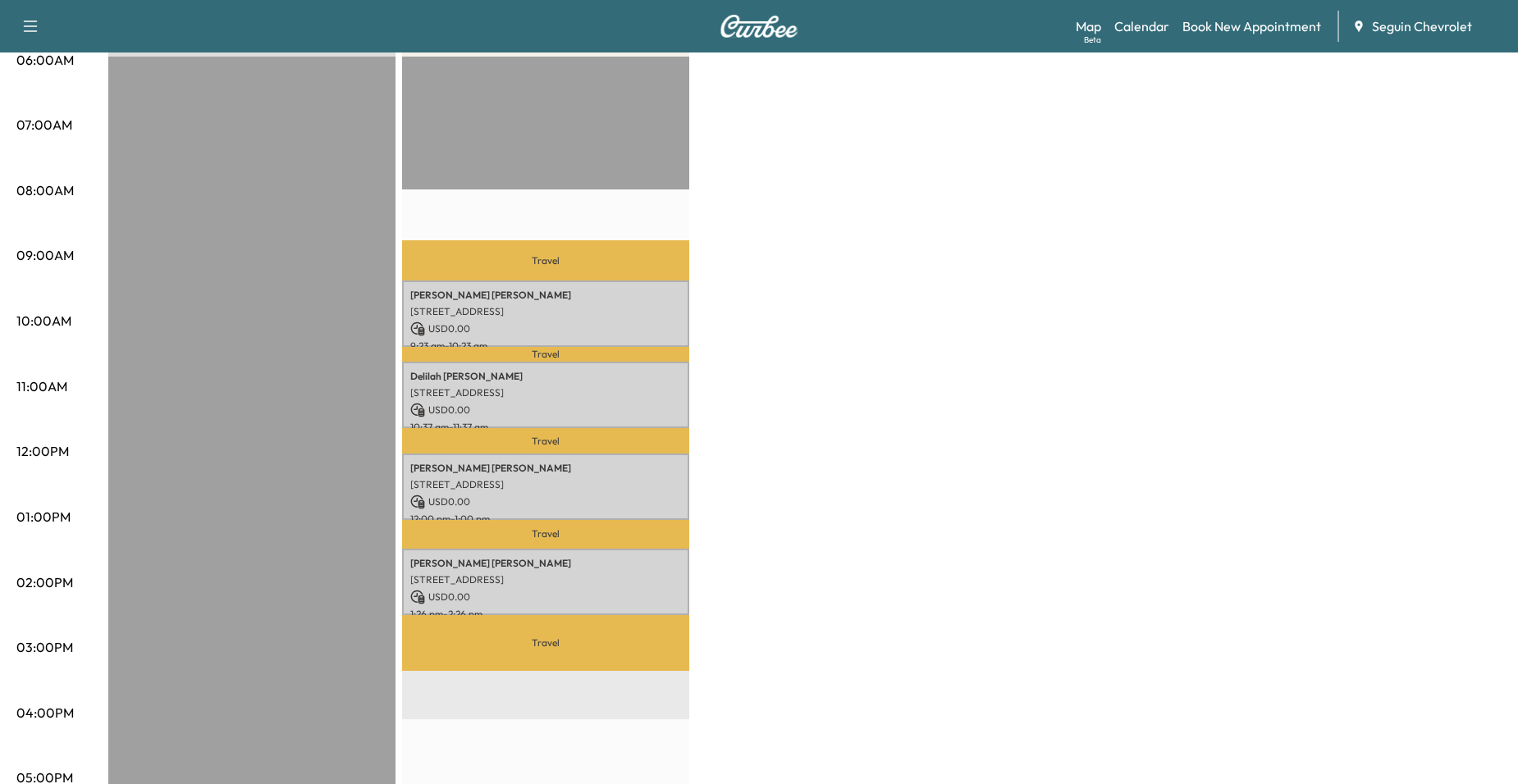
click at [522, 305] on p "[STREET_ADDRESS]" at bounding box center [546, 311] width 271 height 13
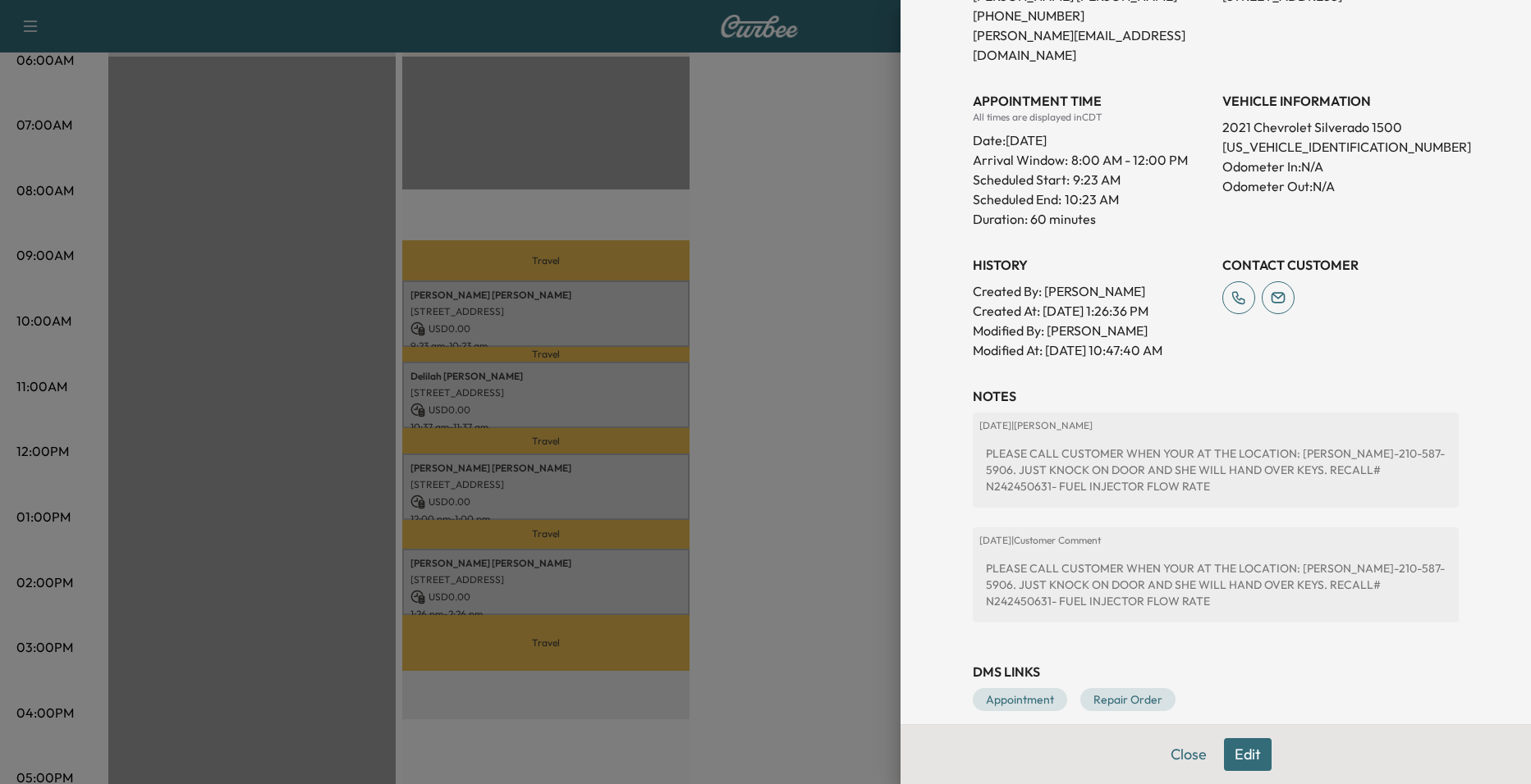
drag, startPoint x: 799, startPoint y: 413, endPoint x: 775, endPoint y: 415, distance: 24.1
click at [796, 415] on div at bounding box center [765, 392] width 1531 height 784
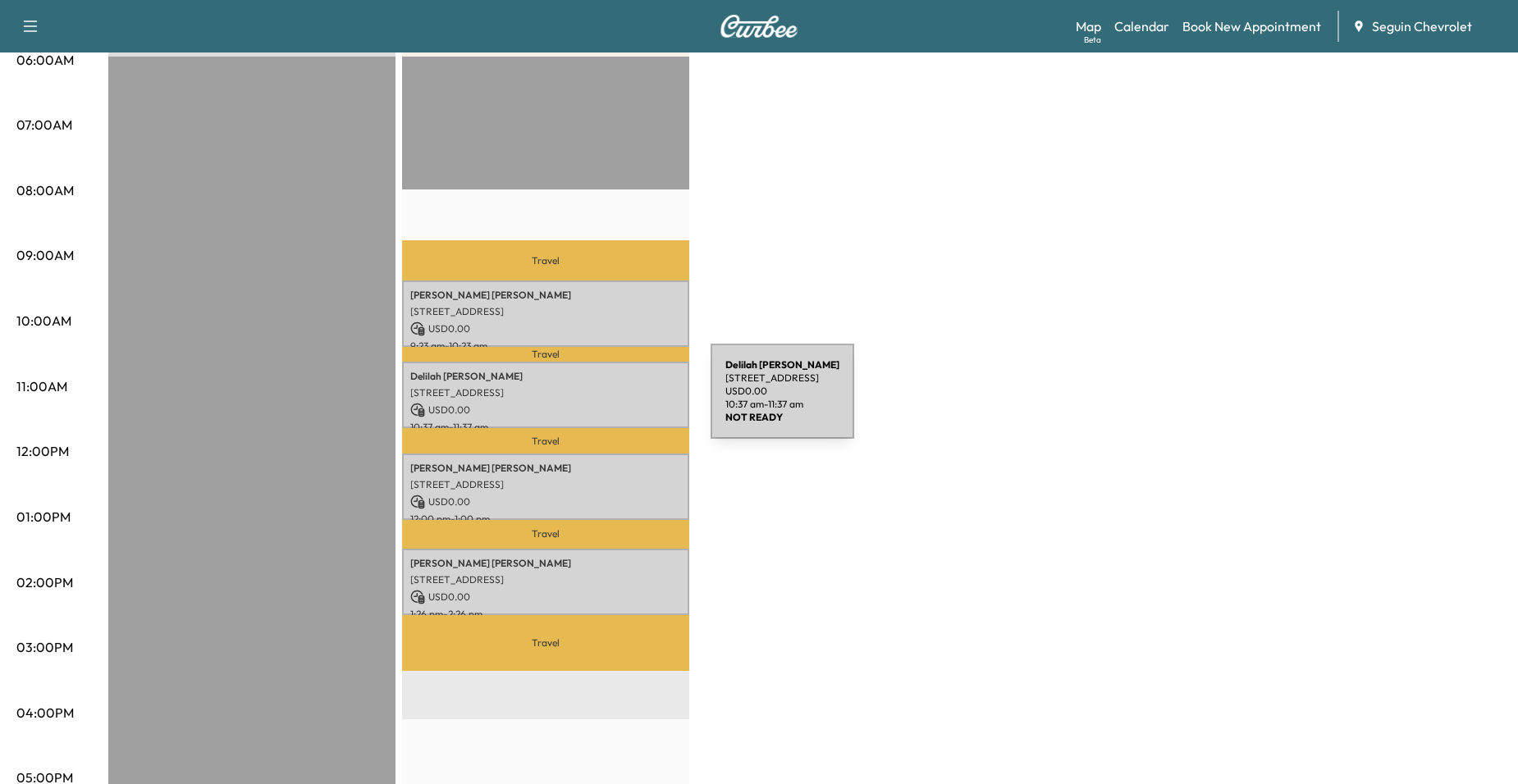
click at [585, 403] on p "USD 0.00" at bounding box center [546, 410] width 271 height 15
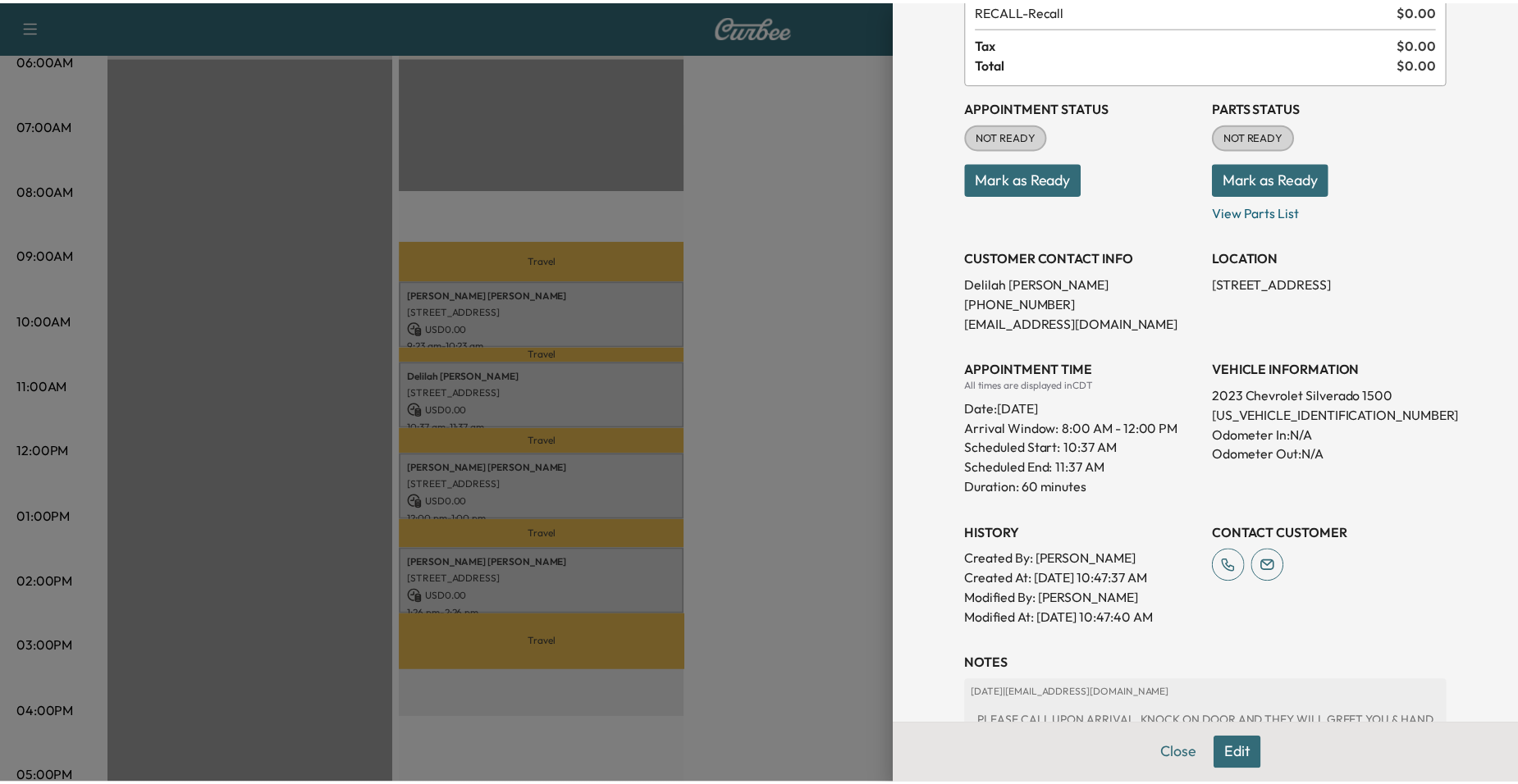
scroll to position [282, 0]
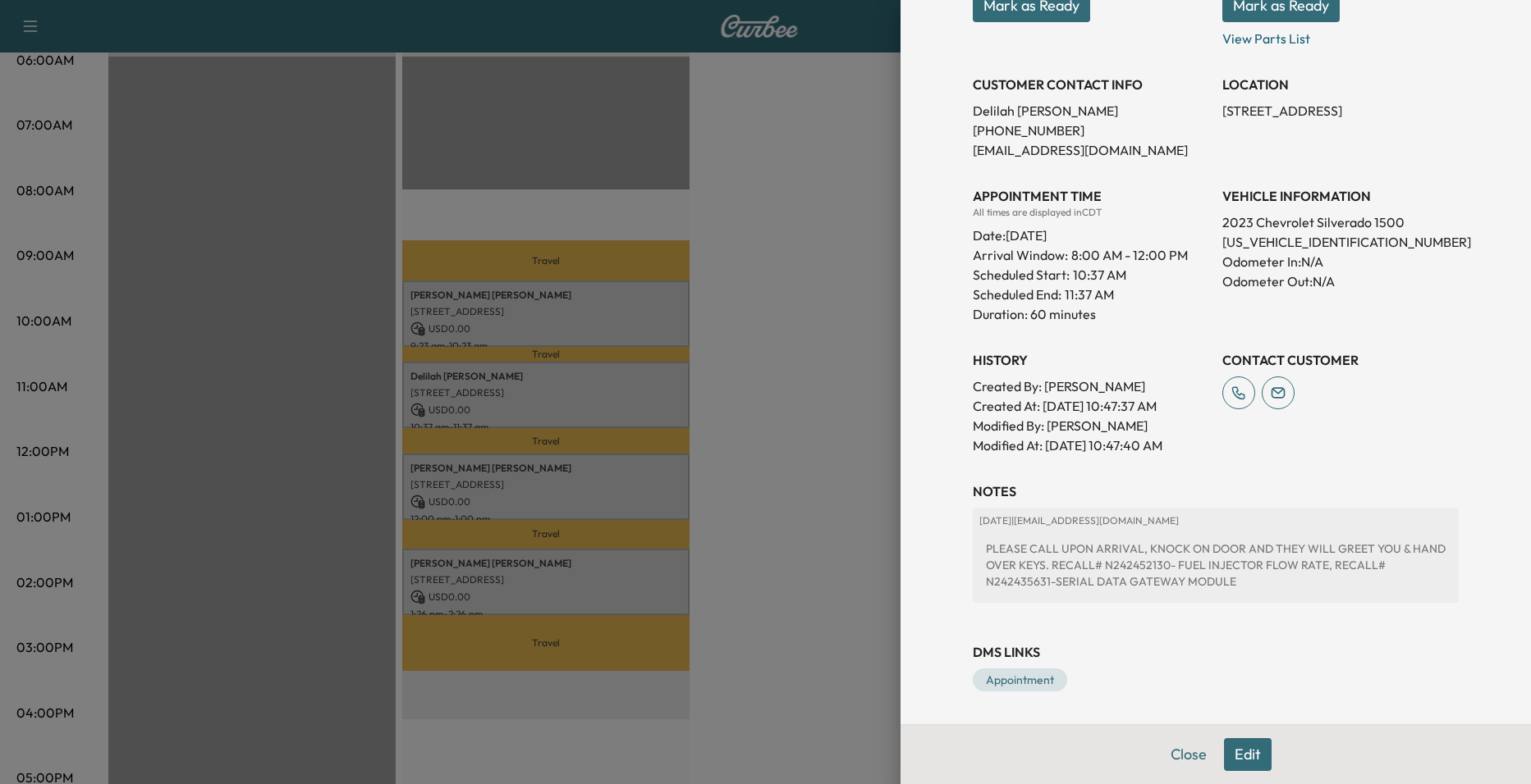
click at [775, 364] on div at bounding box center [765, 392] width 1531 height 784
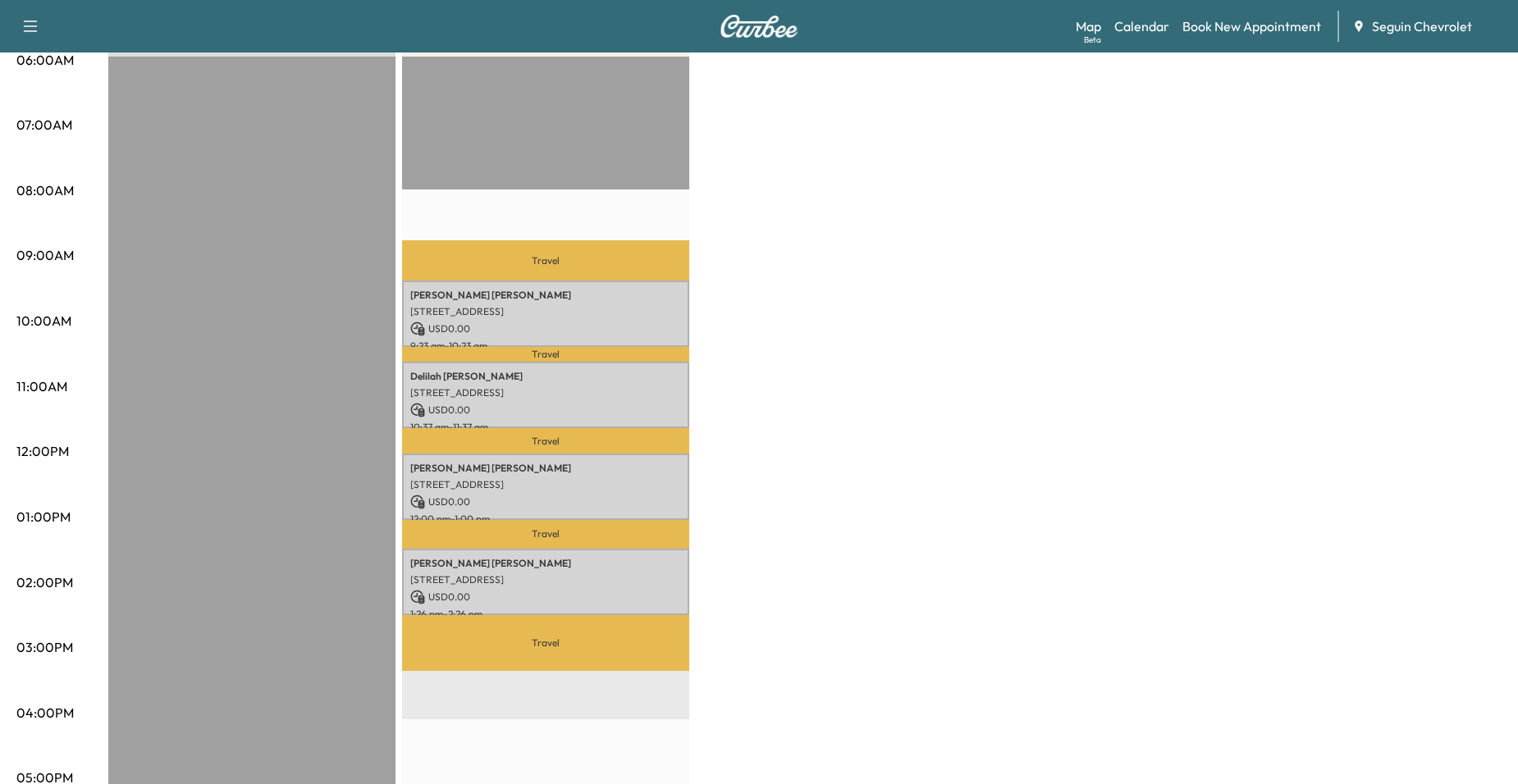
click at [1507, 413] on div "Mobile Service Schedule View and update your mobile appointment schedule. [DATE…" at bounding box center [759, 428] width 1518 height 1409
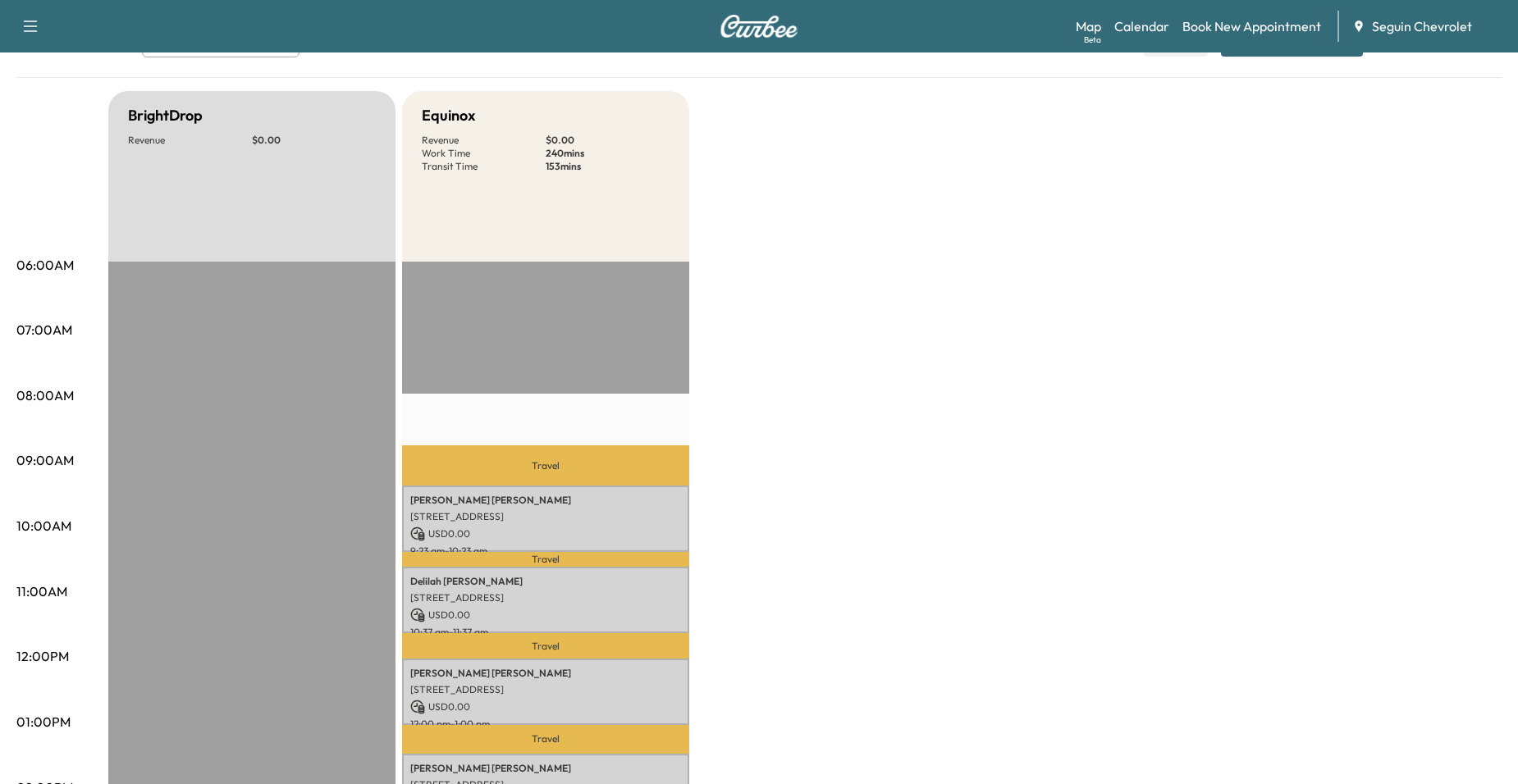
scroll to position [102, 0]
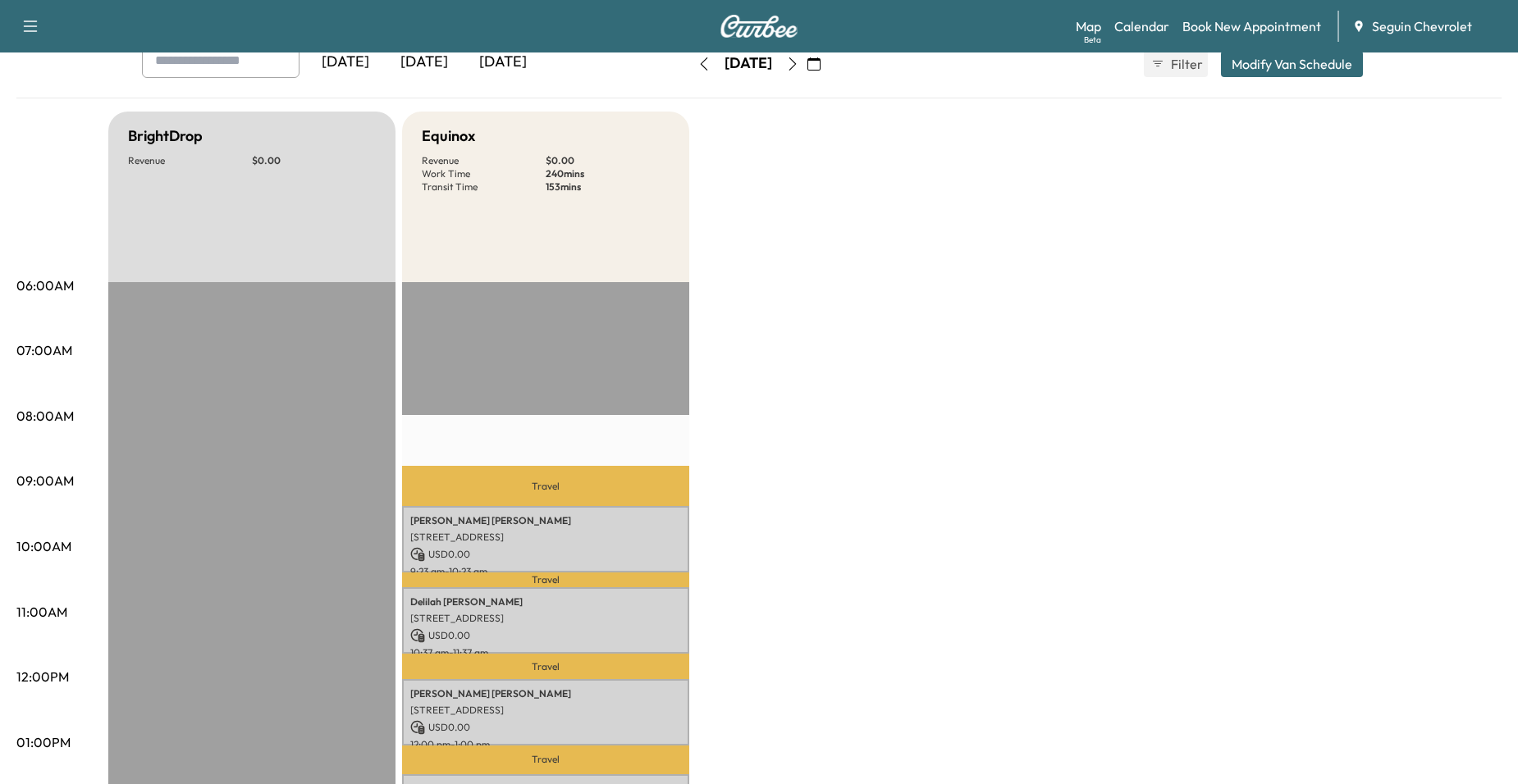
click at [806, 73] on button "button" at bounding box center [793, 64] width 28 height 26
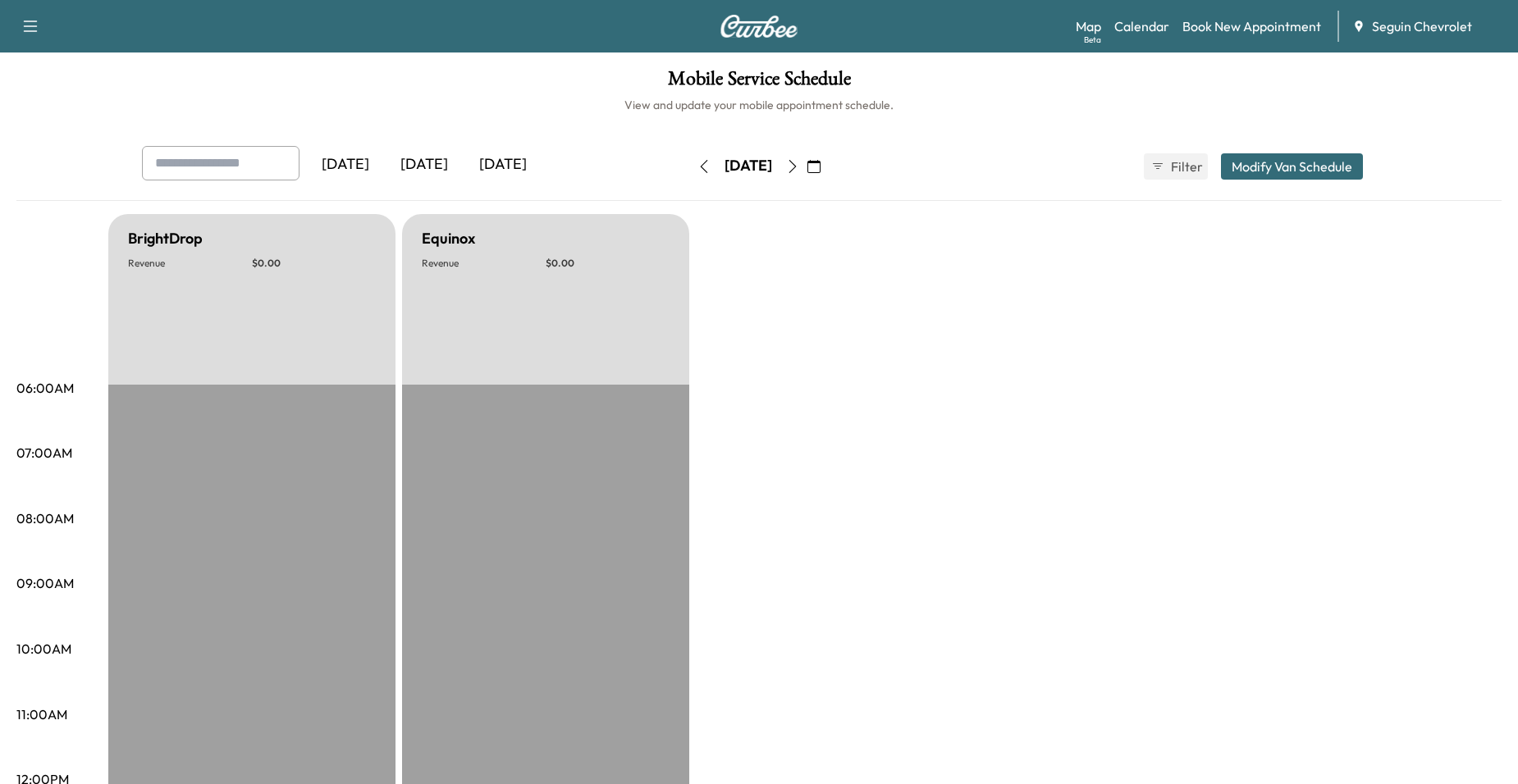
click at [799, 162] on icon "button" at bounding box center [793, 167] width 13 height 13
click at [797, 162] on icon "button" at bounding box center [794, 167] width 7 height 13
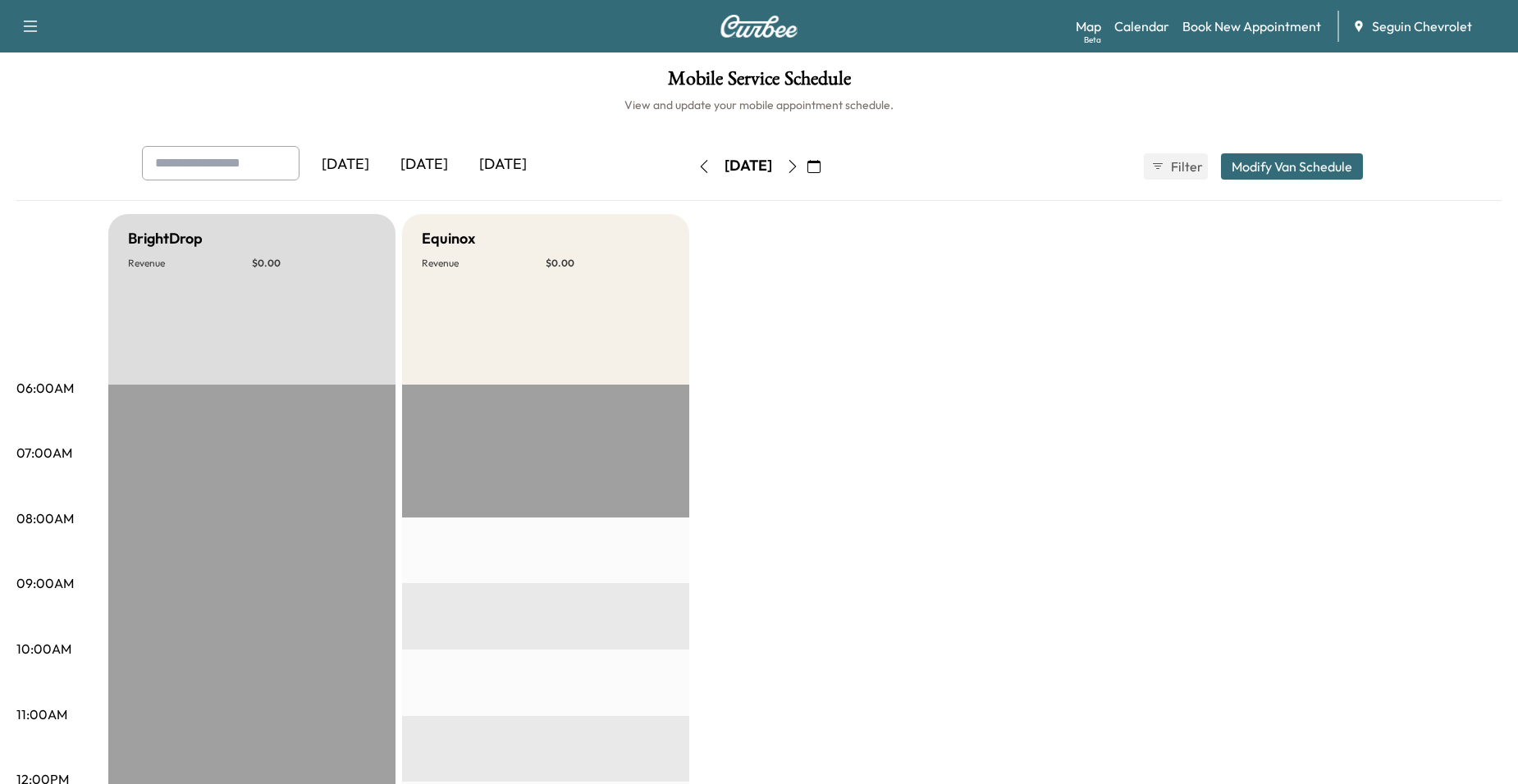
click at [806, 174] on button "button" at bounding box center [793, 167] width 28 height 26
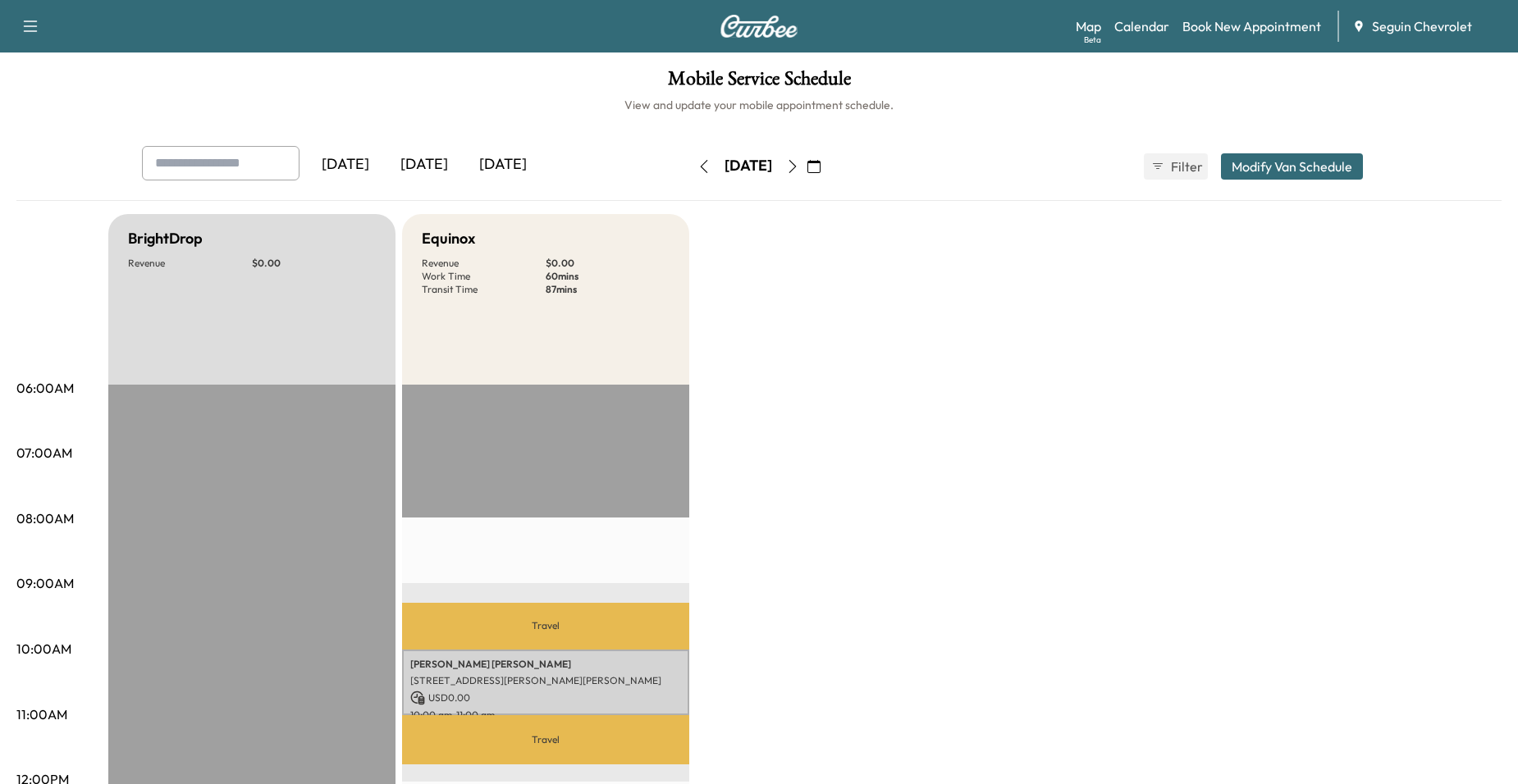
click at [806, 161] on button "button" at bounding box center [793, 167] width 28 height 26
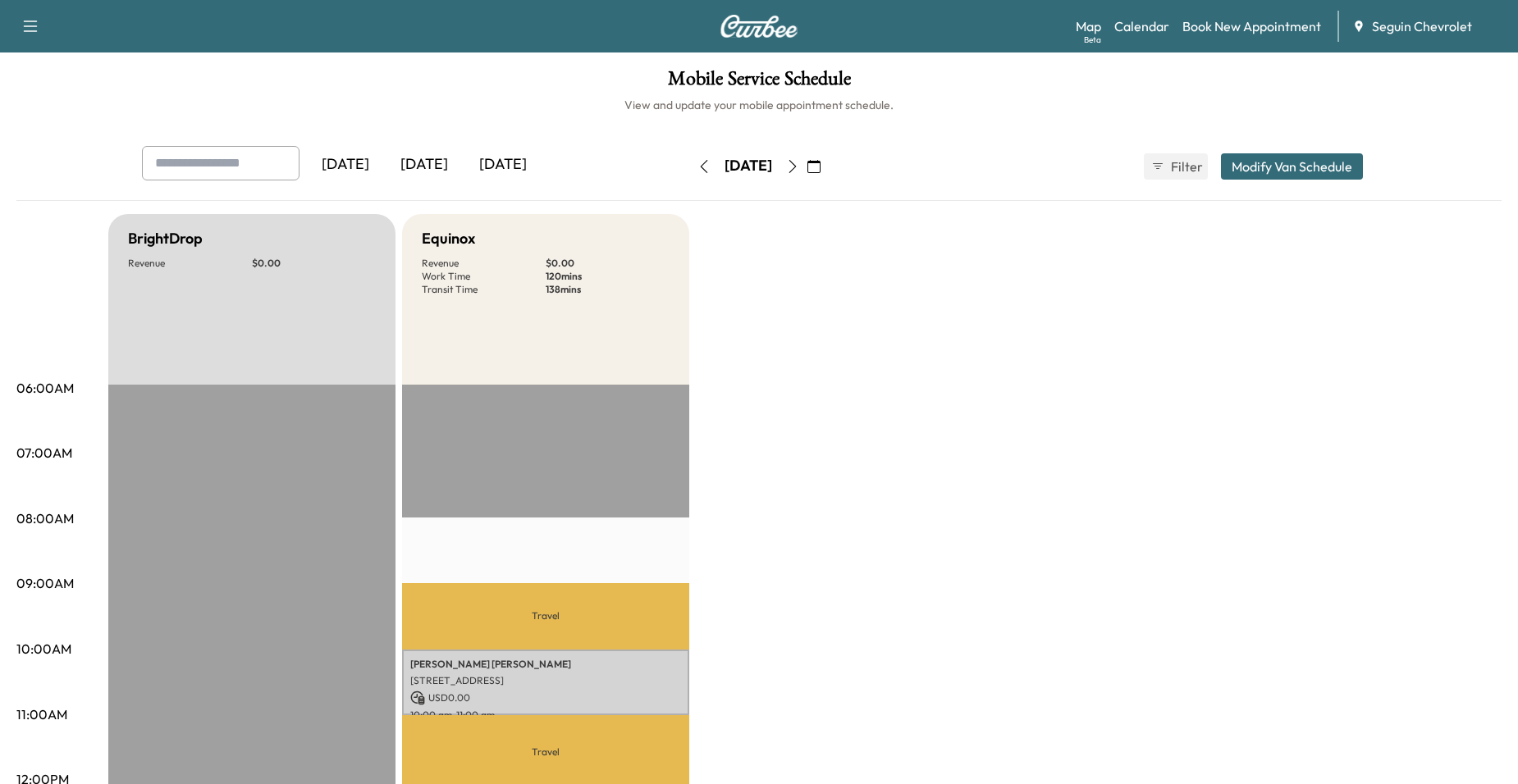
click at [806, 166] on button "button" at bounding box center [793, 167] width 28 height 26
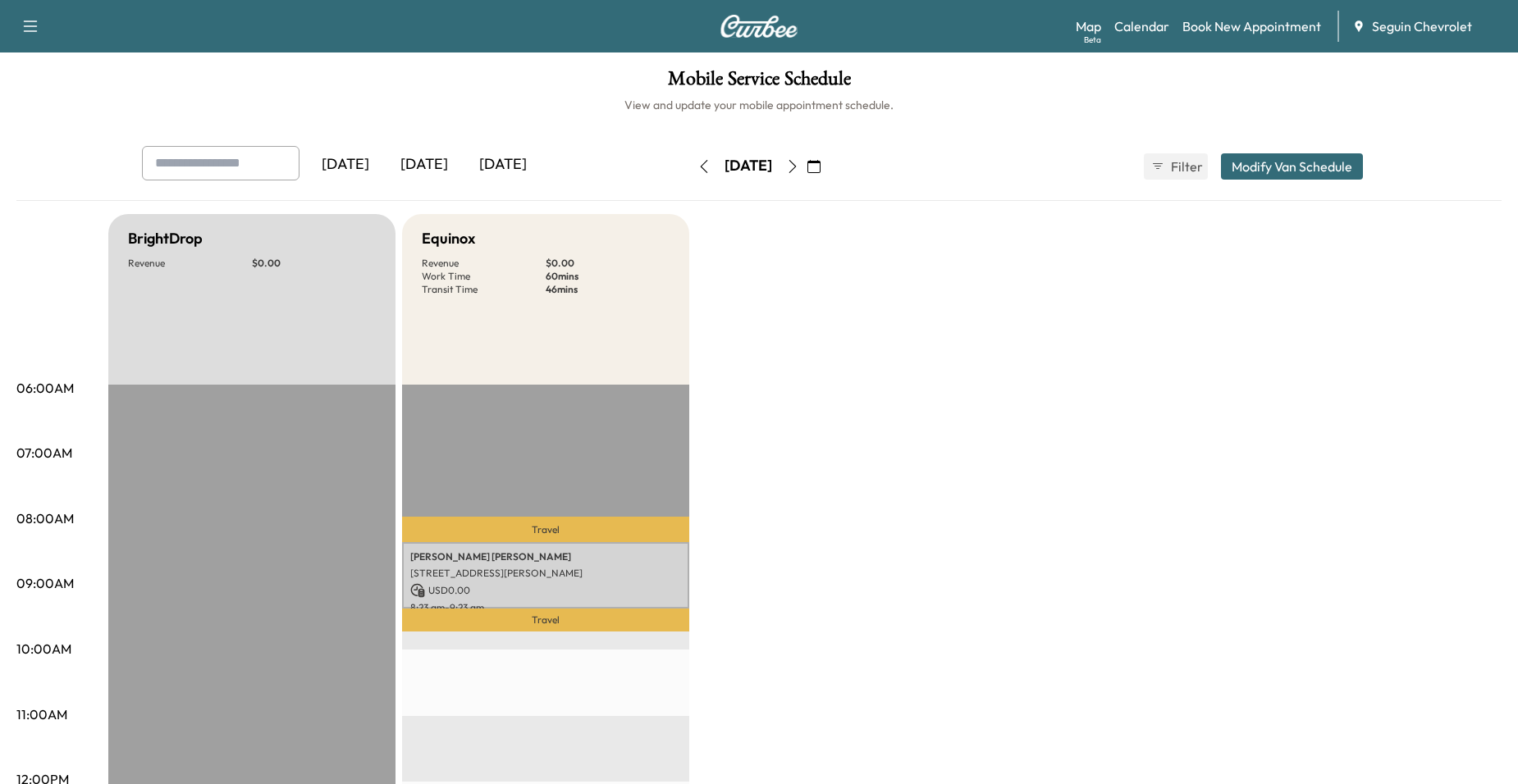
click at [690, 169] on button "button" at bounding box center [704, 167] width 28 height 26
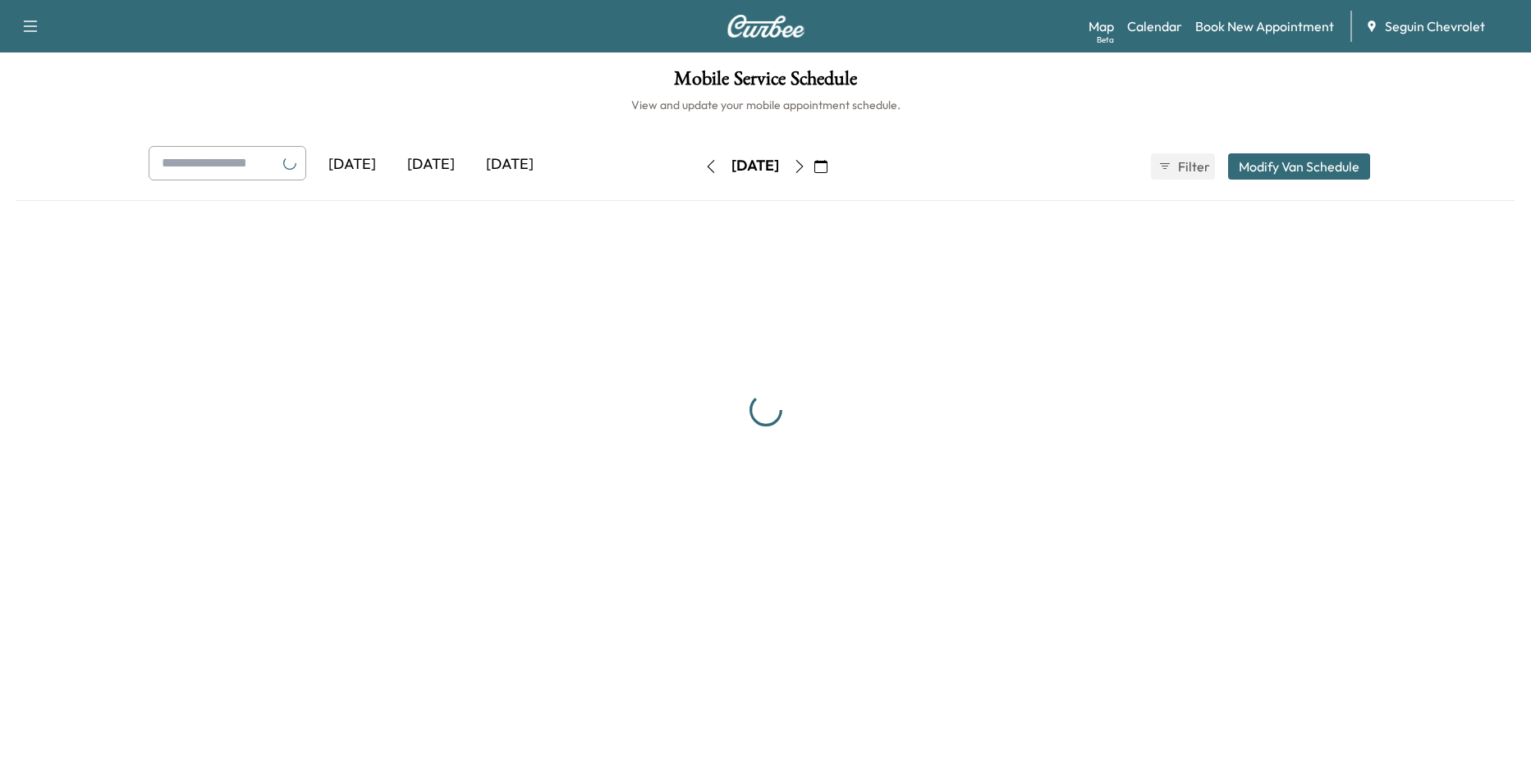
click at [704, 169] on icon "button" at bounding box center [711, 167] width 13 height 13
click at [697, 169] on button "button" at bounding box center [711, 167] width 28 height 26
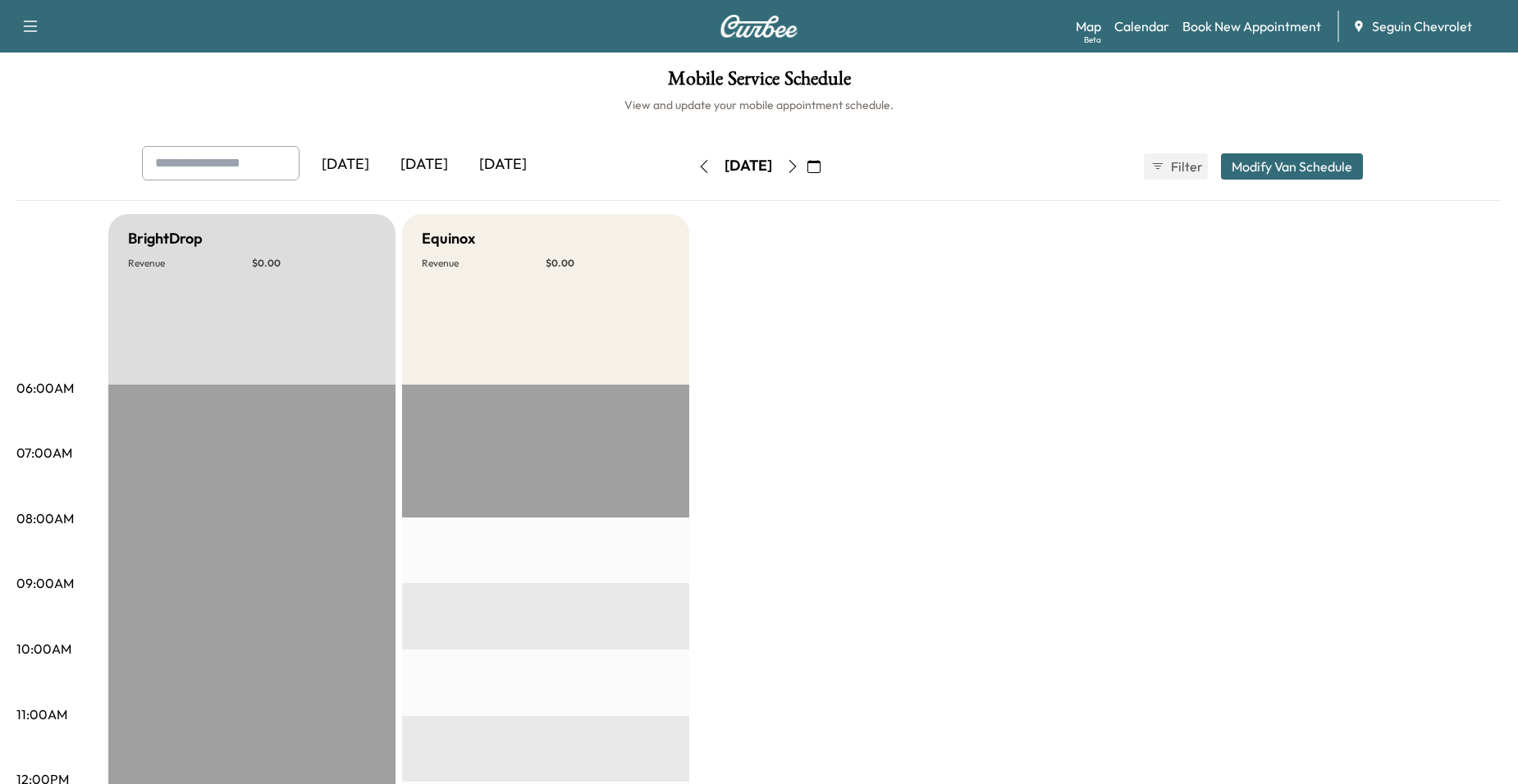
click at [700, 169] on icon "button" at bounding box center [704, 167] width 7 height 13
click at [1245, 26] on link "Book New Appointment" at bounding box center [1252, 26] width 138 height 19
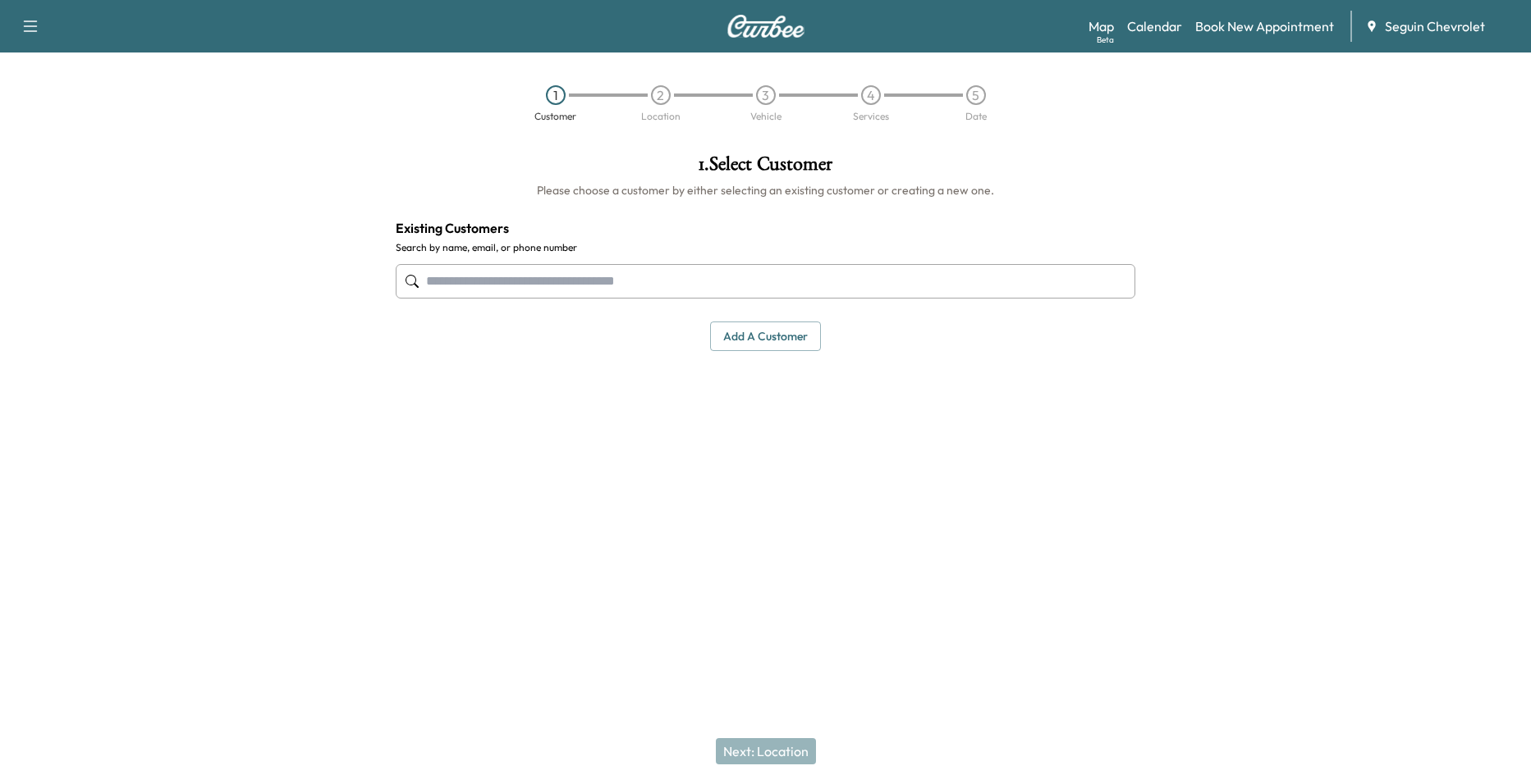
click at [686, 285] on input "text" at bounding box center [765, 281] width 739 height 34
click at [264, 363] on div at bounding box center [191, 337] width 383 height 392
click at [653, 100] on div "2" at bounding box center [661, 95] width 105 height 19
click at [654, 100] on div "2" at bounding box center [660, 95] width 19 height 19
drag, startPoint x: 691, startPoint y: 115, endPoint x: 704, endPoint y: 116, distance: 13.0
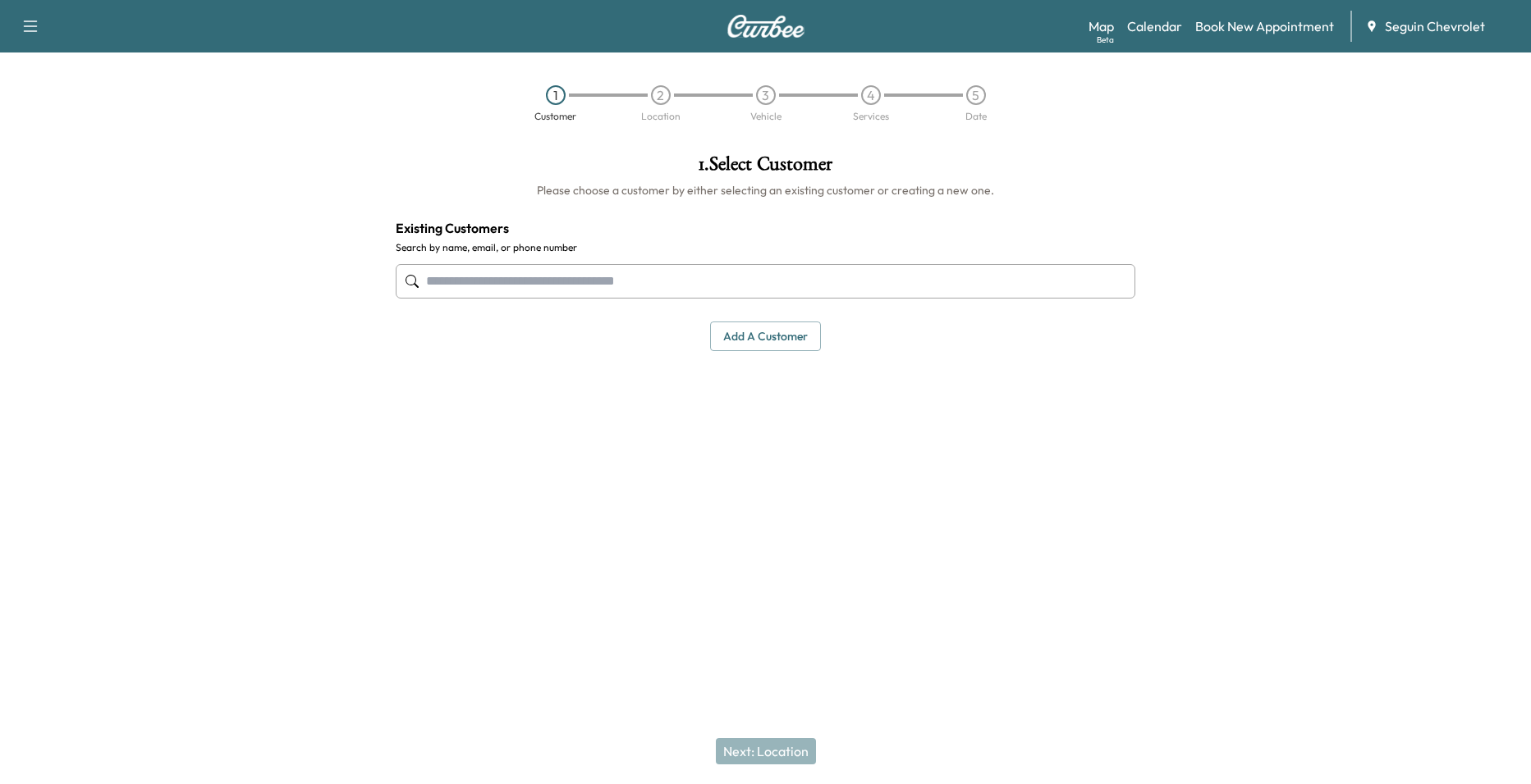
click at [690, 115] on div "2 Location" at bounding box center [661, 103] width 105 height 36
click at [760, 101] on div "3" at bounding box center [765, 95] width 19 height 19
